Goal: Task Accomplishment & Management: Use online tool/utility

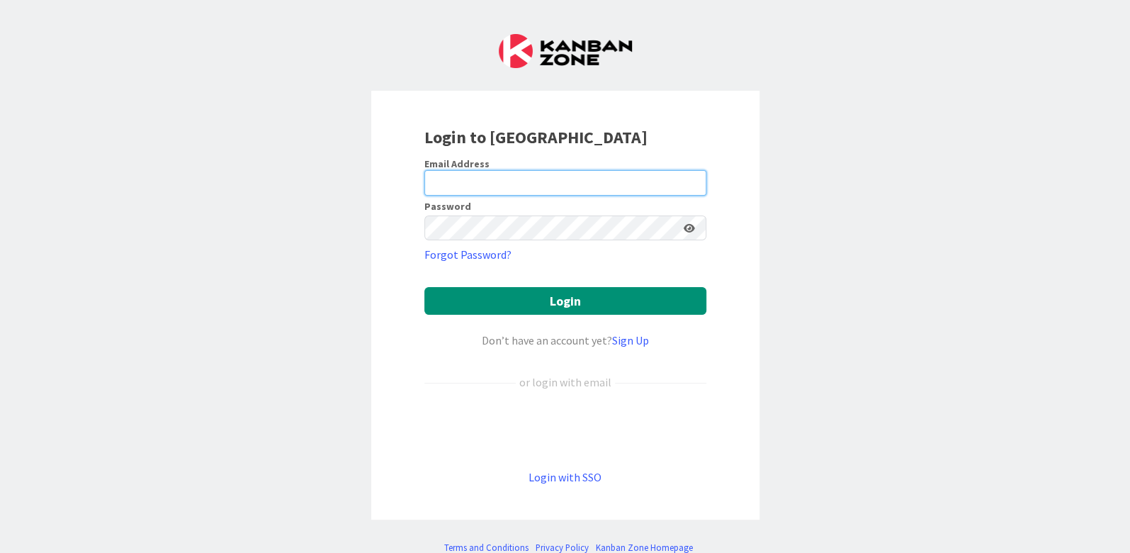
click at [638, 184] on input "email" at bounding box center [565, 183] width 282 height 26
click at [682, 182] on keeper-lock "Open Keeper Popup" at bounding box center [690, 182] width 17 height 17
click at [565, 174] on input "email" at bounding box center [565, 183] width 282 height 26
type input "aluque@roncalaw.com"
click at [410, 246] on div "Login to Kanban Zone Email Address aluque@roncalaw.com Password Forgot Password…" at bounding box center [565, 305] width 388 height 429
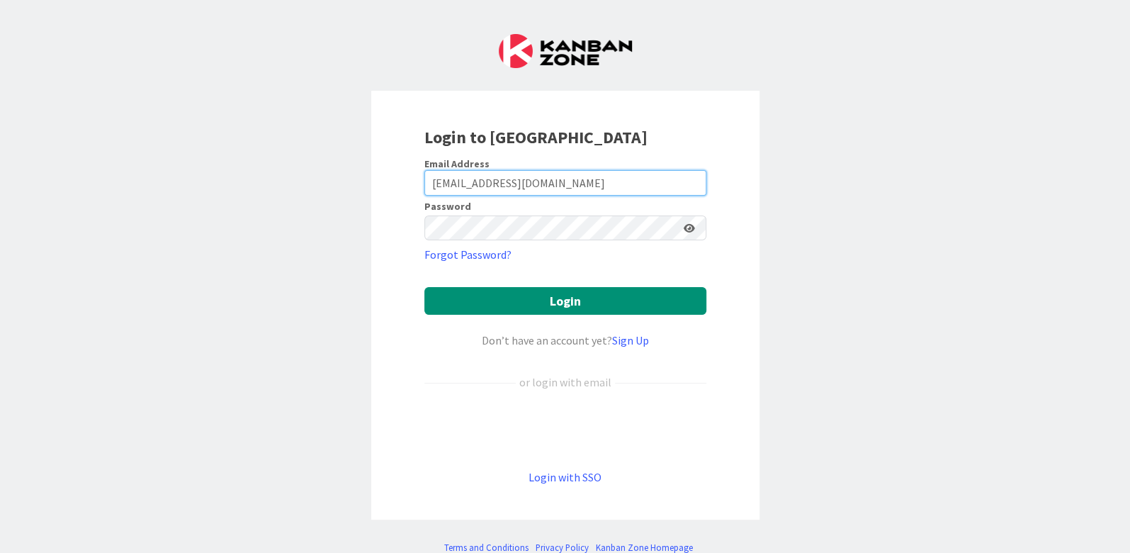
click at [617, 181] on input "aluque@roncalaw.com" at bounding box center [565, 183] width 282 height 26
click at [661, 226] on keeper-lock "Open Keeper Popup" at bounding box center [669, 228] width 17 height 17
click at [580, 244] on form "Email Address aluque@roncalaw.com Password Forgot Password? Login Don’t have an…" at bounding box center [565, 321] width 282 height 329
click at [662, 227] on keeper-lock "Open Keeper Popup" at bounding box center [669, 228] width 17 height 17
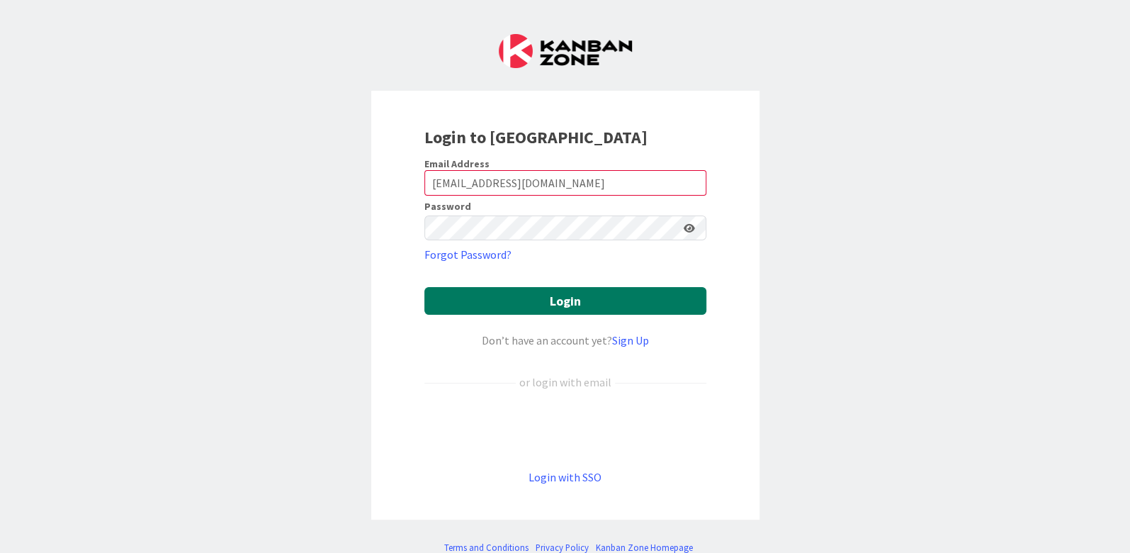
click at [615, 305] on button "Login" at bounding box center [565, 301] width 282 height 28
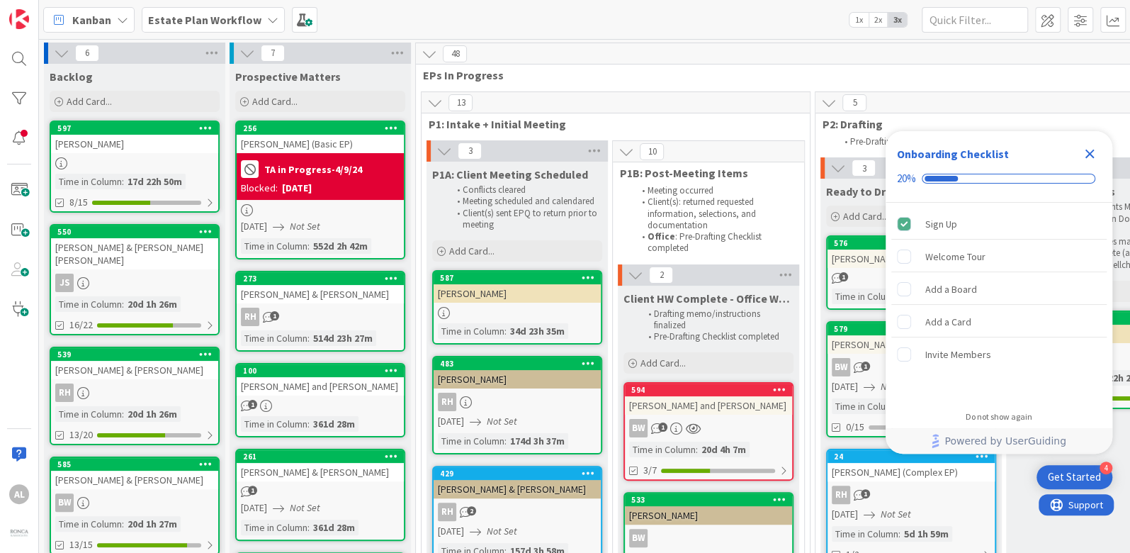
click at [1093, 154] on icon "Close Checklist" at bounding box center [1089, 153] width 17 height 17
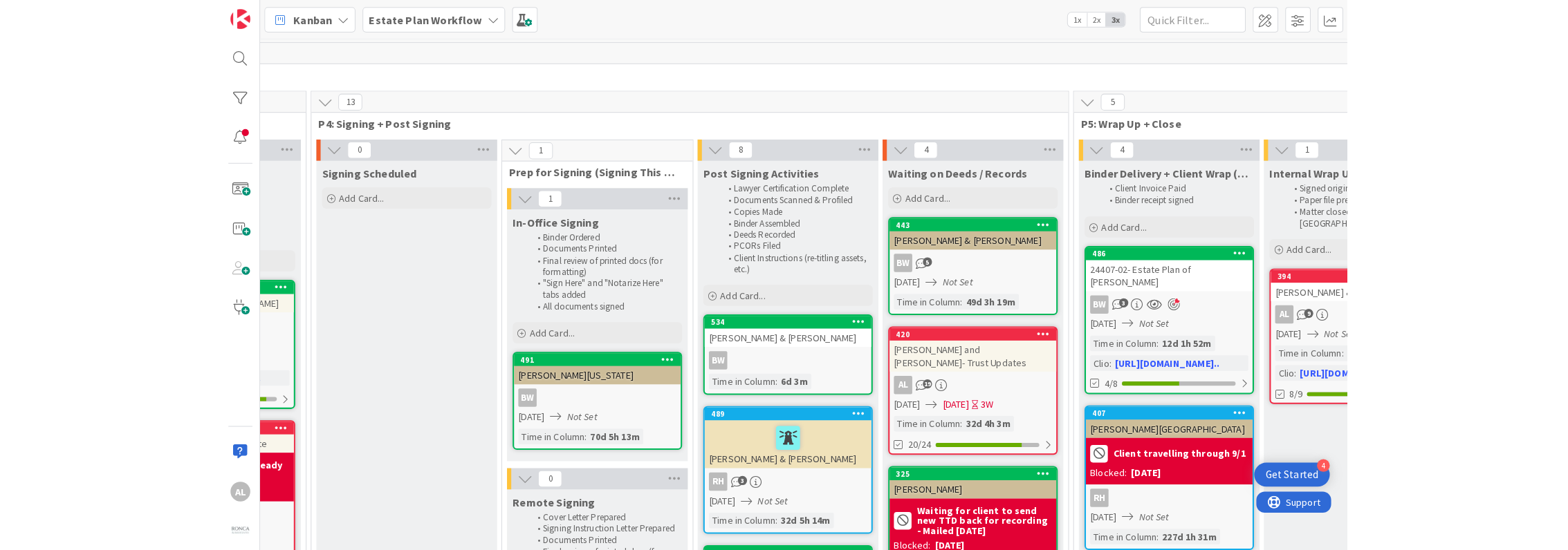
scroll to position [0, 1739]
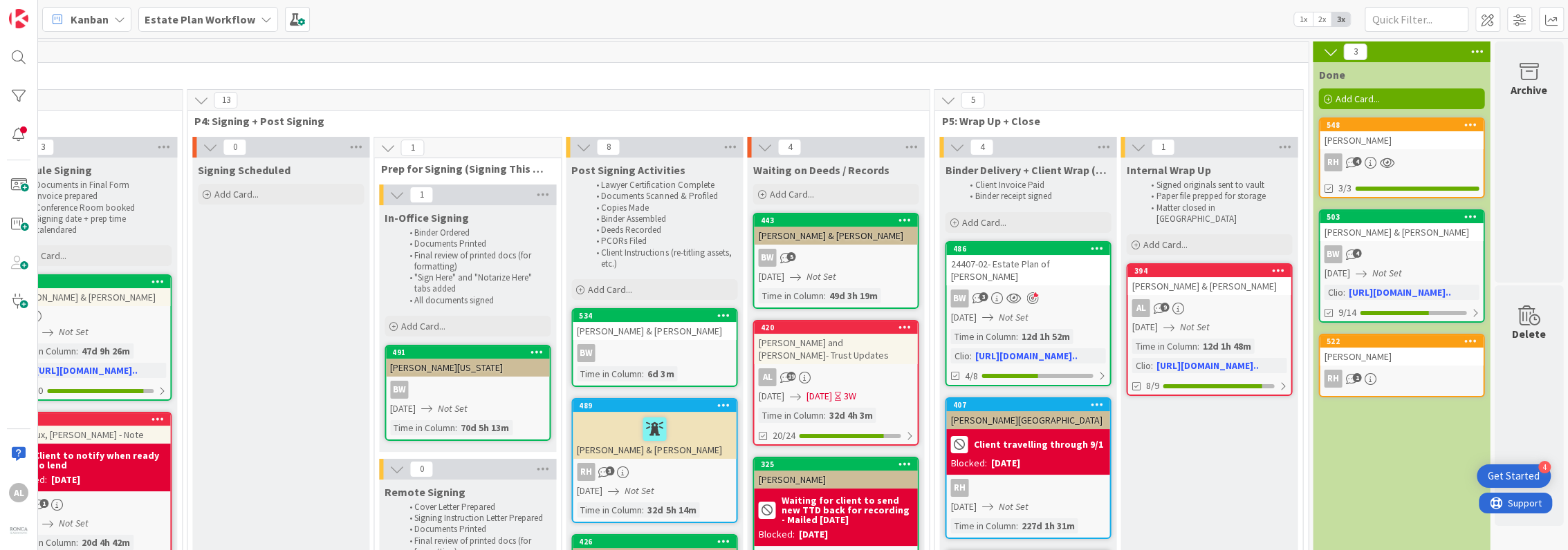
click at [882, 238] on div "[PERSON_NAME] & [PERSON_NAME]" at bounding box center [834, 235] width 163 height 18
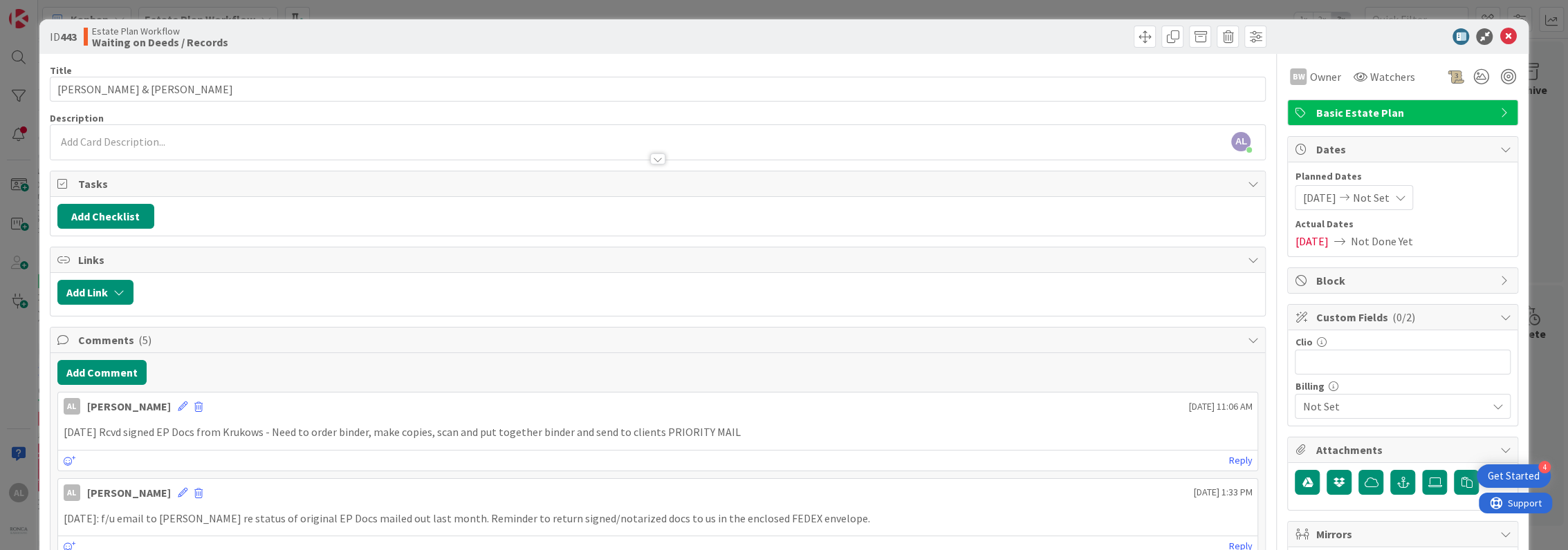
click at [360, 138] on div "AL Anna Luque just joined" at bounding box center [658, 141] width 1215 height 34
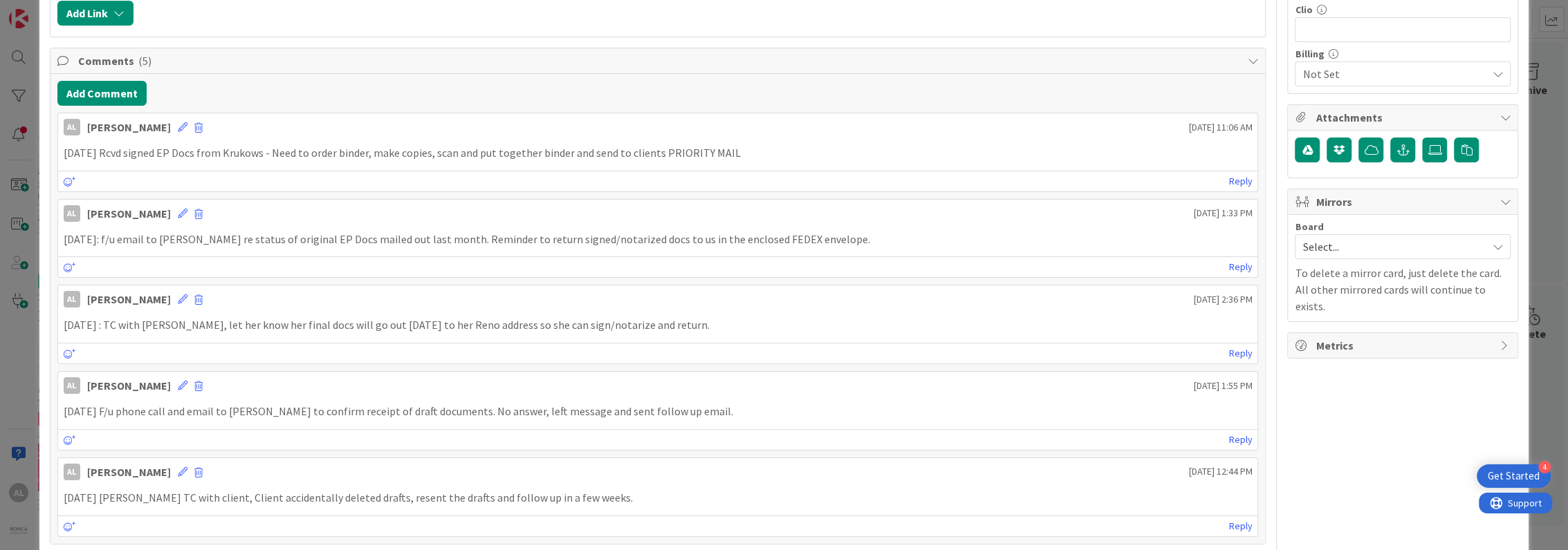
scroll to position [334, 0]
click at [128, 85] on button "Add Comment" at bounding box center [101, 92] width 89 height 25
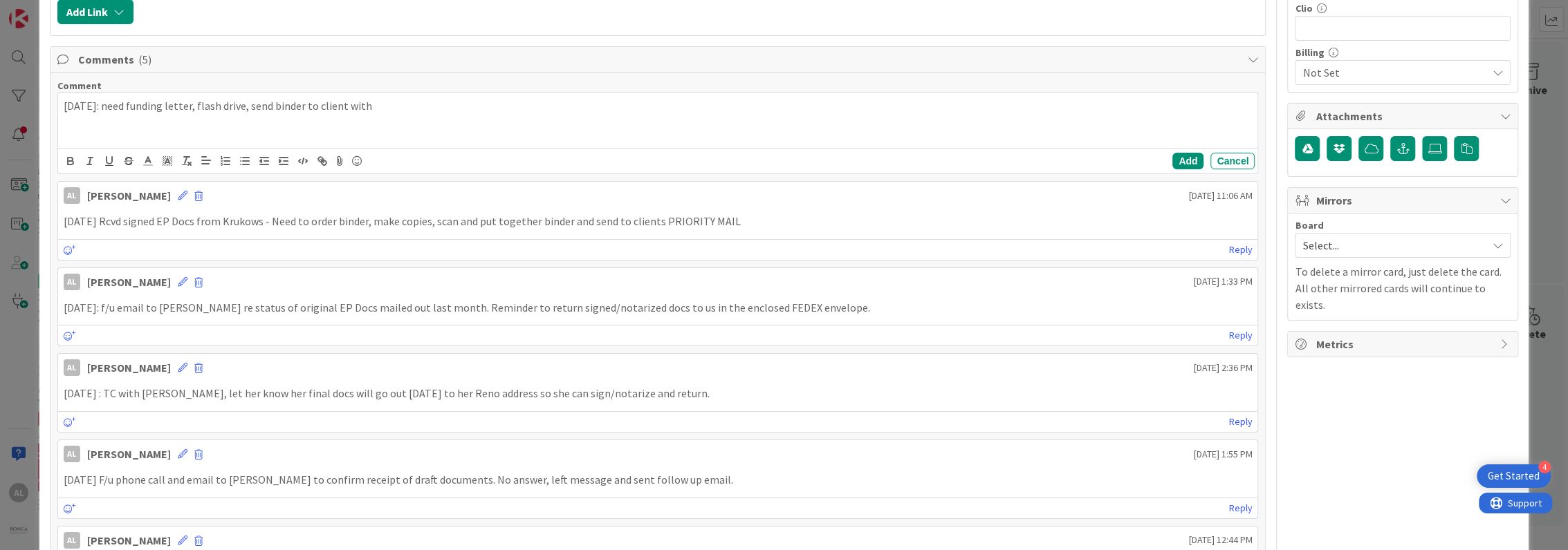
click at [544, 22] on div "Add Link" at bounding box center [658, 14] width 1215 height 43
click at [545, 26] on div "Add Link" at bounding box center [658, 14] width 1215 height 43
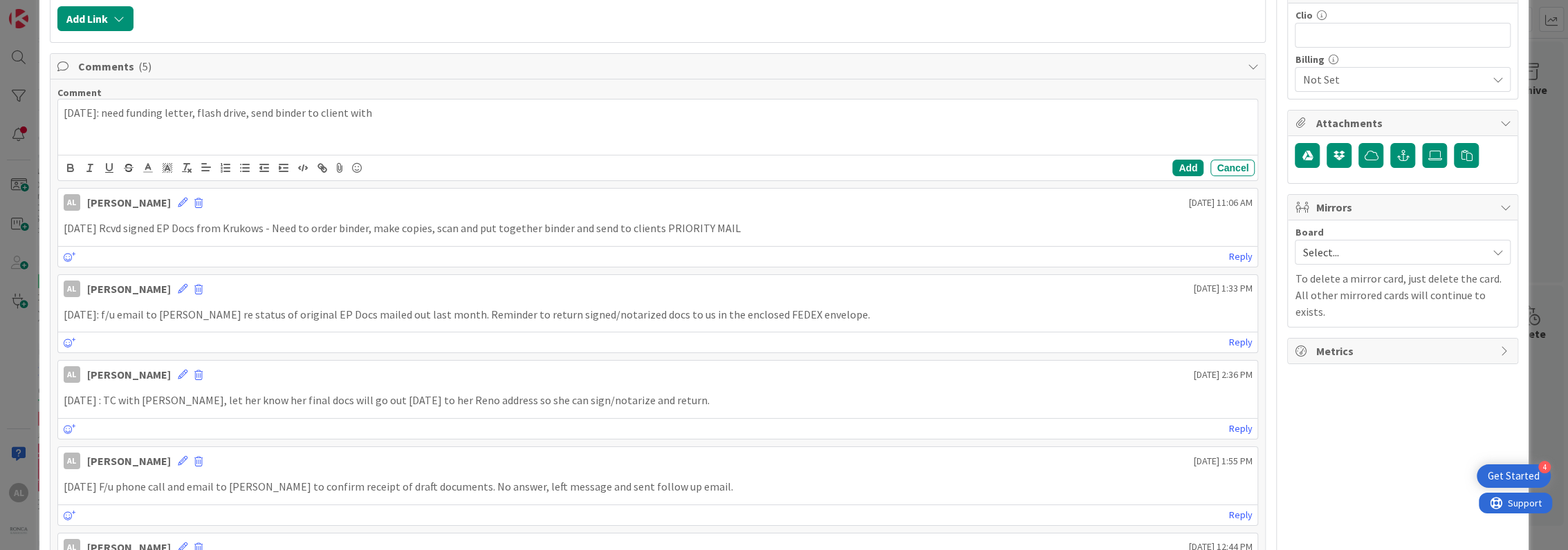
scroll to position [325, 0]
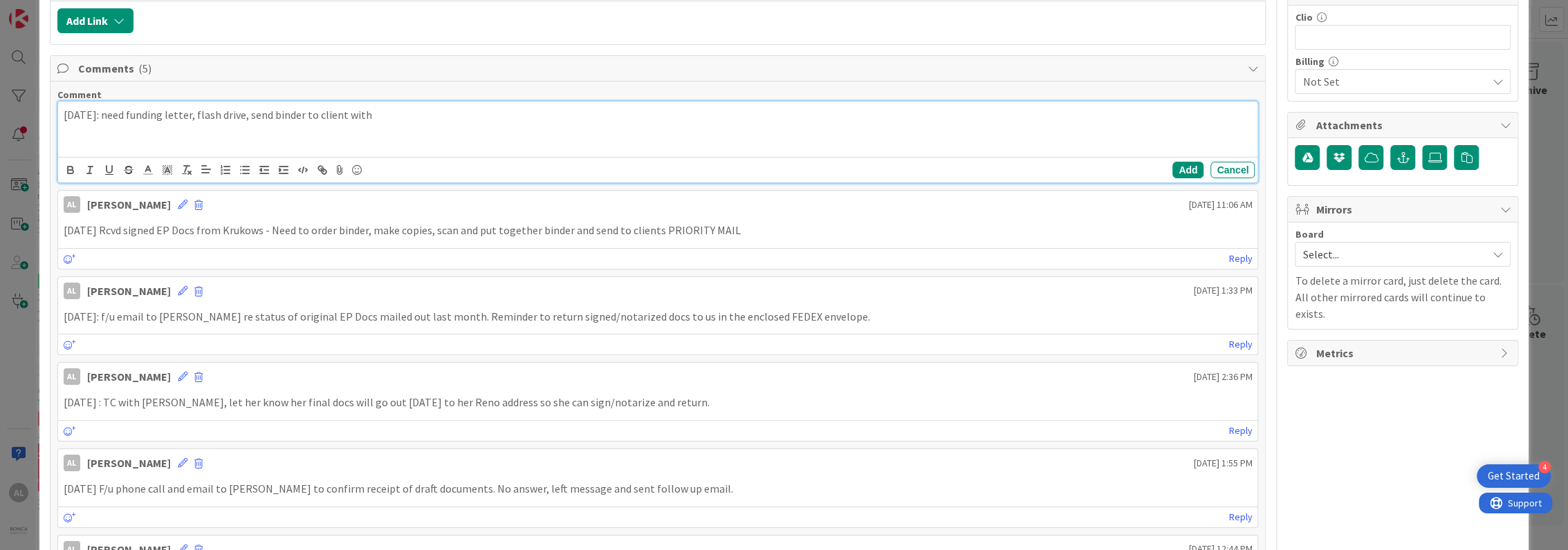
click at [433, 113] on p "10/13/25: need funding letter, flash drive, send binder to client with" at bounding box center [658, 115] width 1188 height 16
click at [1103, 168] on button "Add" at bounding box center [1187, 170] width 31 height 17
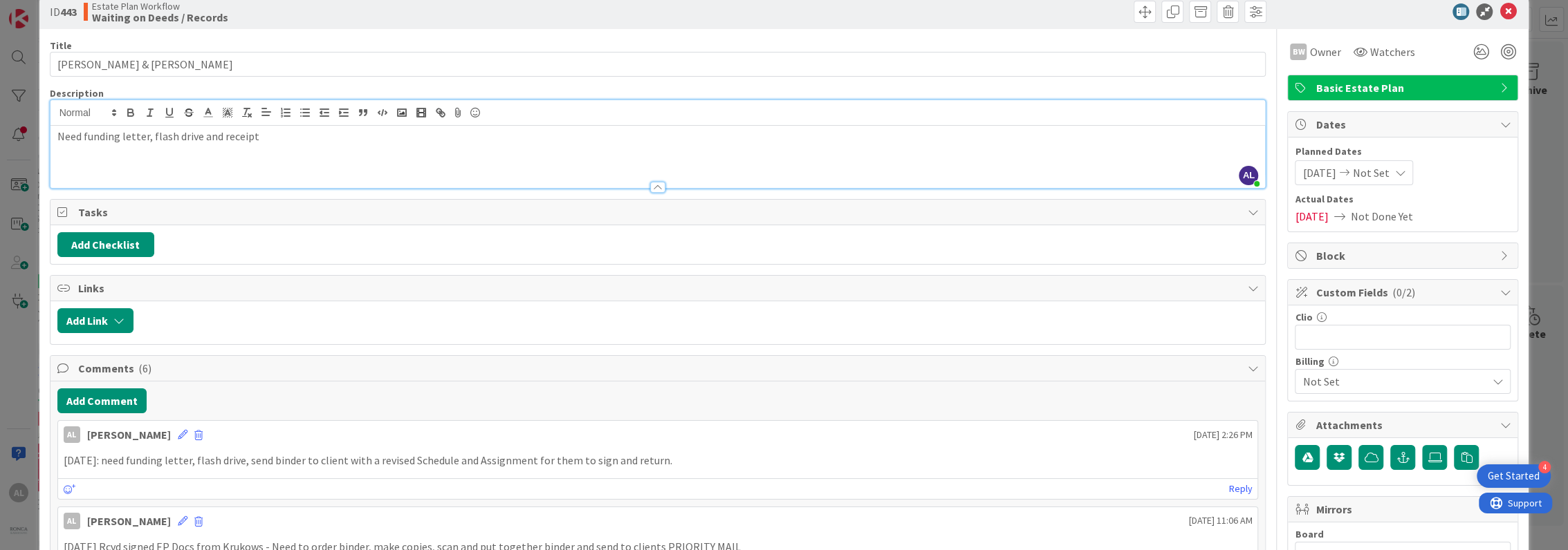
scroll to position [0, 0]
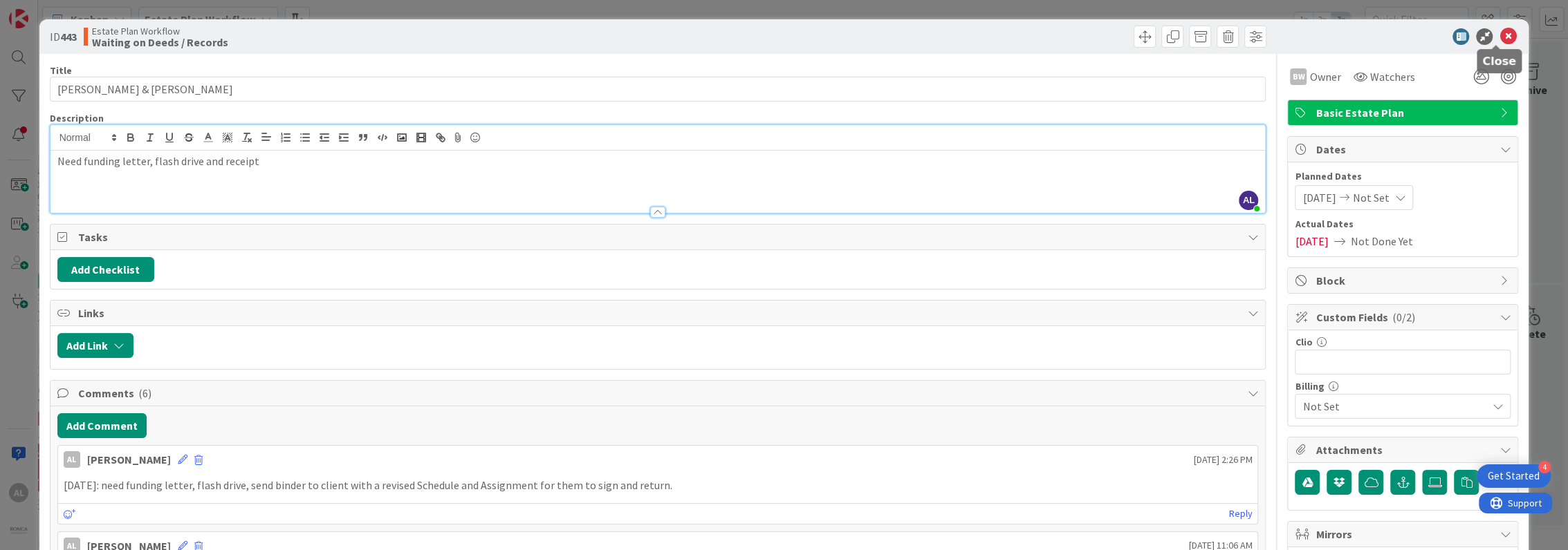
click at [1103, 32] on icon at bounding box center [1507, 36] width 17 height 17
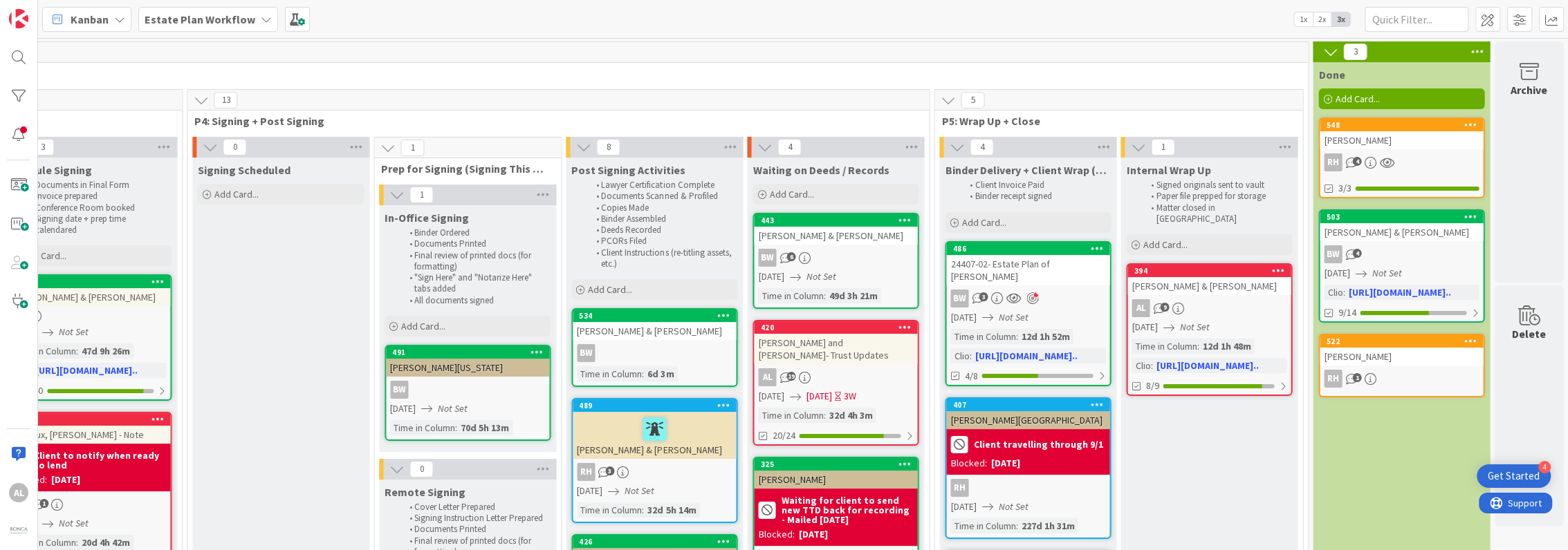
click at [1103, 284] on div "394 Hyland, Pamela & Robert AL 9 01/28/2025 Not Set Time in Column : 12d 1h 48m…" at bounding box center [1209, 330] width 166 height 133
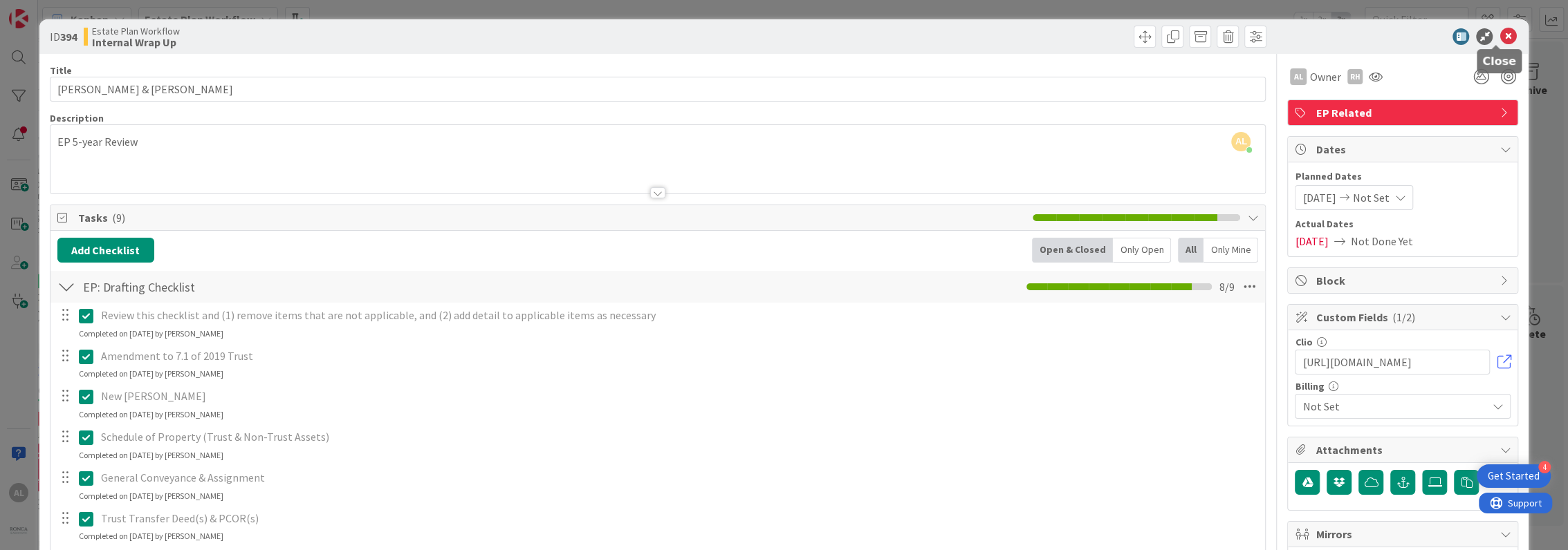
click at [1103, 34] on icon at bounding box center [1507, 36] width 17 height 17
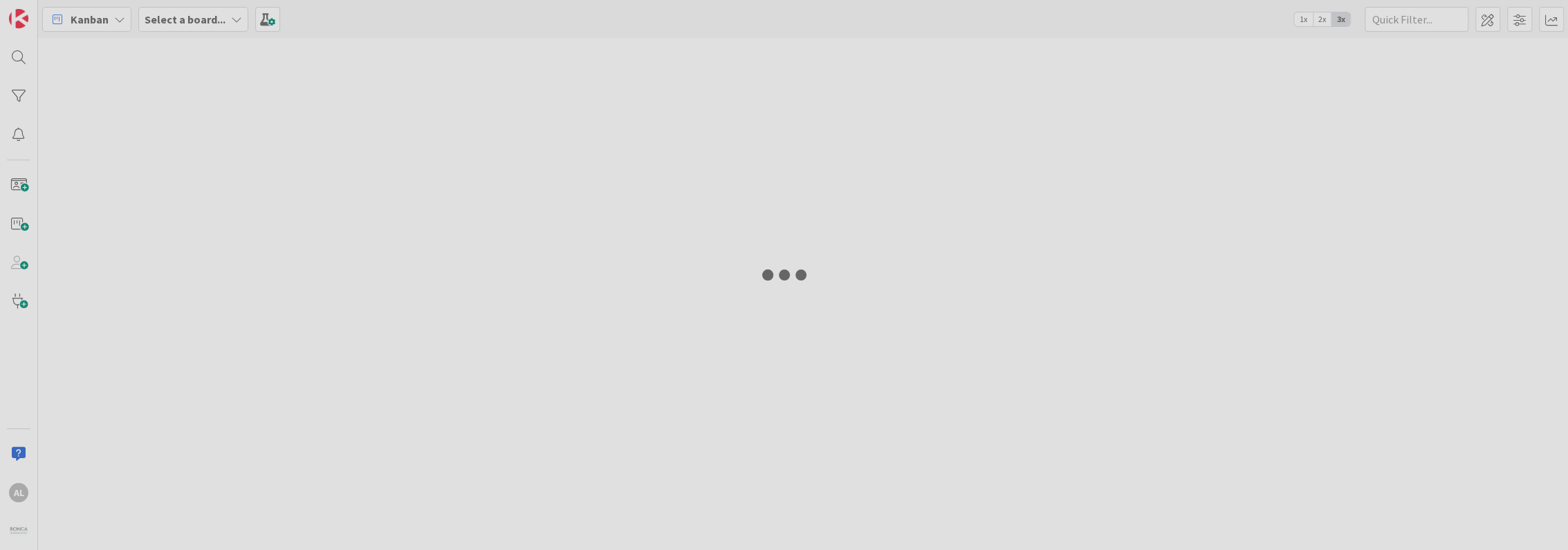
type input "[PERSON_NAME]"
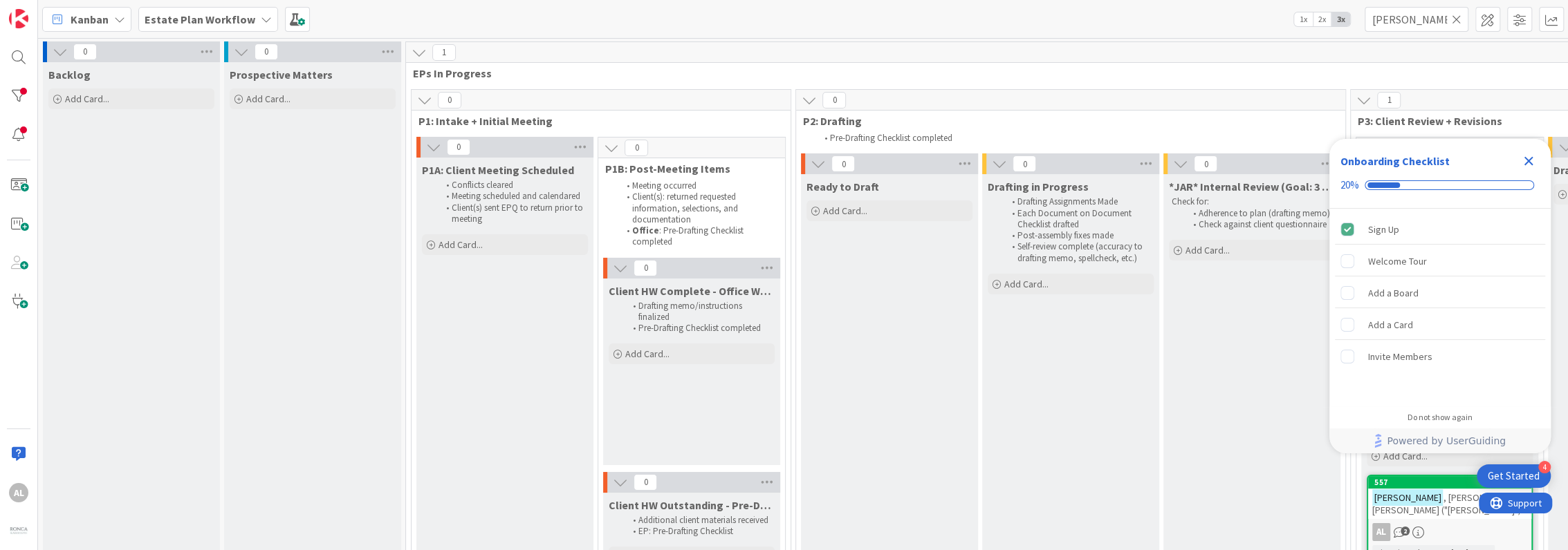
click at [1530, 159] on icon "Close Checklist" at bounding box center [1528, 161] width 9 height 9
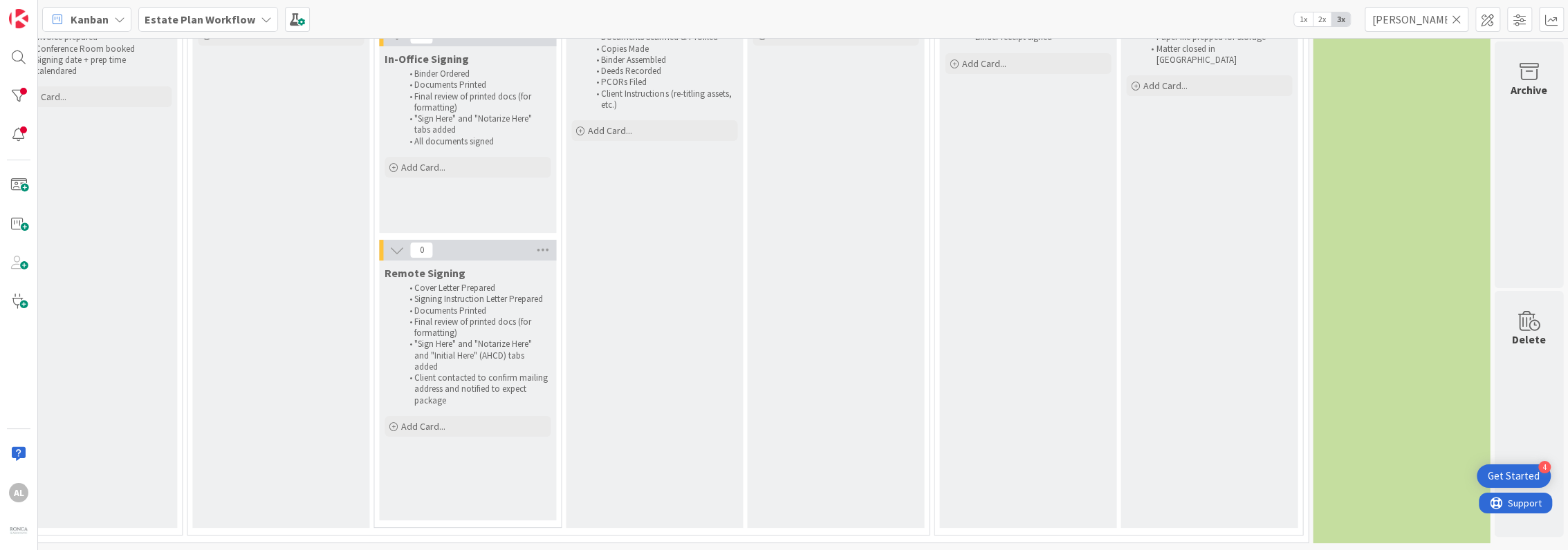
scroll to position [0, 1739]
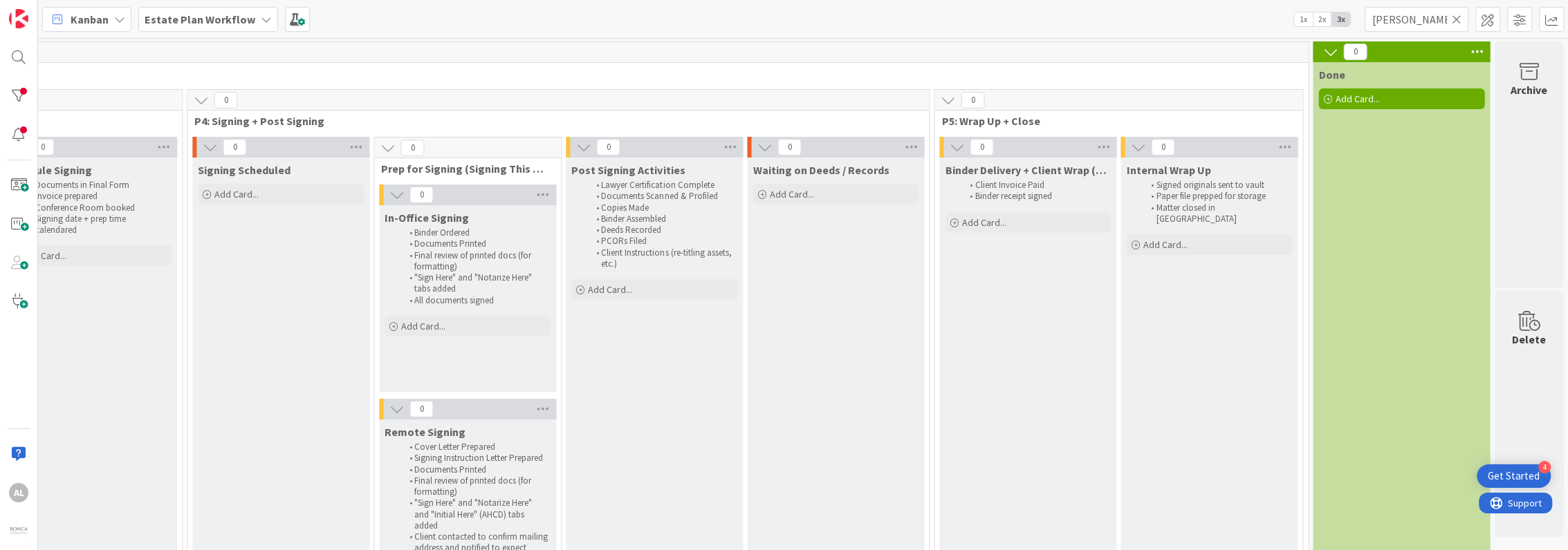
click at [1456, 18] on icon at bounding box center [1457, 19] width 10 height 13
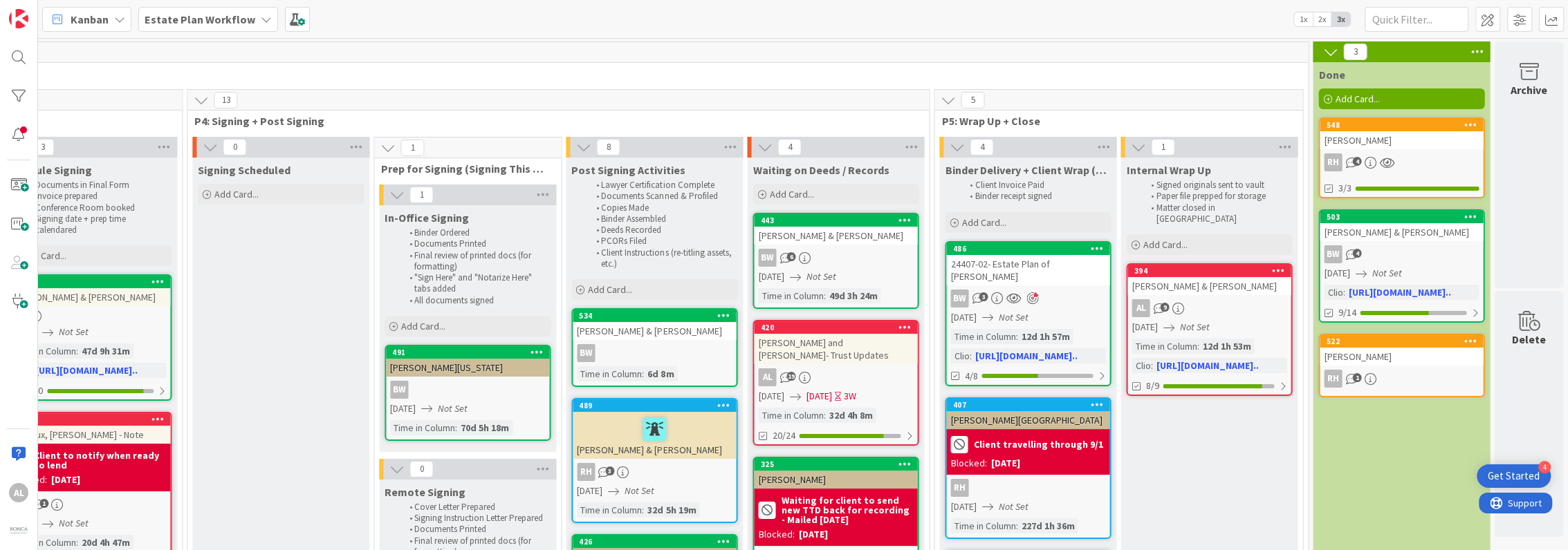
click at [1227, 299] on div "AL 9" at bounding box center [1208, 308] width 163 height 18
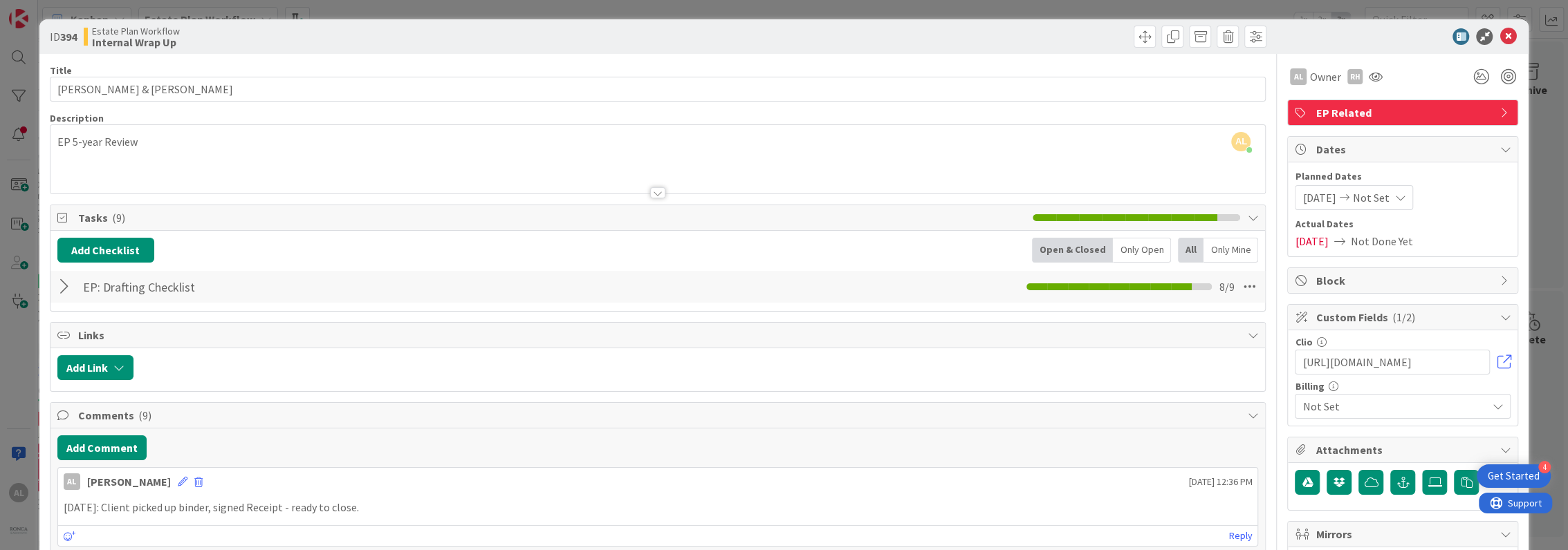
click at [70, 156] on div "EP 5-year Review" at bounding box center [658, 163] width 1215 height 62
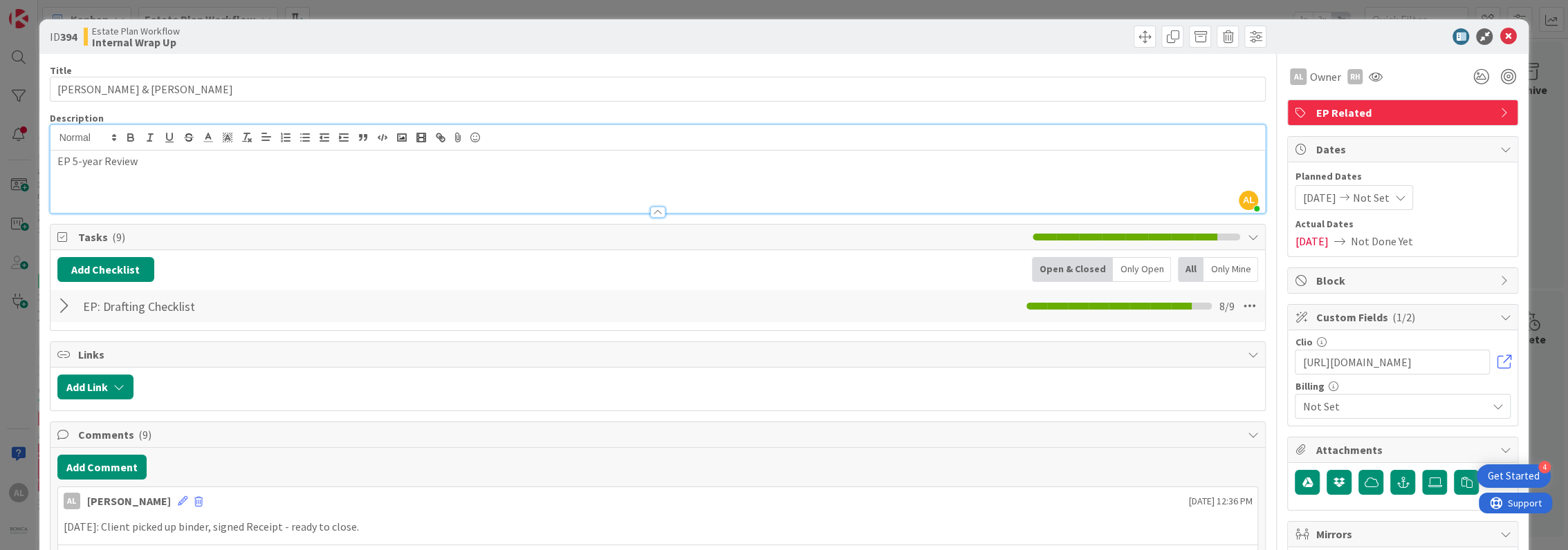
click at [149, 160] on p "EP 5-year Review" at bounding box center [658, 161] width 1201 height 16
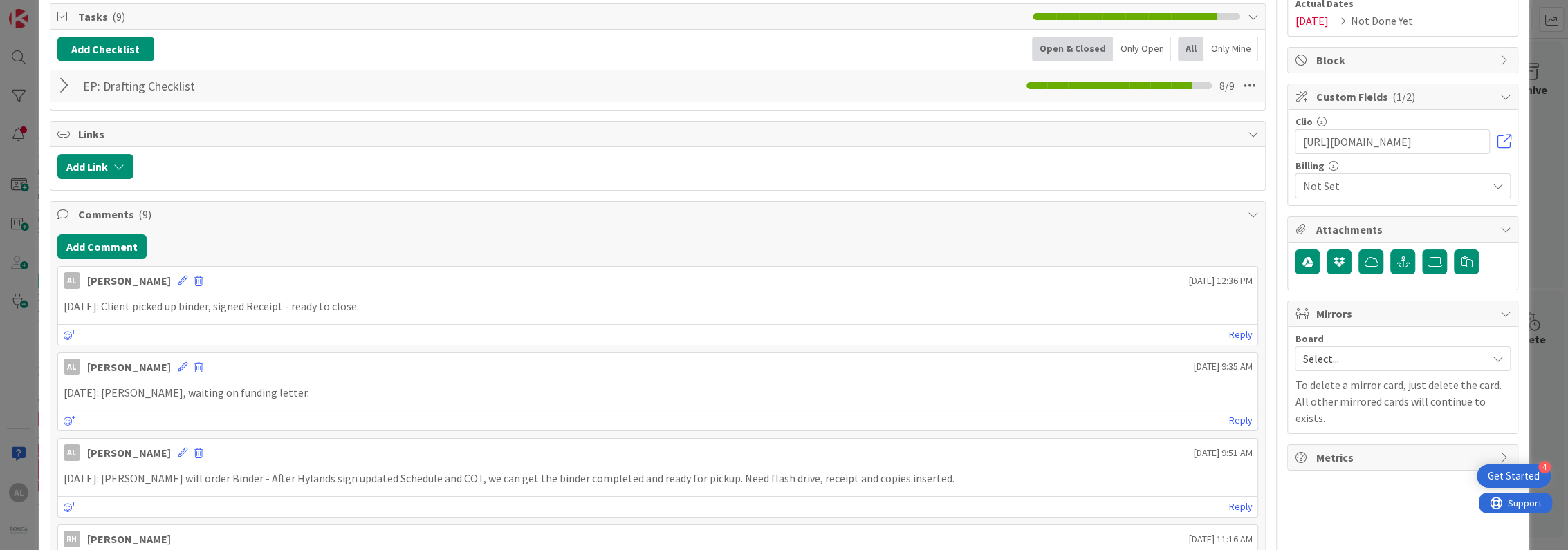
scroll to position [223, 0]
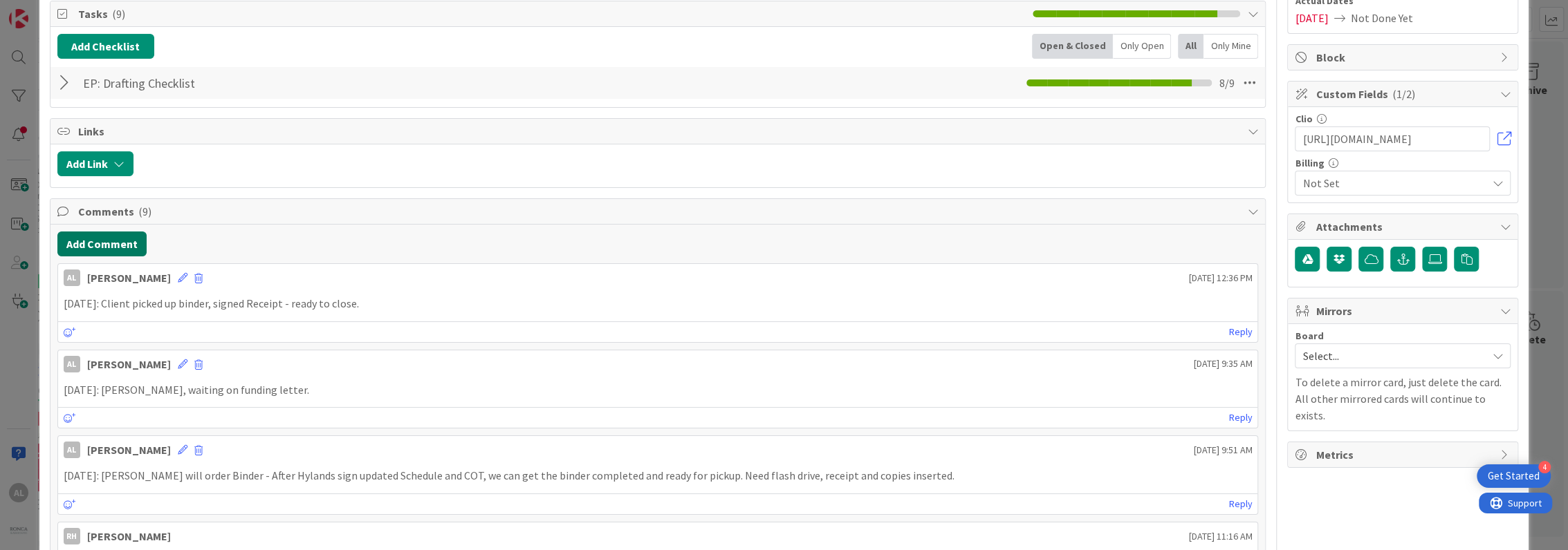
click at [112, 243] on button "Add Comment" at bounding box center [101, 244] width 89 height 25
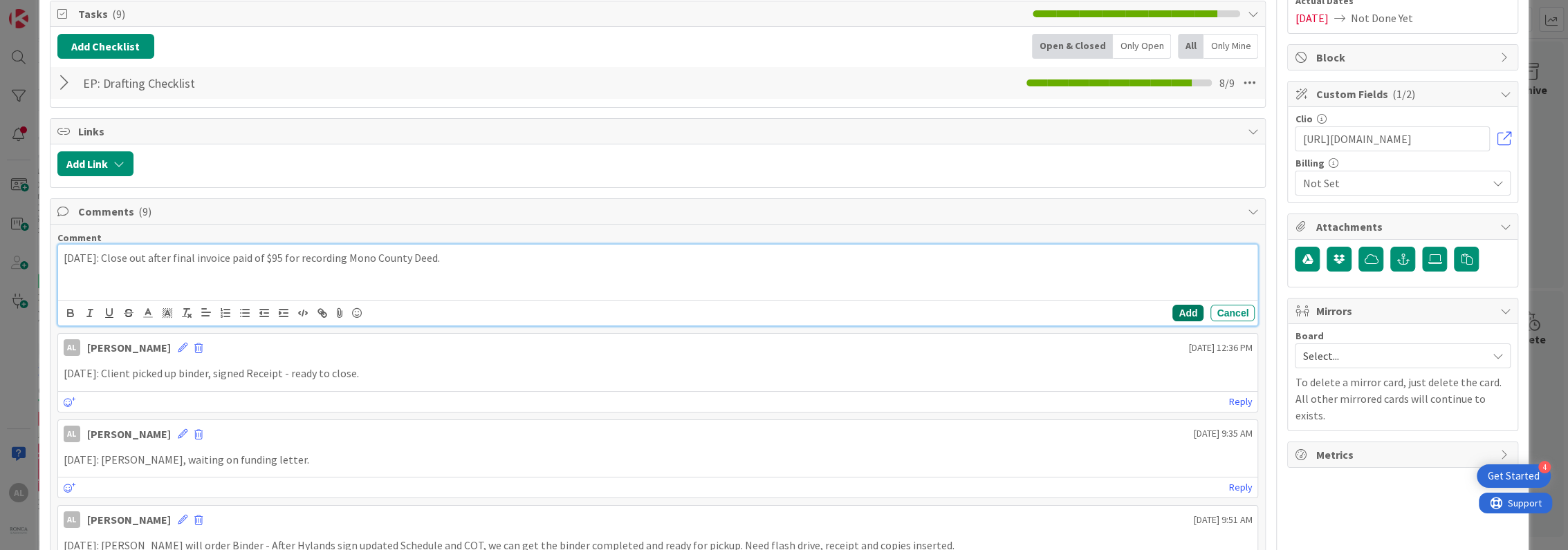
click at [1180, 312] on button "Add" at bounding box center [1187, 313] width 31 height 17
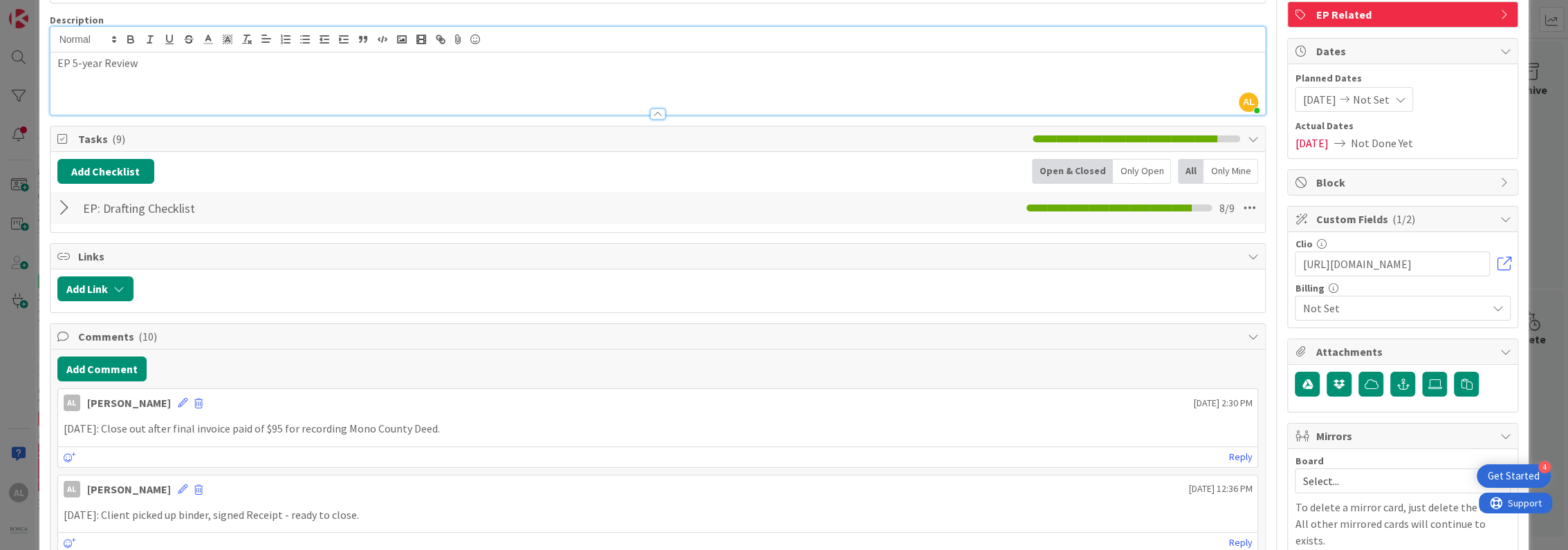
scroll to position [0, 0]
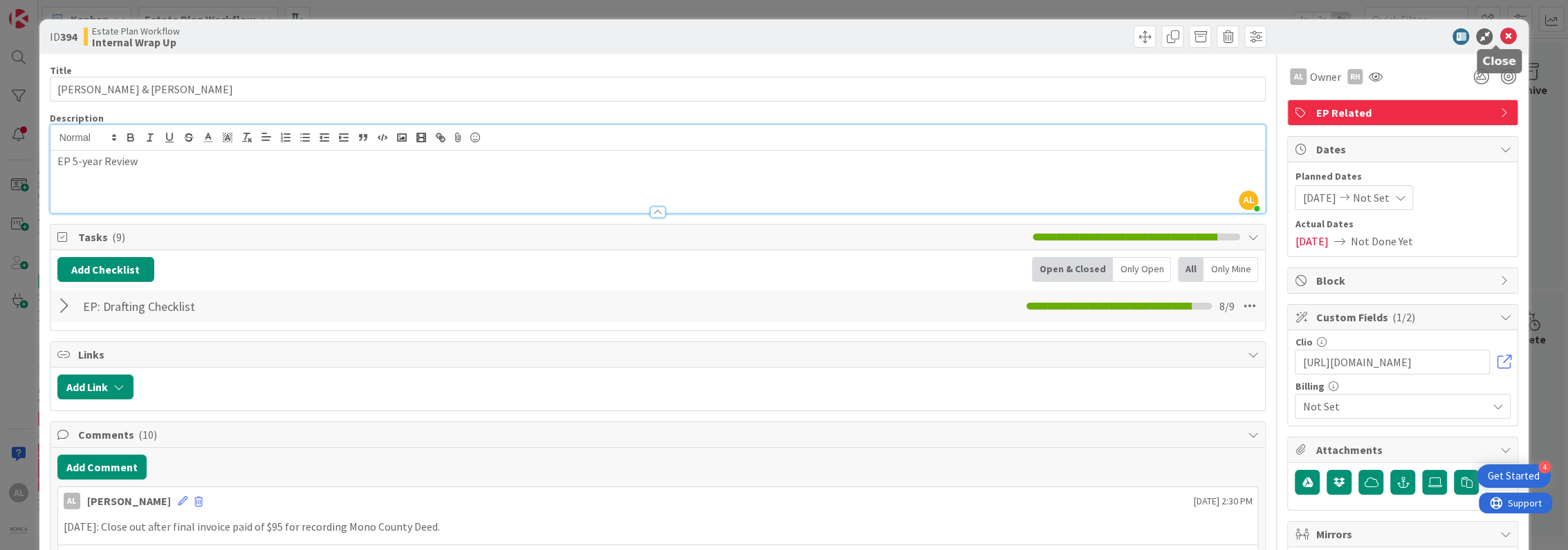
click at [1500, 39] on icon at bounding box center [1507, 36] width 17 height 17
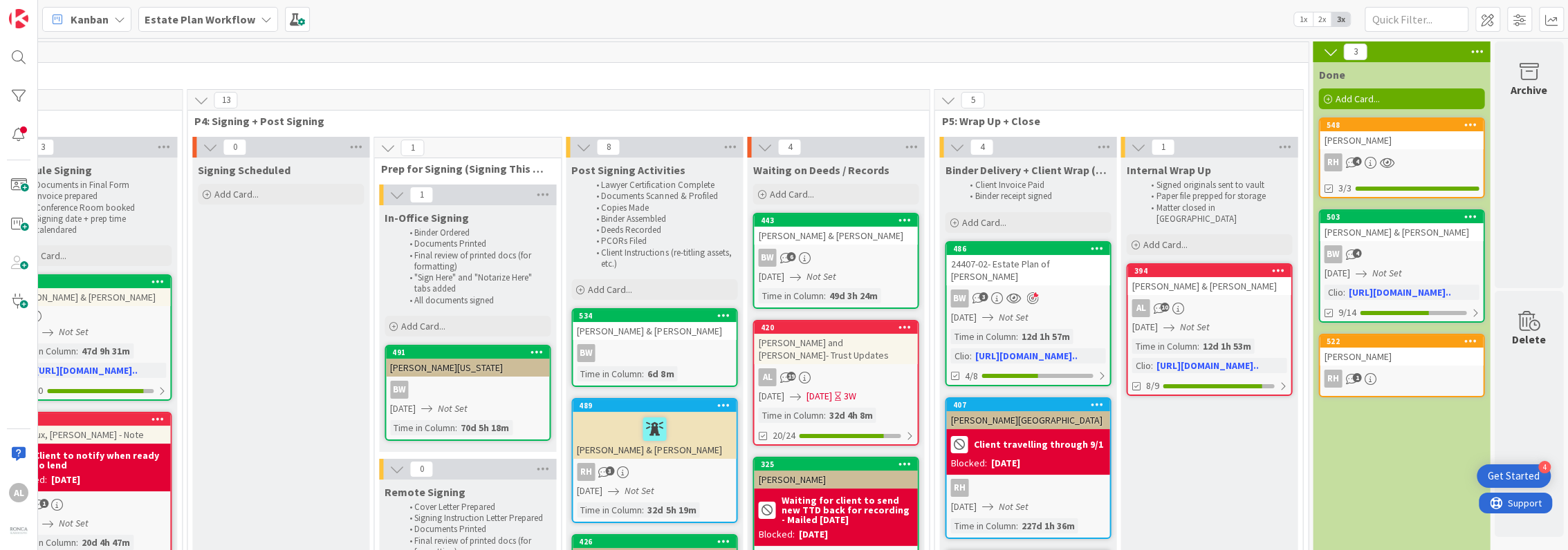
click at [1235, 277] on div "[PERSON_NAME] & [PERSON_NAME]" at bounding box center [1208, 286] width 163 height 18
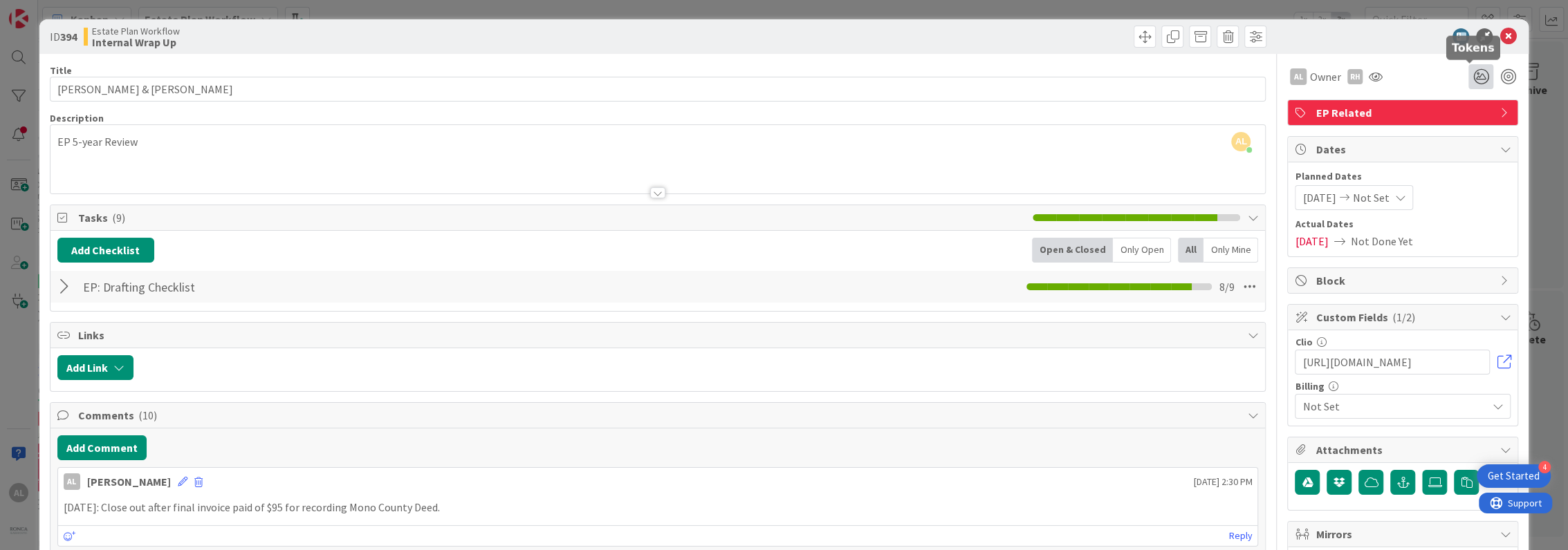
click at [1470, 75] on icon at bounding box center [1481, 77] width 25 height 25
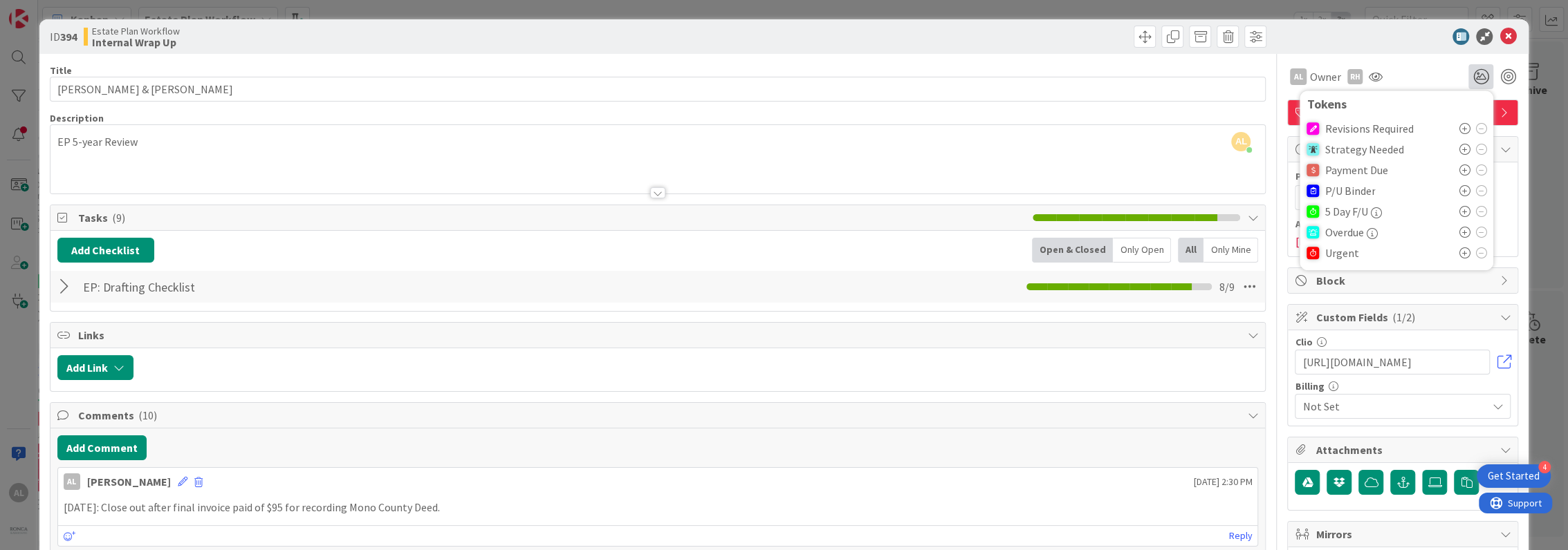
click at [1344, 173] on span "Payment Due" at bounding box center [1355, 170] width 62 height 13
click at [1459, 167] on icon at bounding box center [1464, 170] width 11 height 11
click at [1165, 149] on div "EP 5-year Review" at bounding box center [658, 163] width 1215 height 62
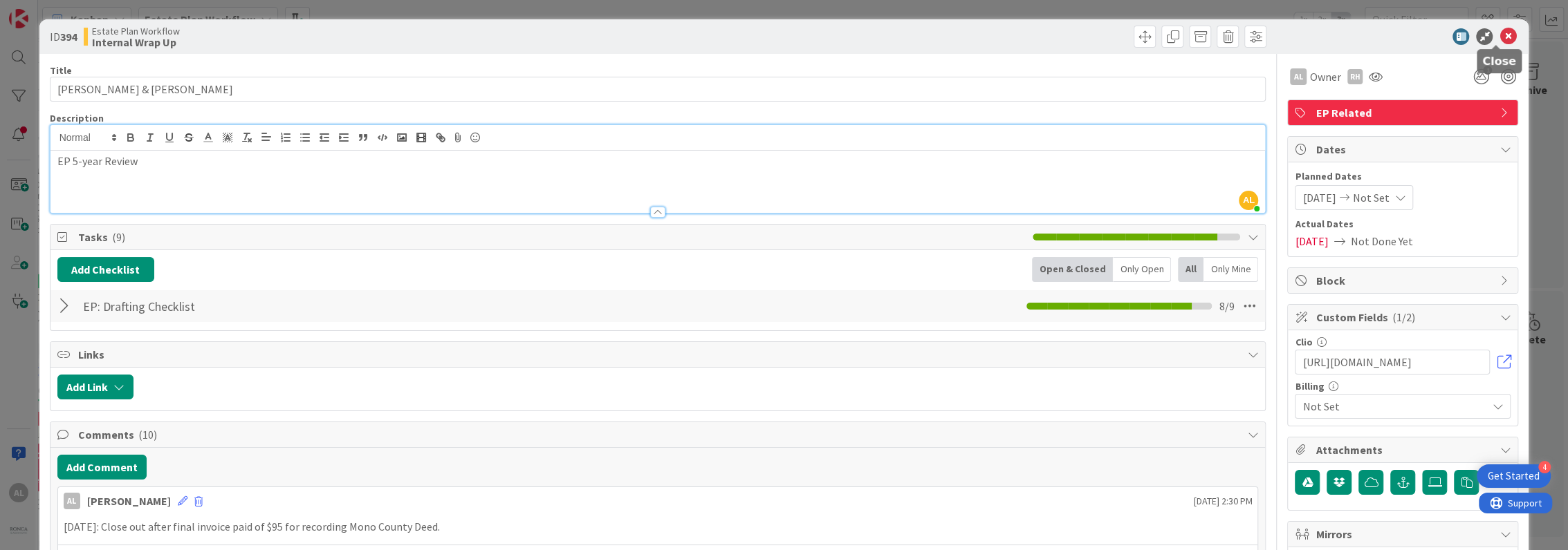
click at [1504, 32] on icon at bounding box center [1507, 36] width 17 height 17
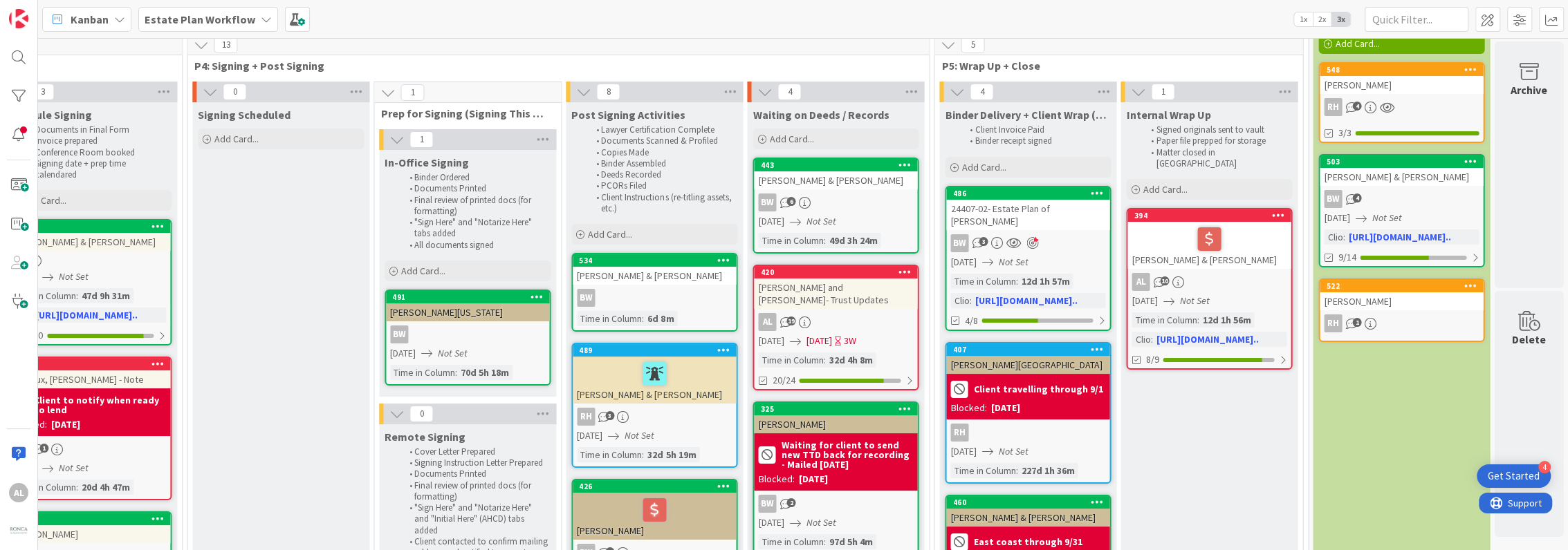
scroll to position [80, 1739]
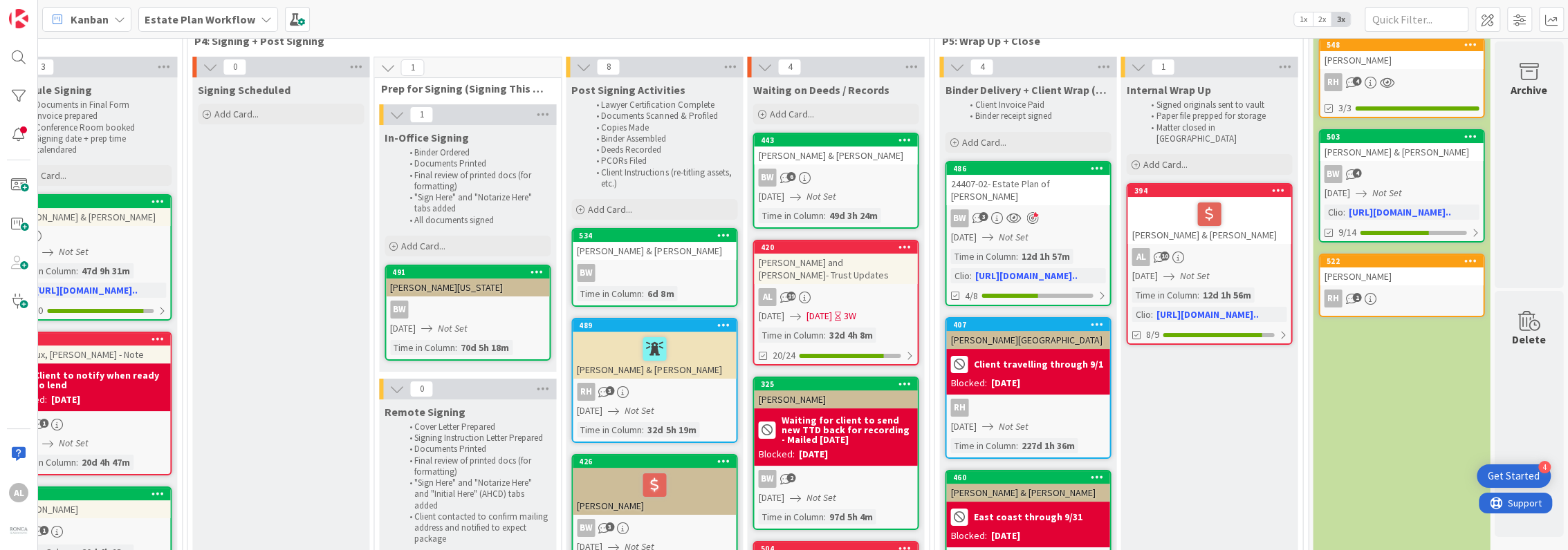
click at [1066, 212] on div "BW 3" at bounding box center [1026, 218] width 163 height 18
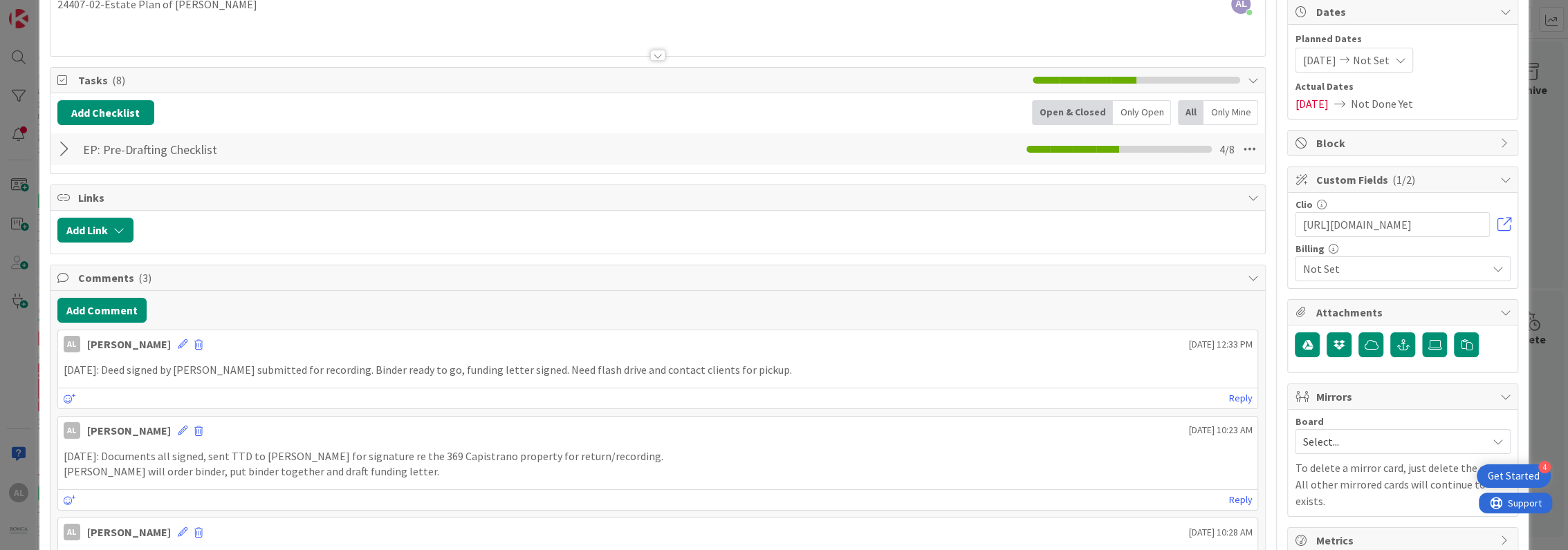
scroll to position [138, 0]
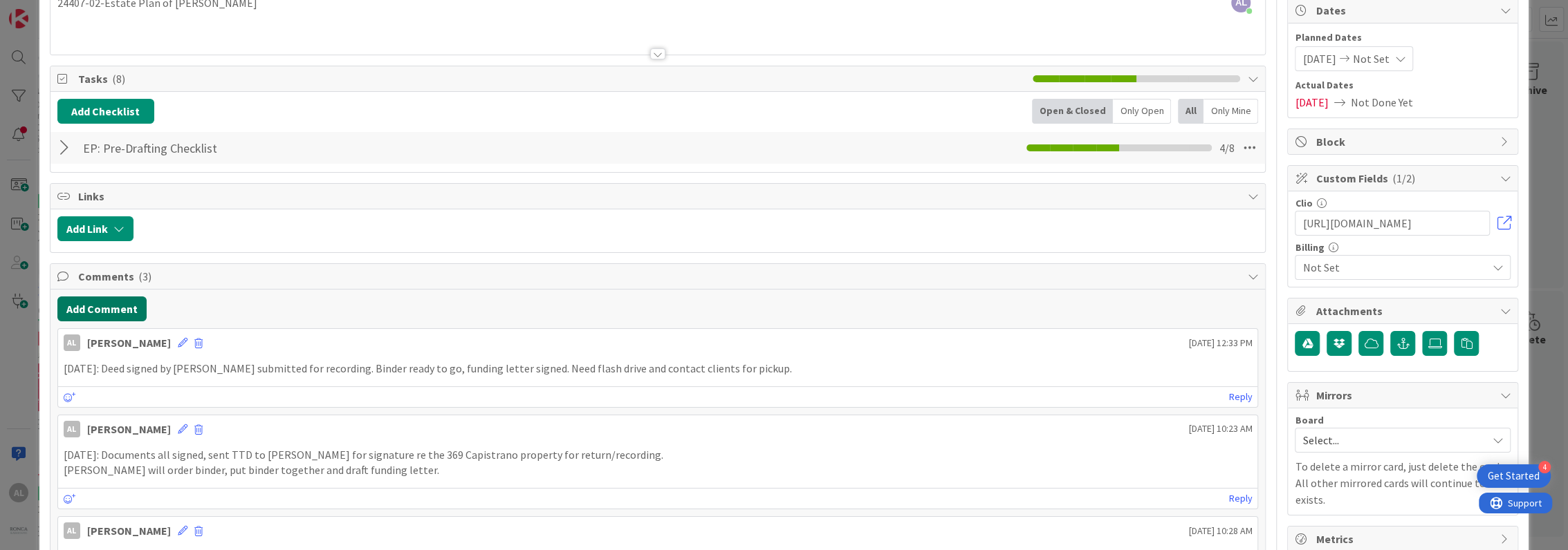
click at [126, 305] on button "Add Comment" at bounding box center [101, 309] width 89 height 25
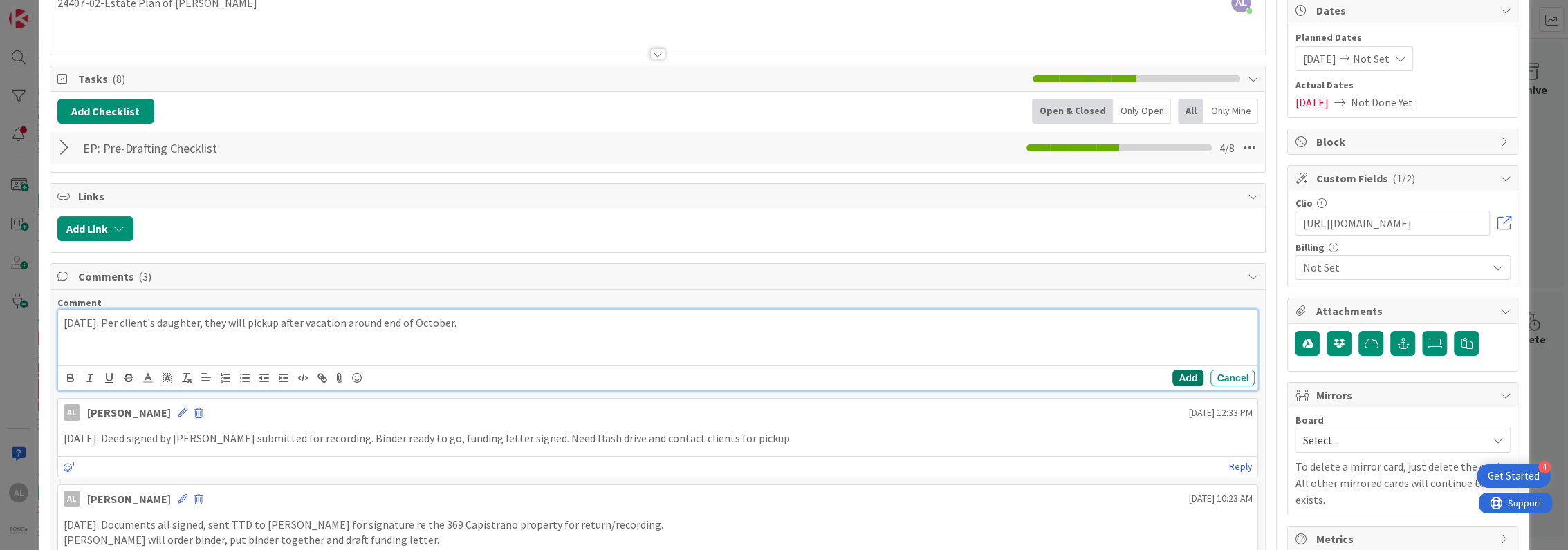
click at [1184, 376] on button "Add" at bounding box center [1187, 377] width 31 height 17
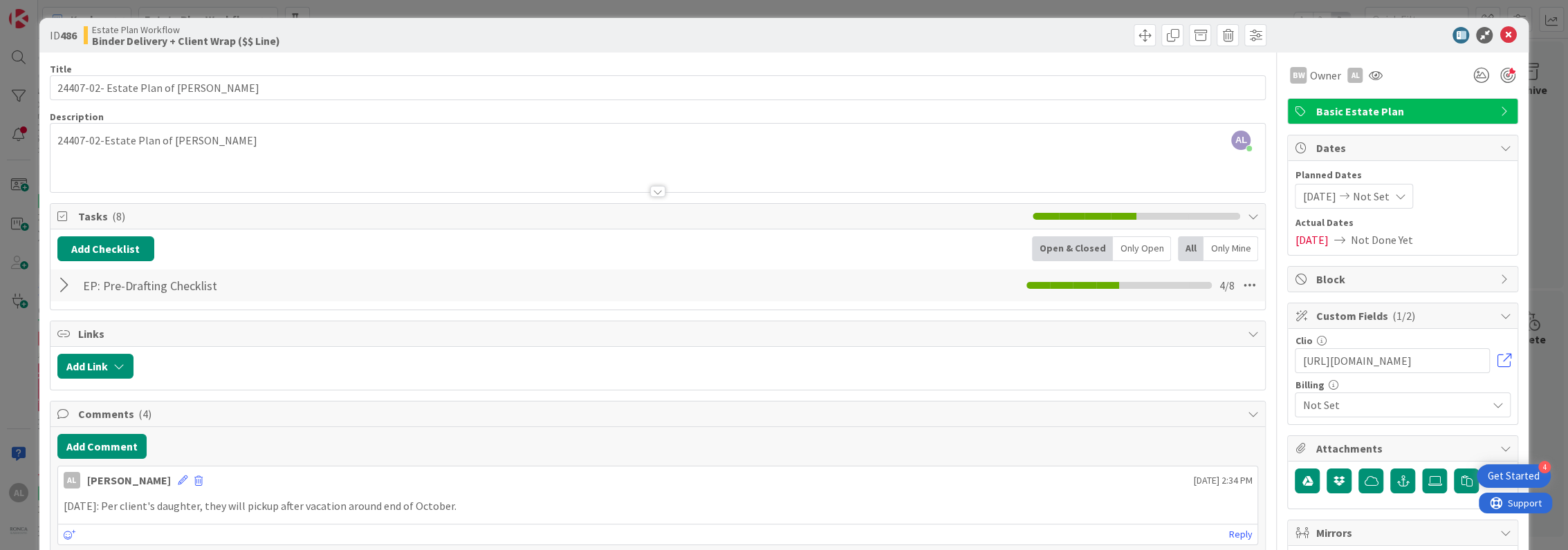
scroll to position [0, 0]
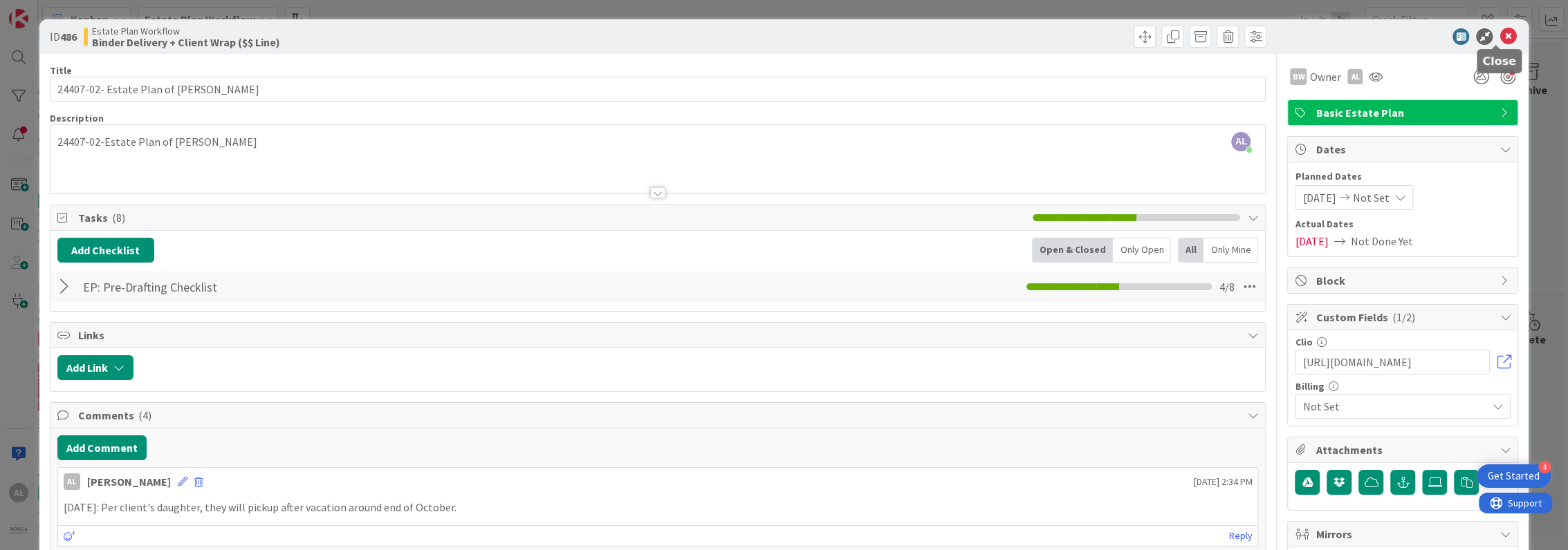
click at [1499, 37] on icon at bounding box center [1507, 36] width 17 height 17
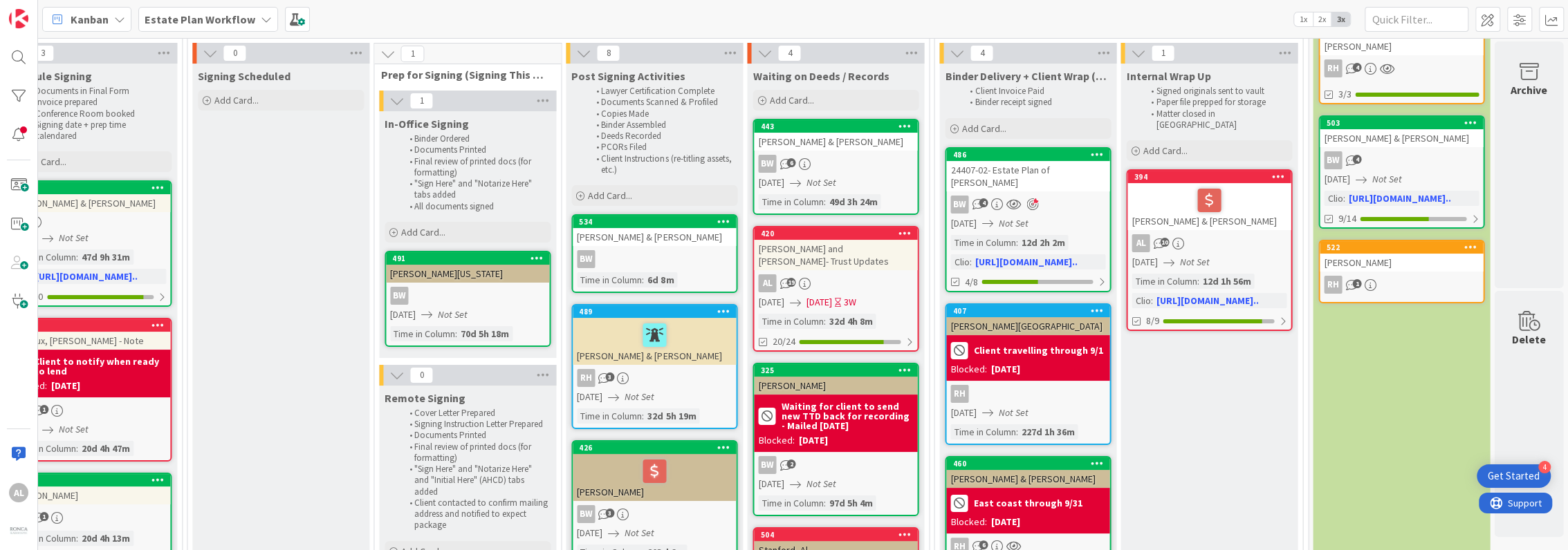
scroll to position [87, 1739]
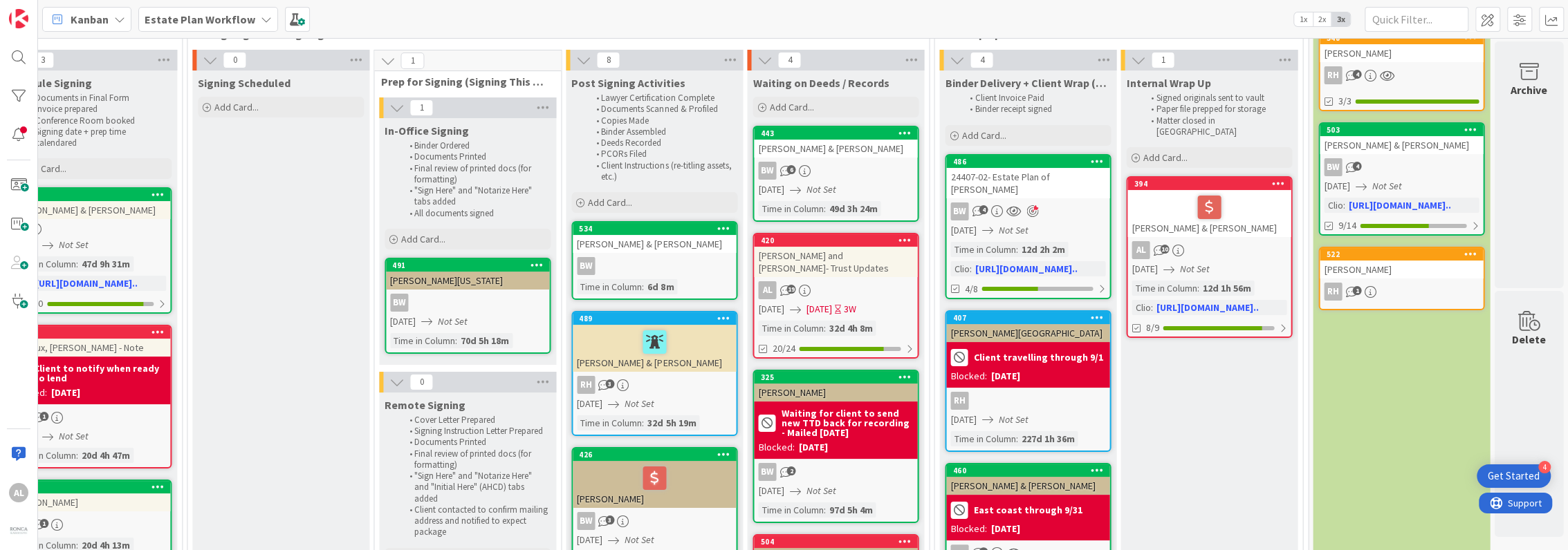
click at [824, 263] on div "[PERSON_NAME] and [PERSON_NAME]- Trust Updates" at bounding box center [834, 261] width 163 height 30
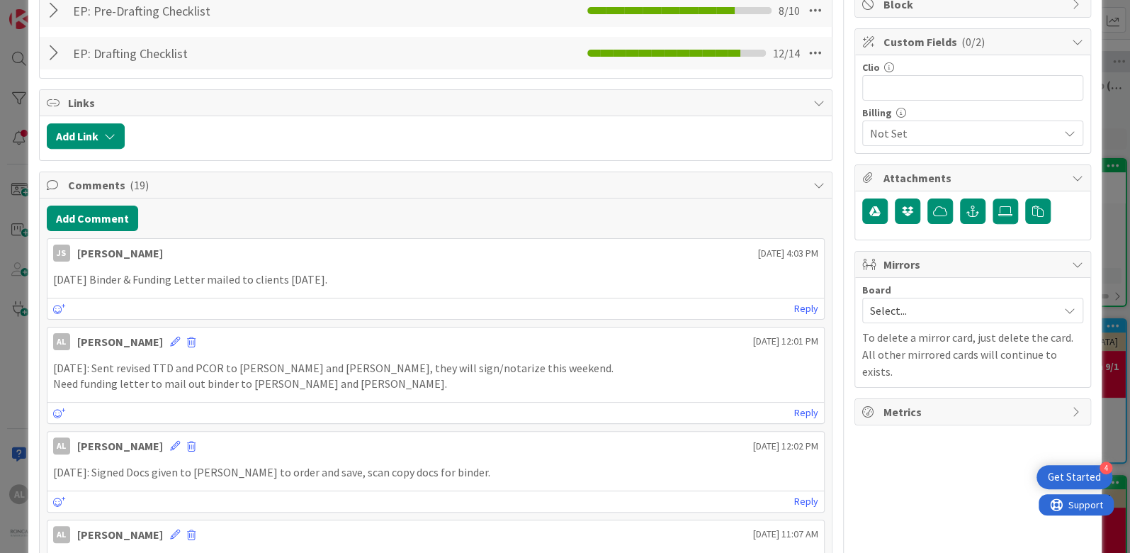
scroll to position [289, 0]
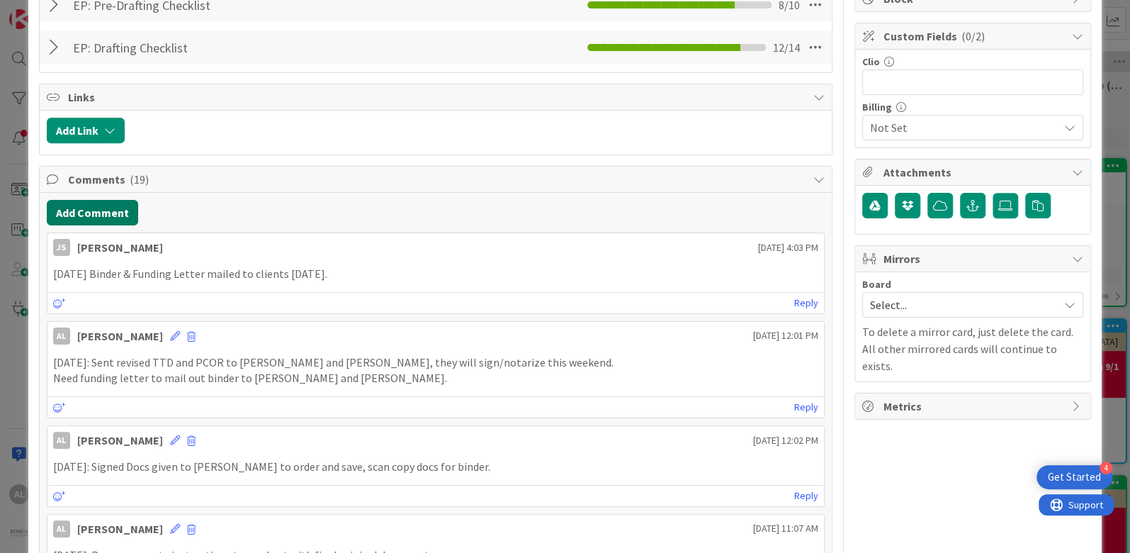
click at [116, 206] on button "Add Comment" at bounding box center [92, 213] width 91 height 26
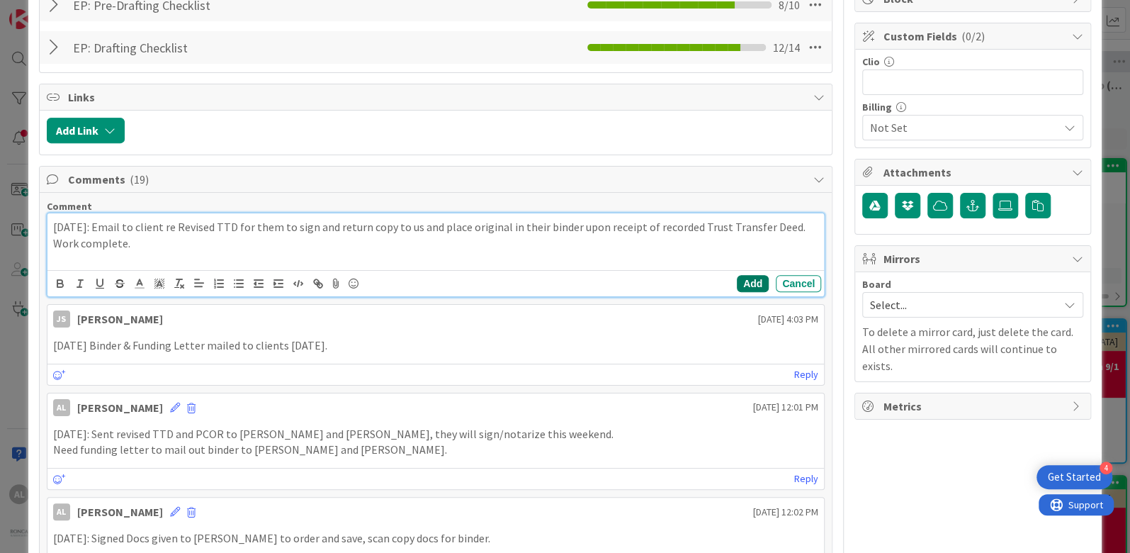
click at [740, 279] on button "Add" at bounding box center [753, 283] width 32 height 17
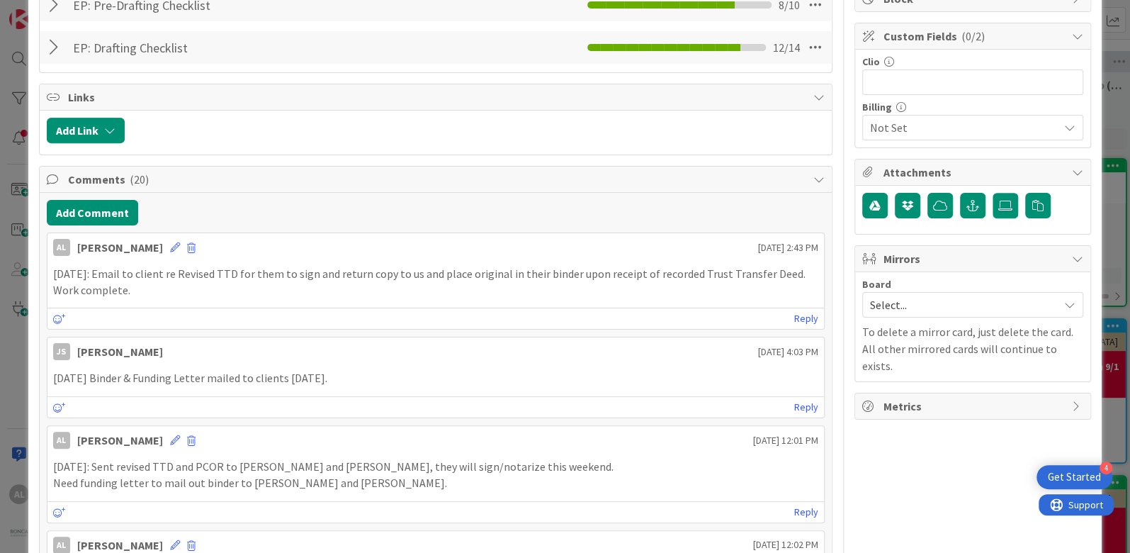
scroll to position [0, 0]
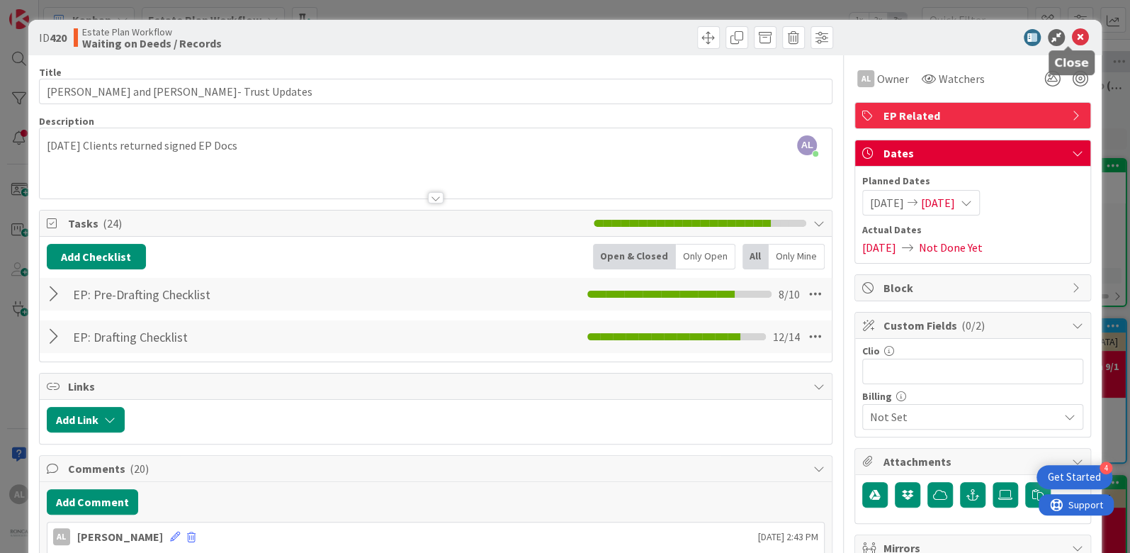
click at [1072, 36] on icon at bounding box center [1080, 37] width 17 height 17
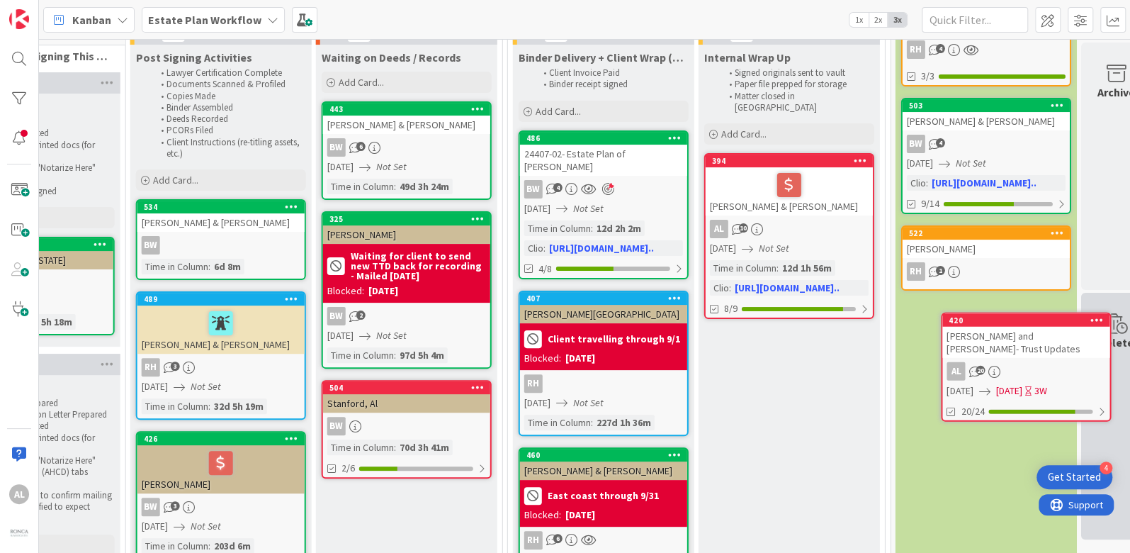
scroll to position [117, 2258]
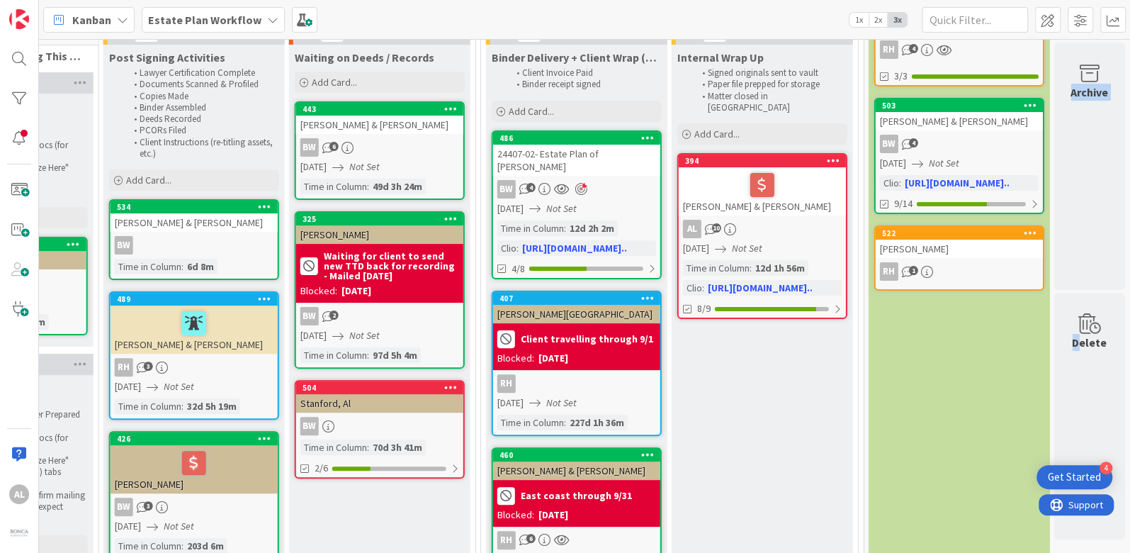
drag, startPoint x: 1072, startPoint y: 363, endPoint x: 969, endPoint y: 366, distance: 102.1
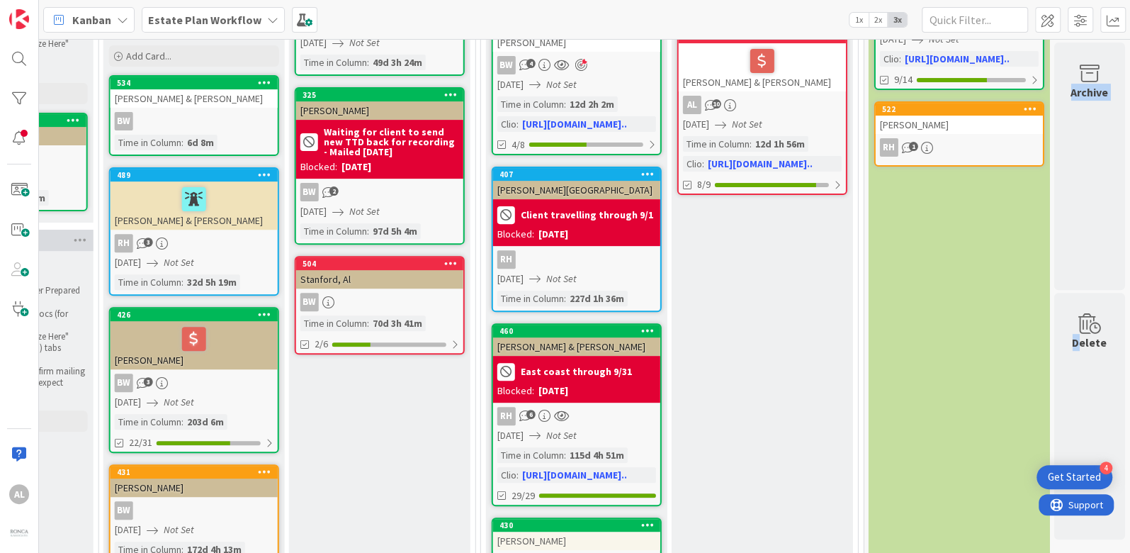
scroll to position [244, 2258]
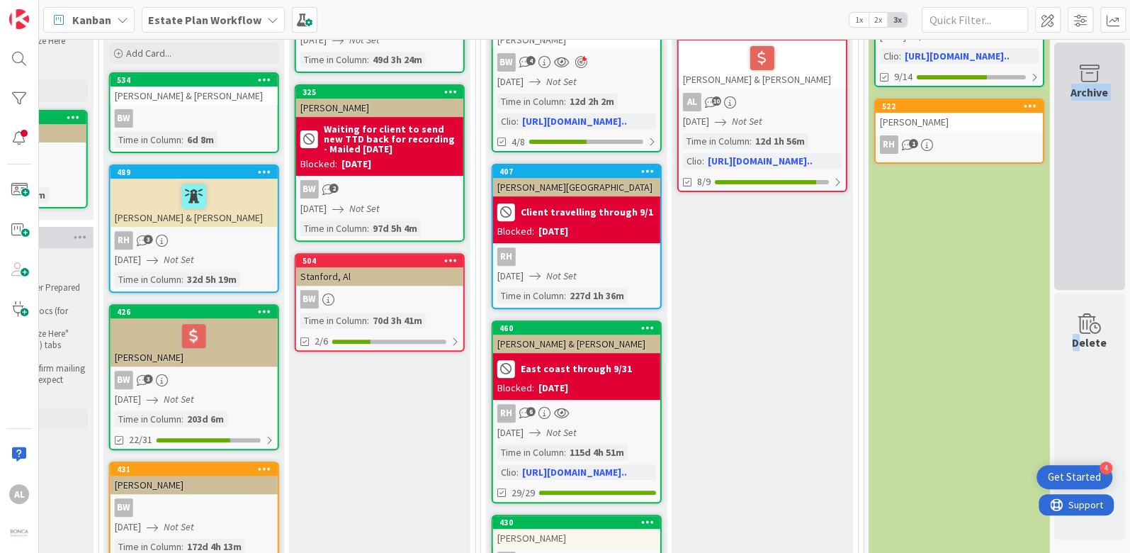
click at [1079, 68] on icon at bounding box center [1090, 74] width 54 height 20
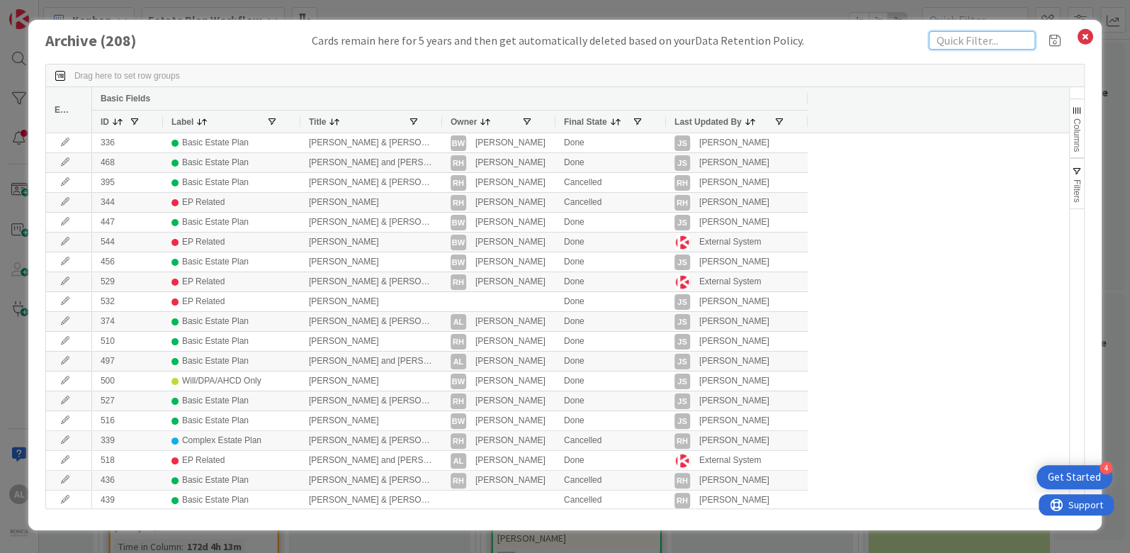
click at [999, 41] on input "text" at bounding box center [982, 40] width 106 height 18
type input "Fargo"
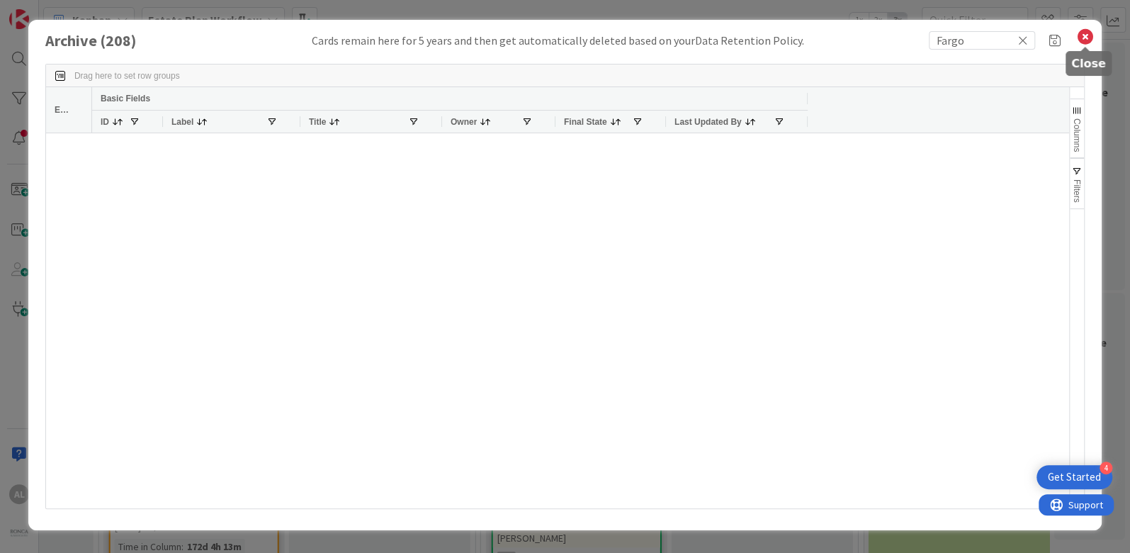
click at [1086, 40] on icon at bounding box center [1085, 37] width 18 height 20
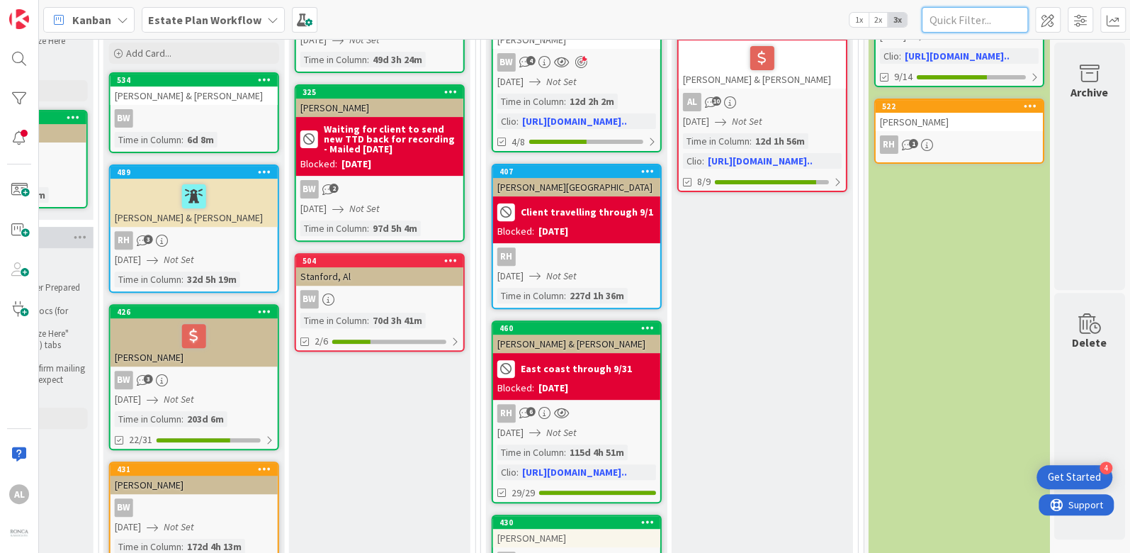
click at [972, 21] on input "text" at bounding box center [975, 20] width 106 height 26
type input "Fargo"
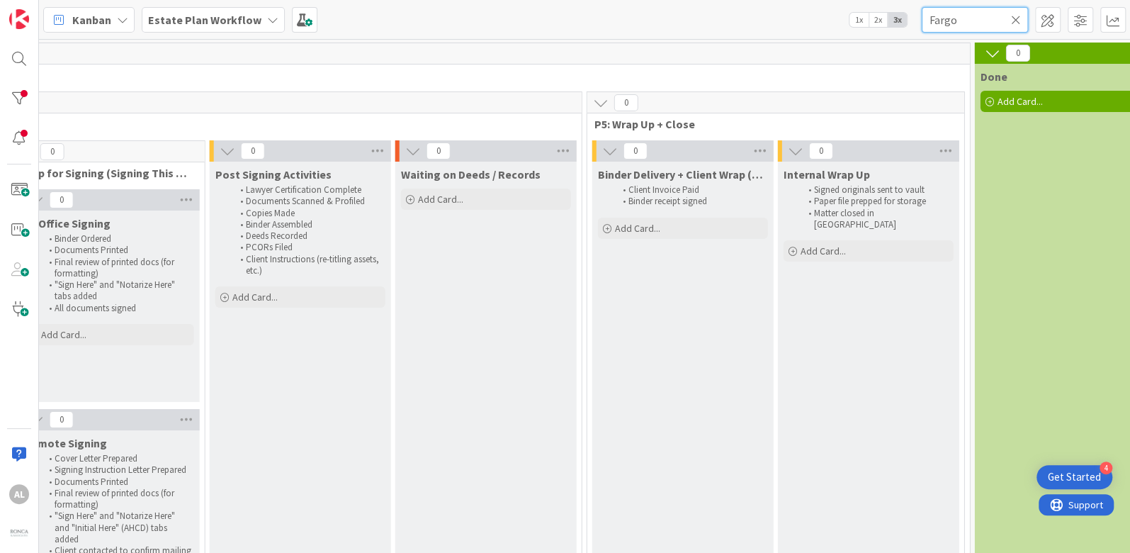
scroll to position [0, 2259]
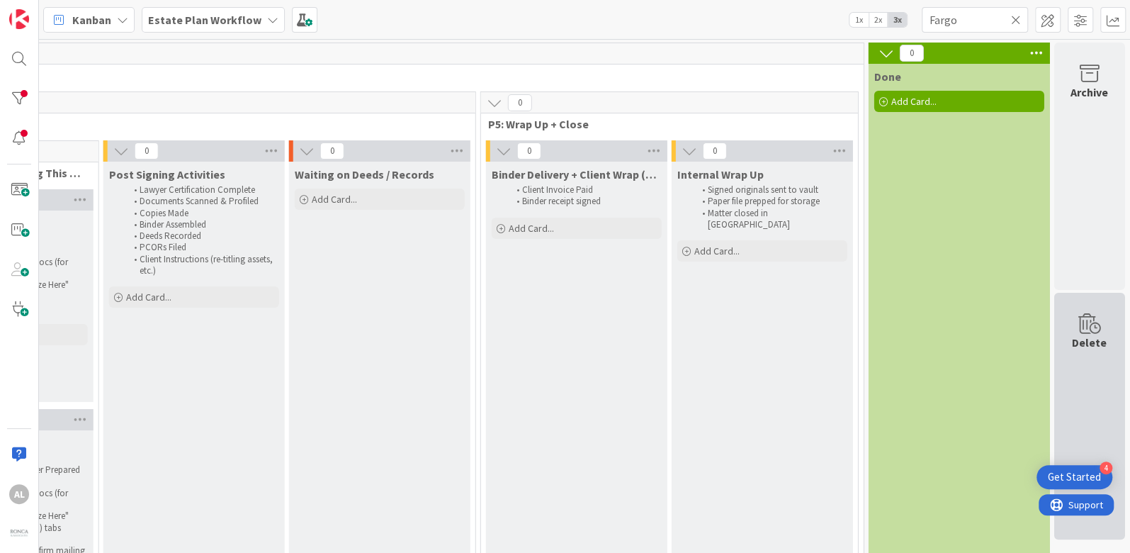
click at [1067, 315] on icon at bounding box center [1090, 324] width 54 height 20
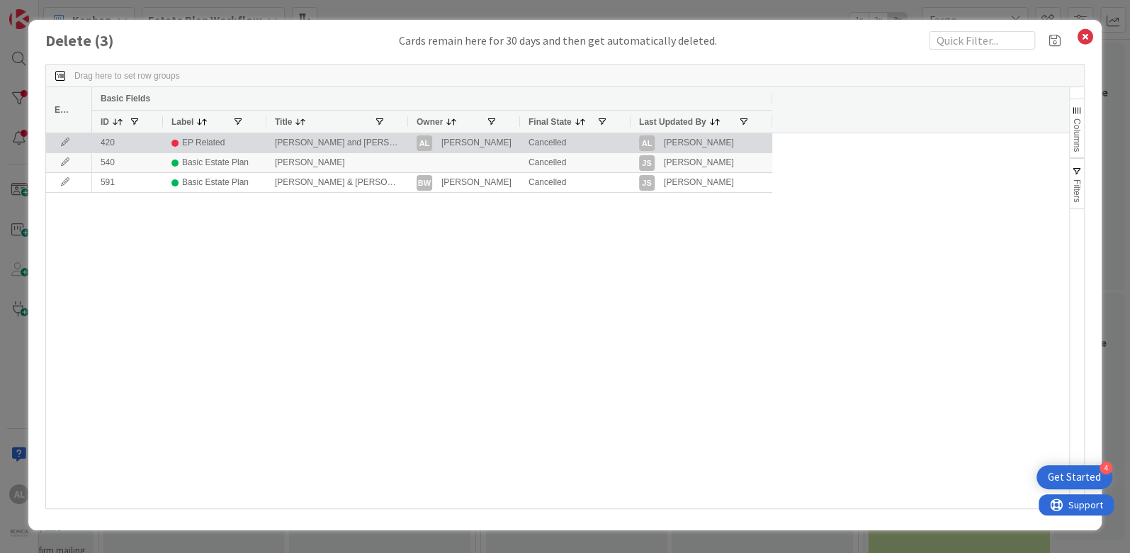
click at [67, 141] on icon at bounding box center [65, 142] width 21 height 9
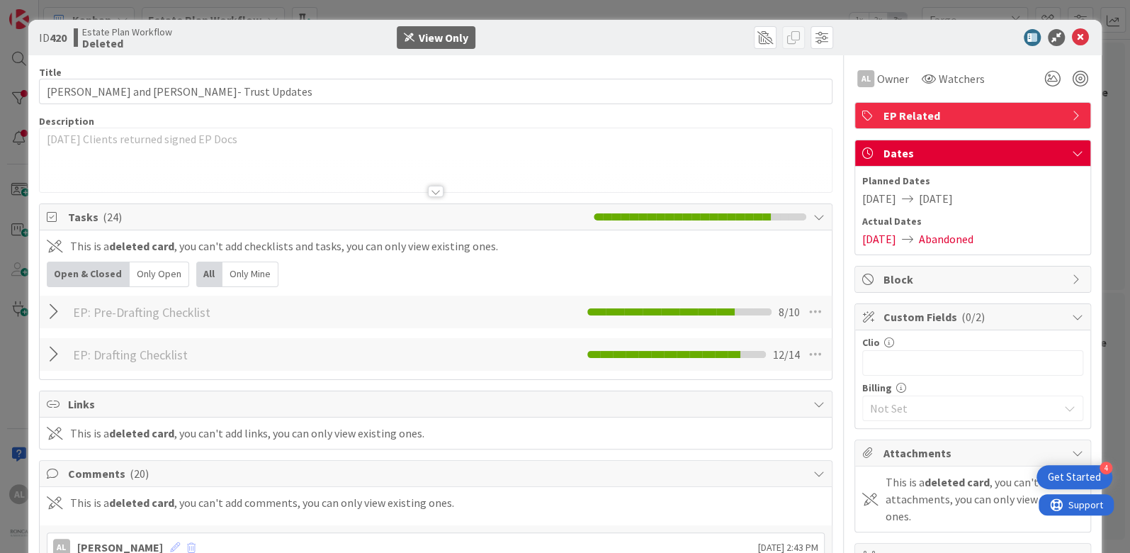
click at [160, 274] on div "Only Open" at bounding box center [160, 275] width 60 height 26
click at [1072, 38] on icon at bounding box center [1080, 37] width 17 height 17
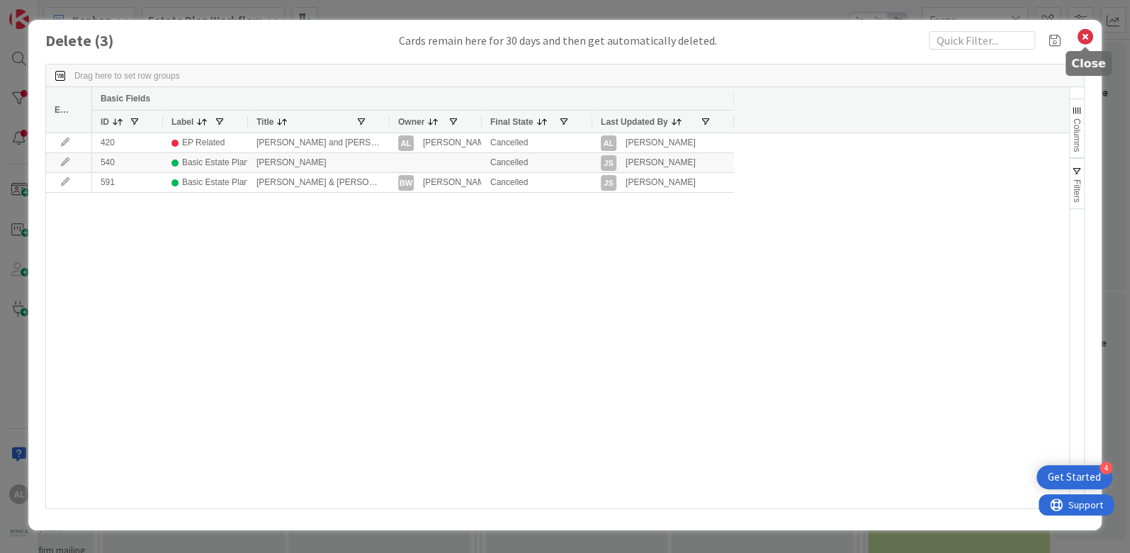
click at [1085, 34] on icon at bounding box center [1085, 37] width 18 height 20
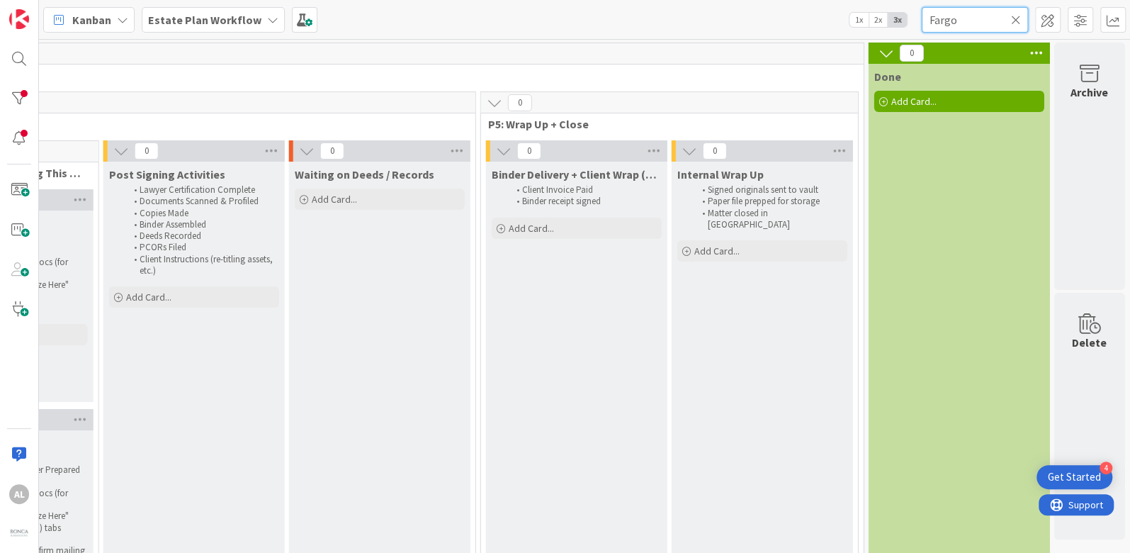
click at [972, 22] on input "Fargo" at bounding box center [975, 20] width 106 height 26
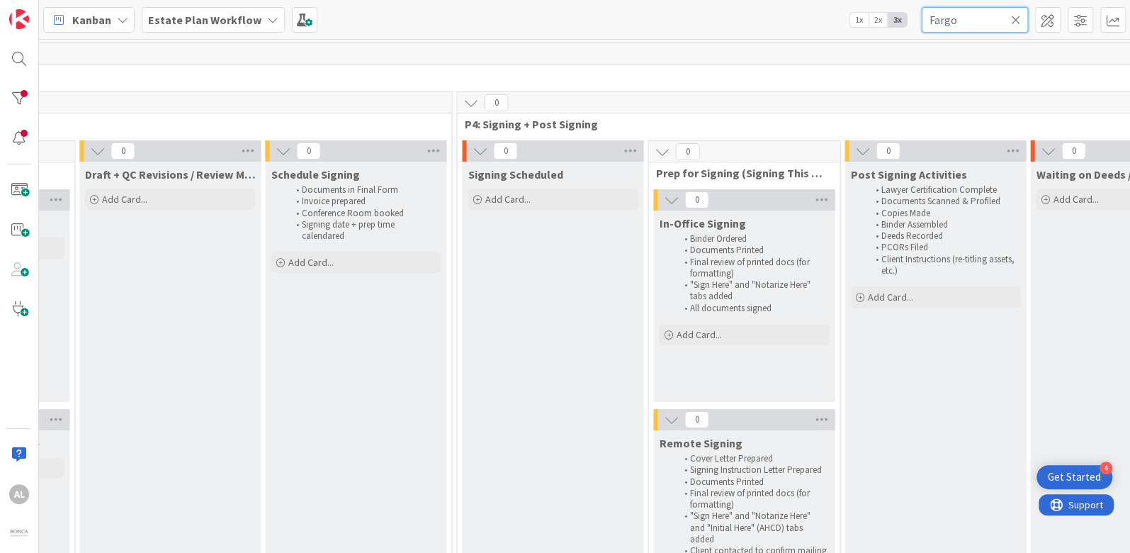
scroll to position [0, 2259]
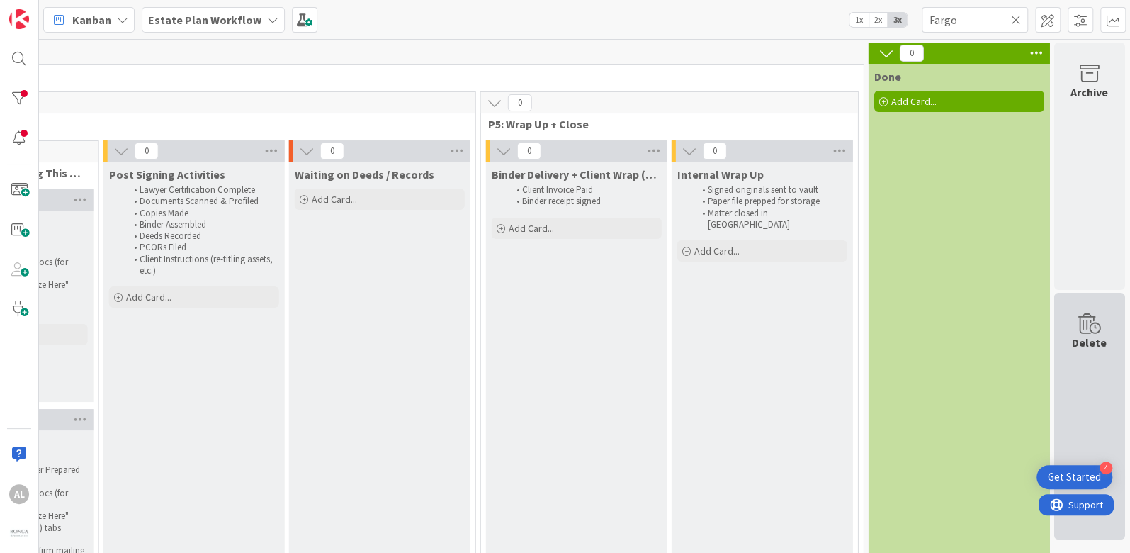
drag, startPoint x: 1059, startPoint y: 337, endPoint x: 1072, endPoint y: 403, distance: 67.8
click at [1072, 403] on div "Delete" at bounding box center [1090, 416] width 71 height 247
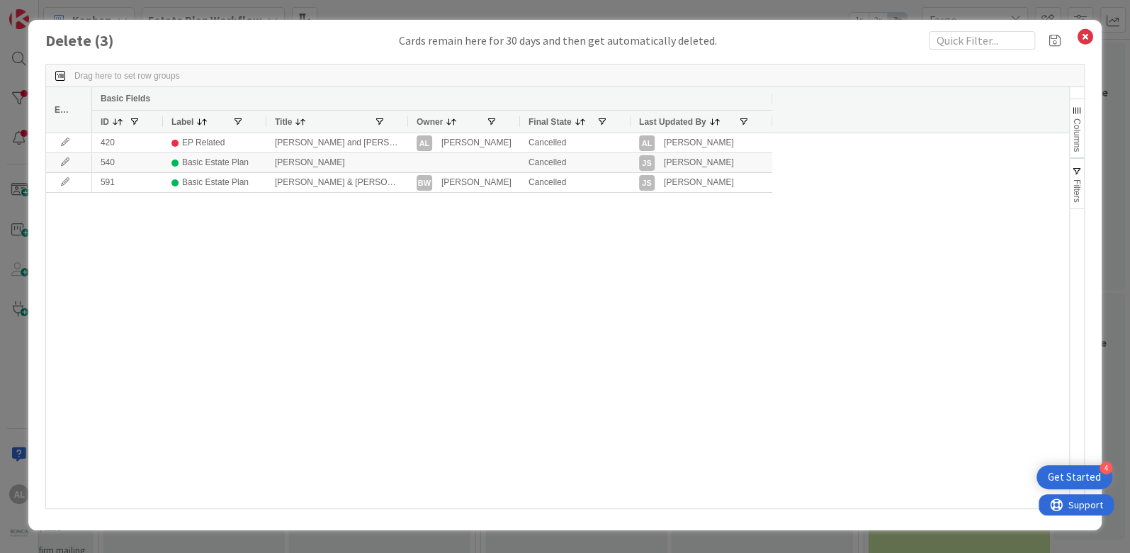
click at [680, 228] on div "420 EP Related [PERSON_NAME] and [PERSON_NAME]- Trust Updates AL [PERSON_NAME] …" at bounding box center [580, 320] width 977 height 375
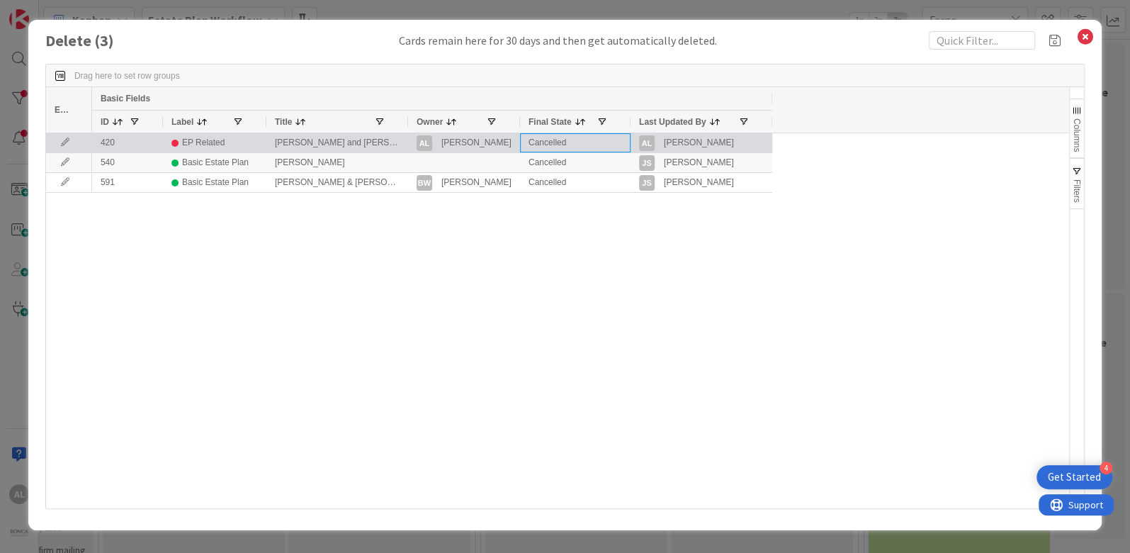
click at [586, 143] on div "Cancelled" at bounding box center [575, 142] width 111 height 19
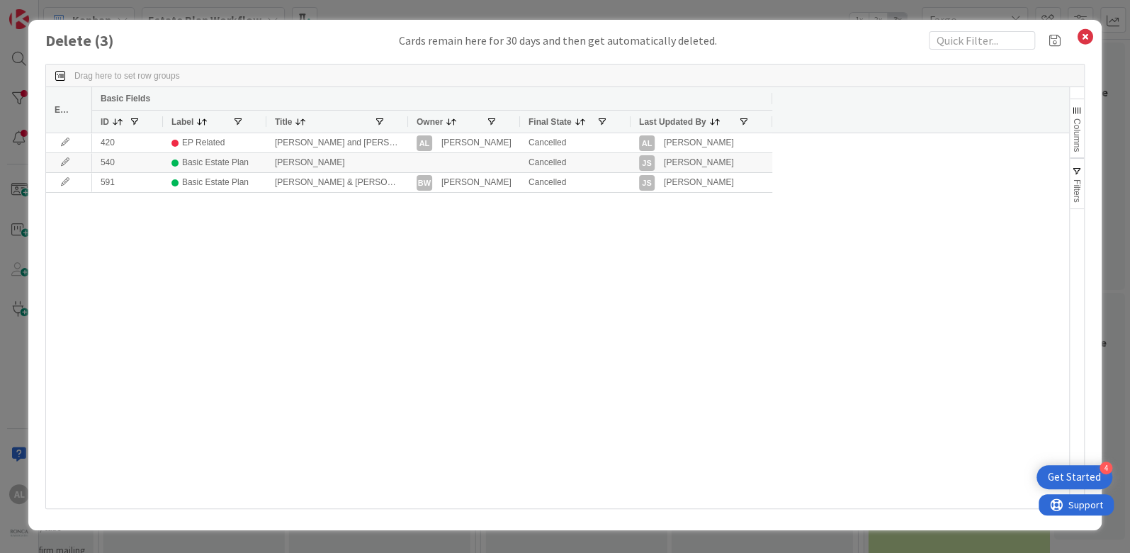
click at [556, 119] on span "Final State" at bounding box center [550, 122] width 43 height 10
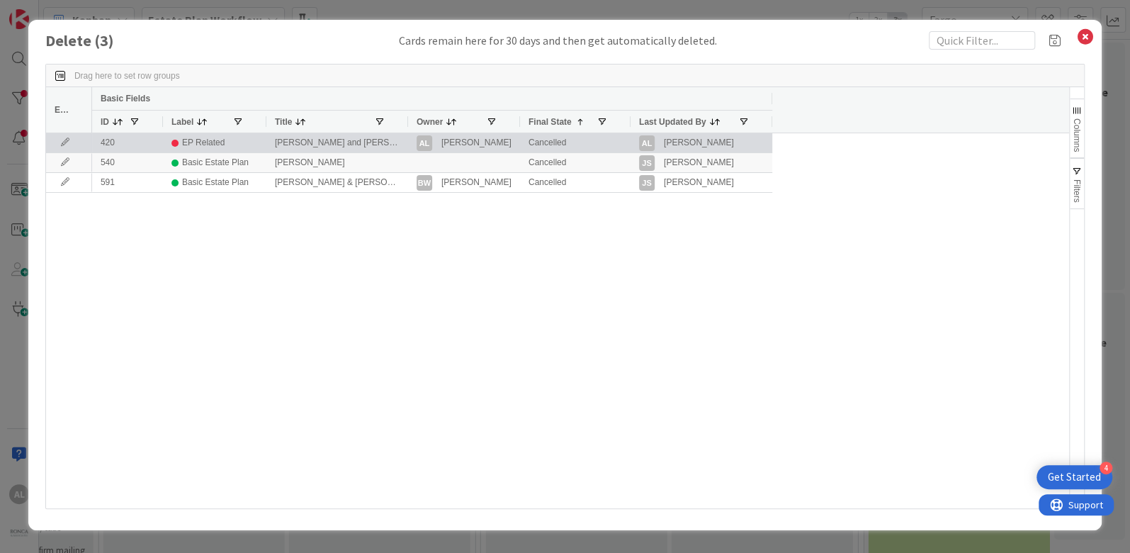
click at [67, 140] on icon at bounding box center [65, 142] width 21 height 9
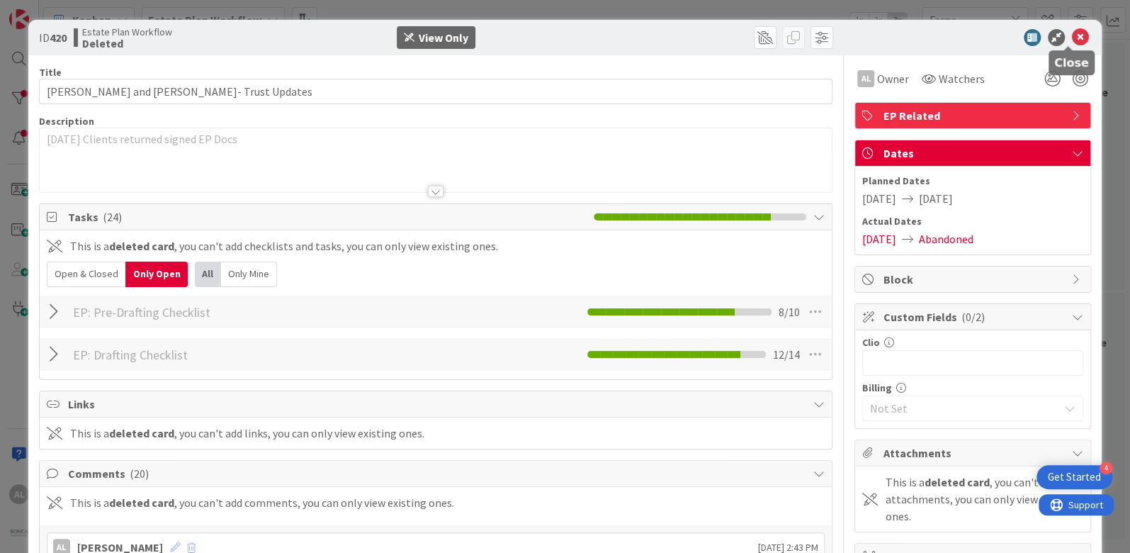
click at [1073, 35] on icon at bounding box center [1080, 37] width 17 height 17
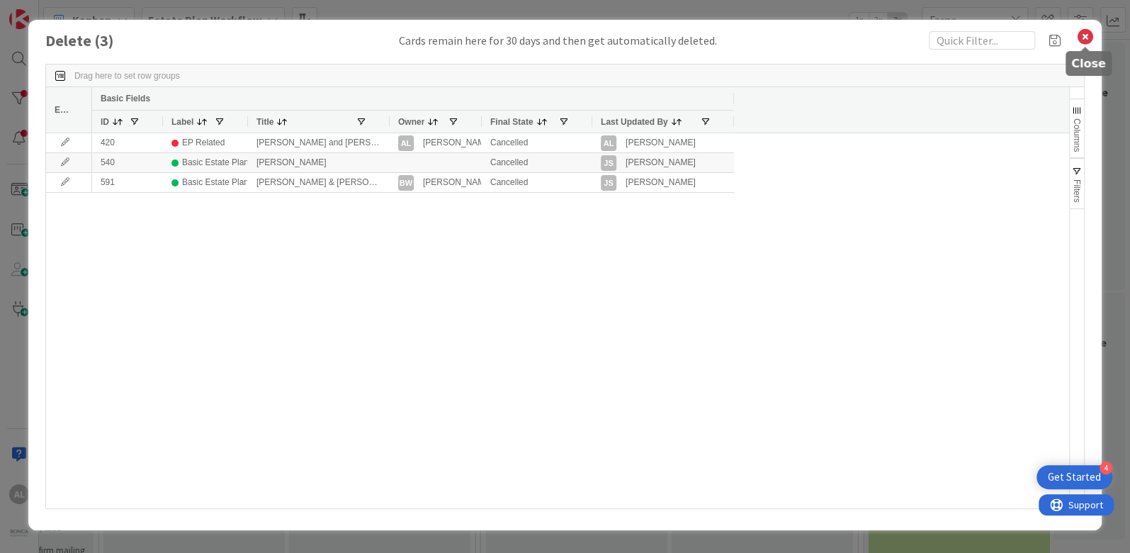
click at [1083, 35] on icon at bounding box center [1085, 37] width 18 height 20
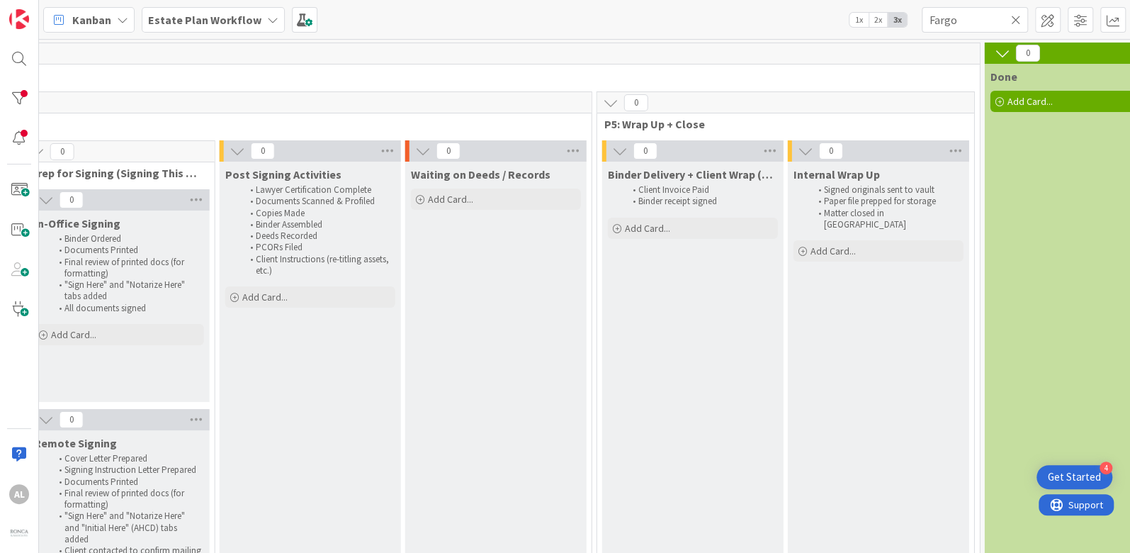
scroll to position [0, 2118]
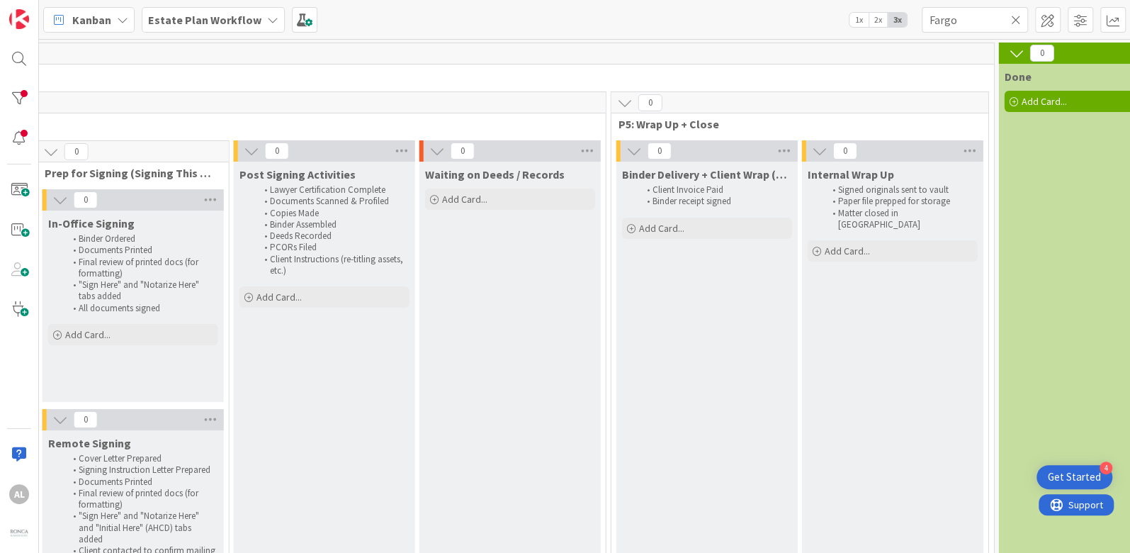
click at [1015, 18] on icon at bounding box center [1016, 19] width 10 height 13
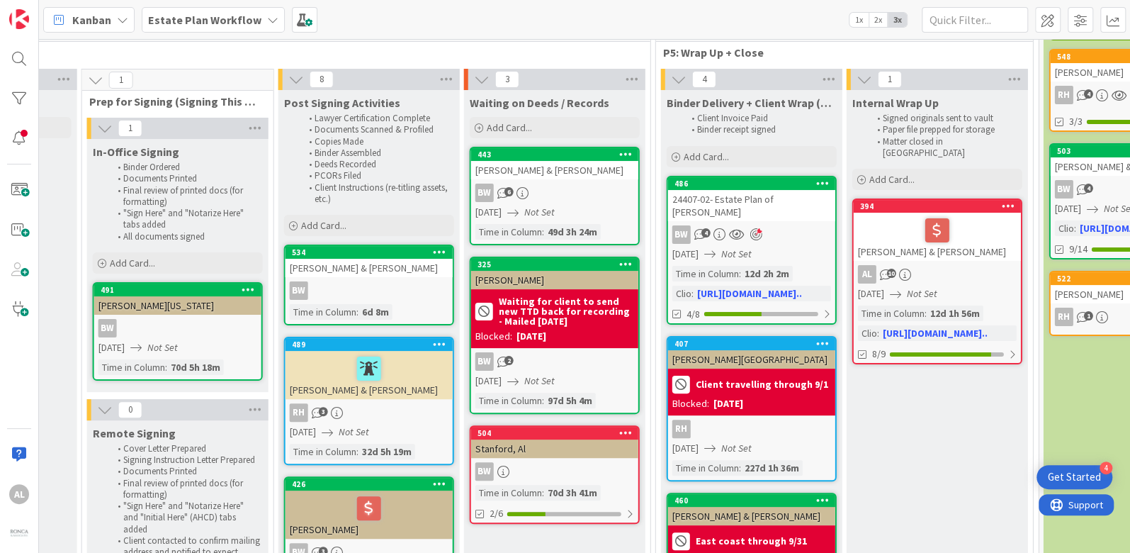
scroll to position [92, 2073]
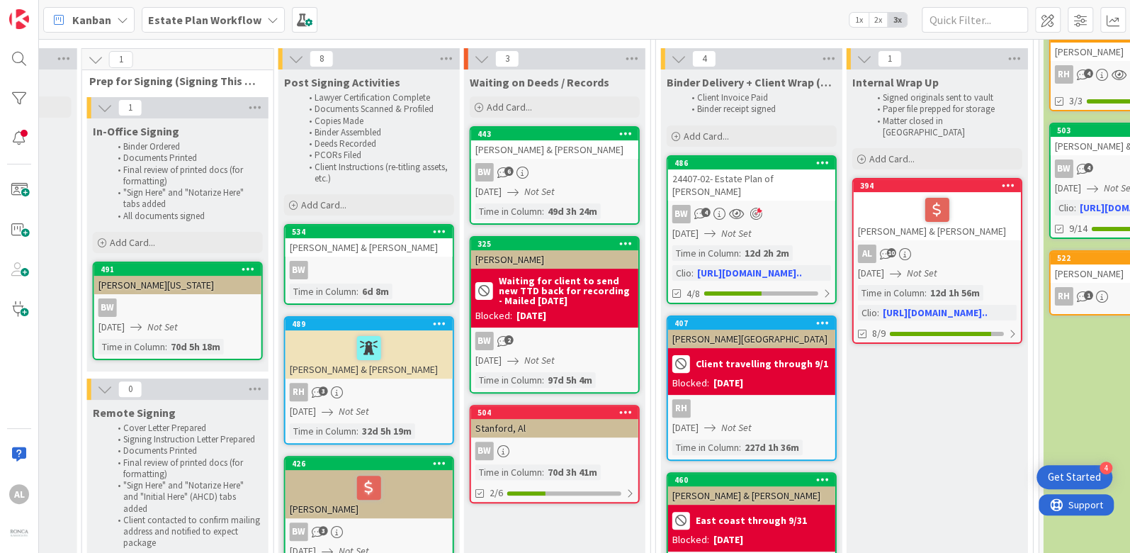
click at [582, 425] on div "Stanford, Al" at bounding box center [554, 428] width 167 height 18
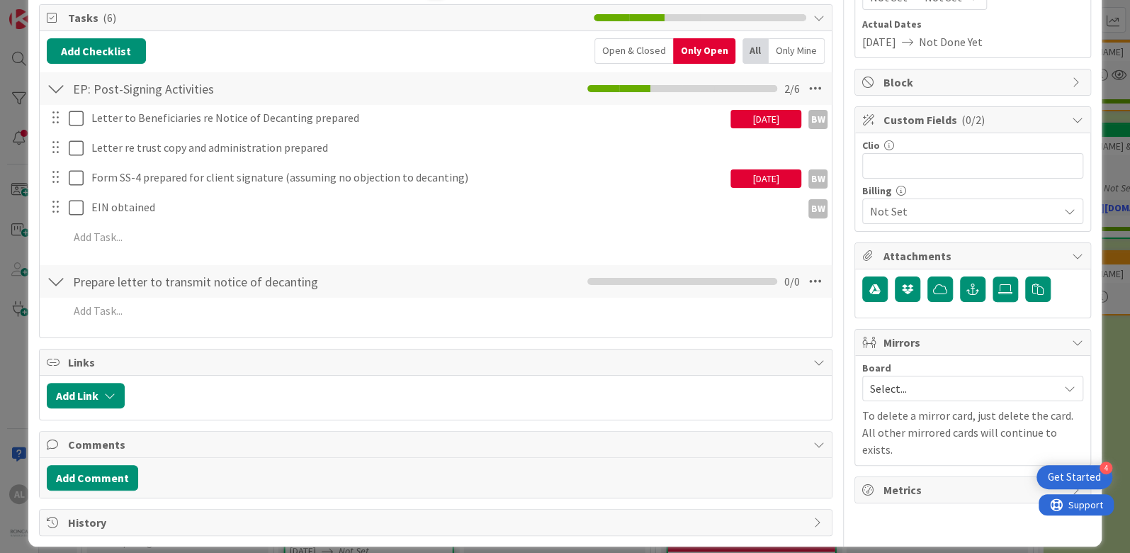
scroll to position [217, 0]
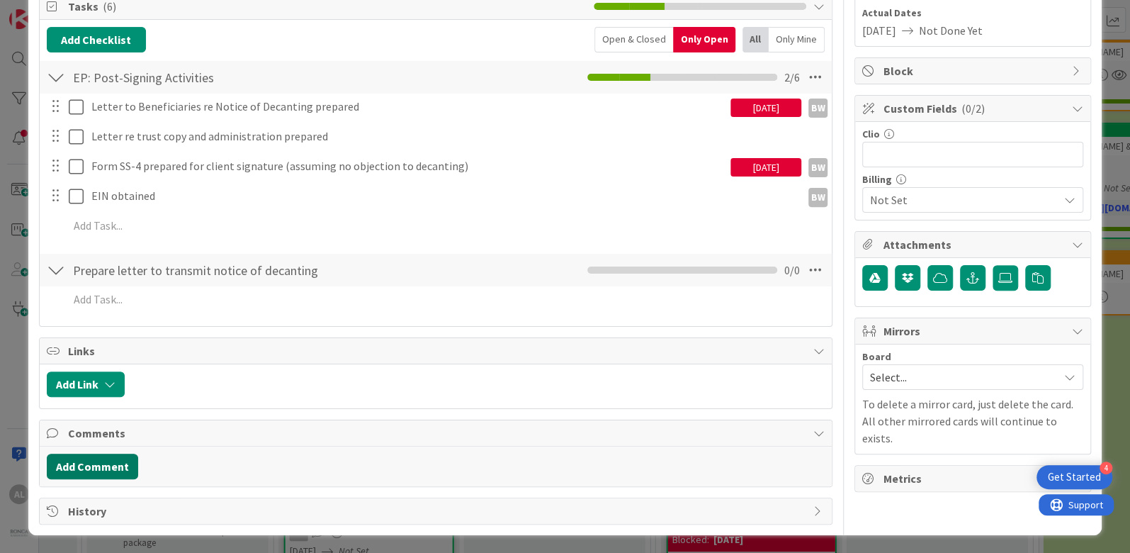
click at [106, 462] on button "Add Comment" at bounding box center [92, 467] width 91 height 26
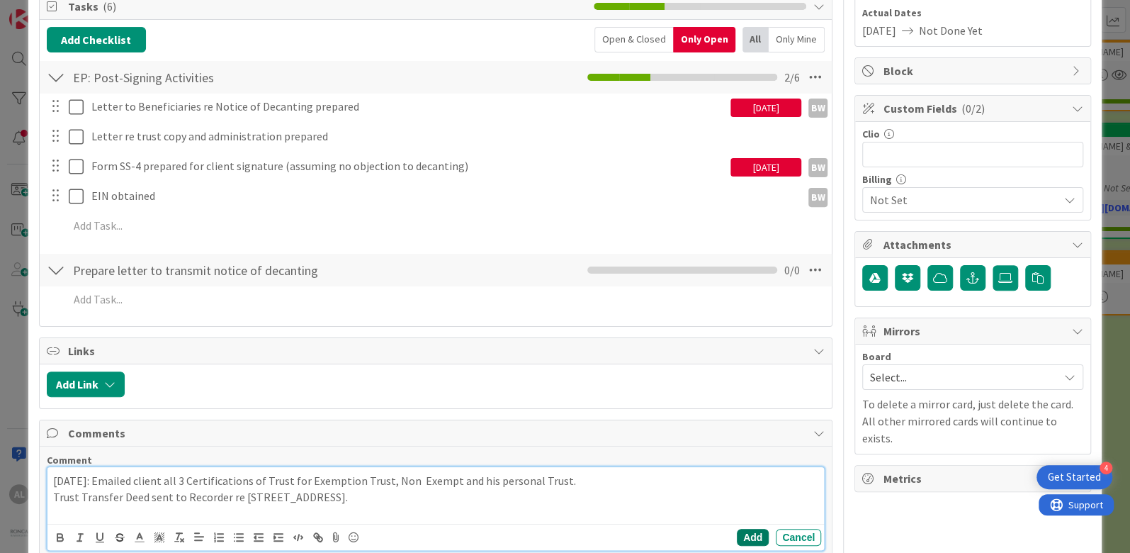
click at [743, 532] on button "Add" at bounding box center [753, 537] width 32 height 17
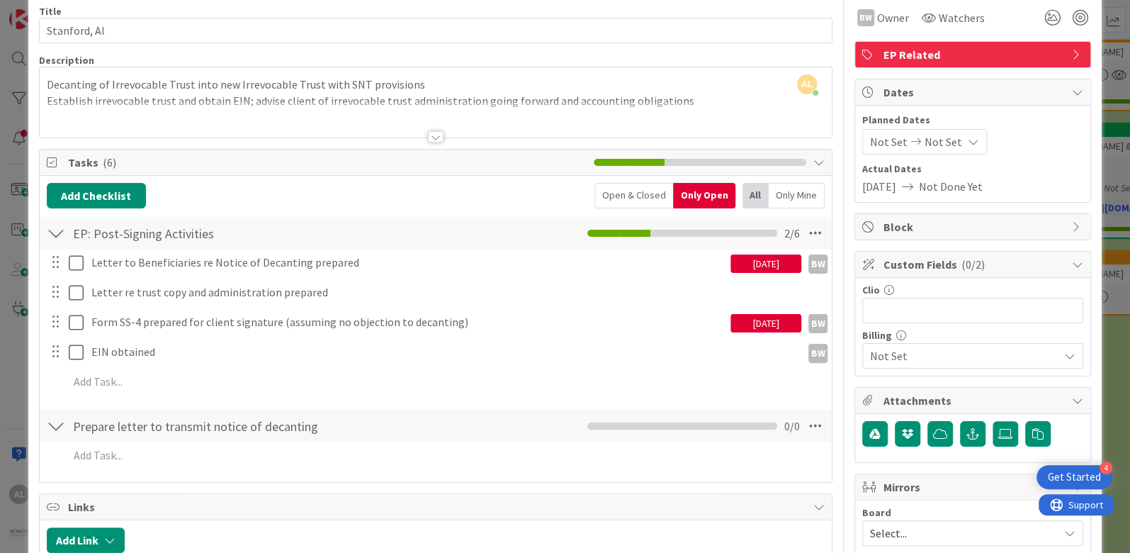
scroll to position [0, 0]
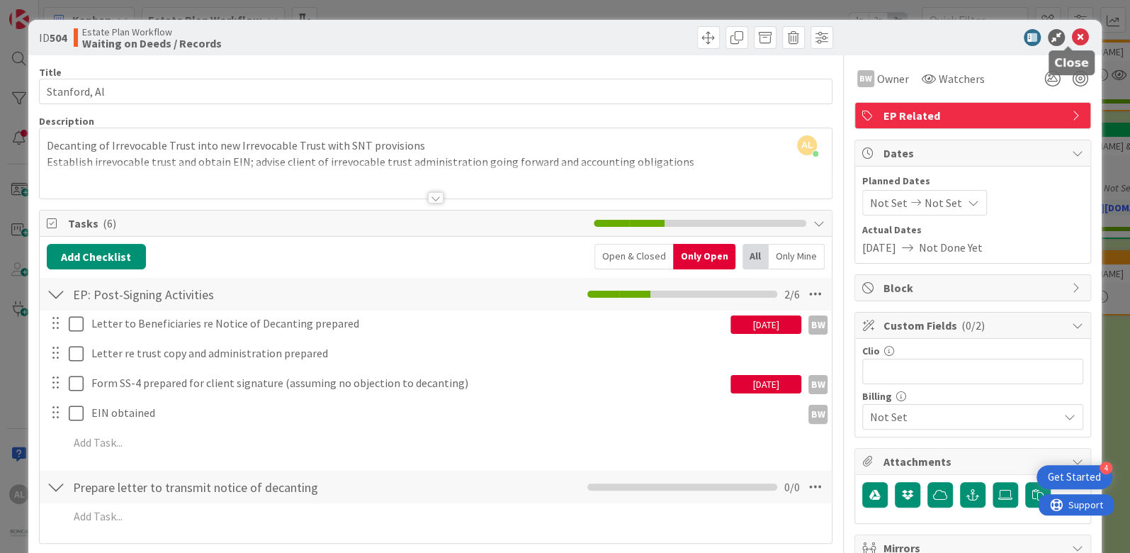
click at [1072, 40] on icon at bounding box center [1080, 37] width 17 height 17
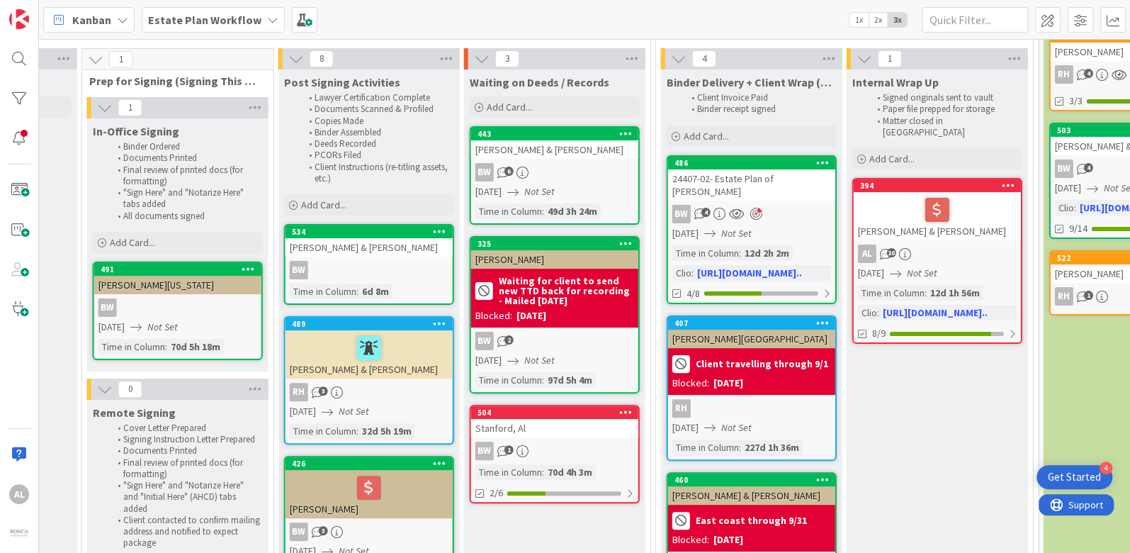
click at [424, 271] on div "BW" at bounding box center [369, 270] width 167 height 18
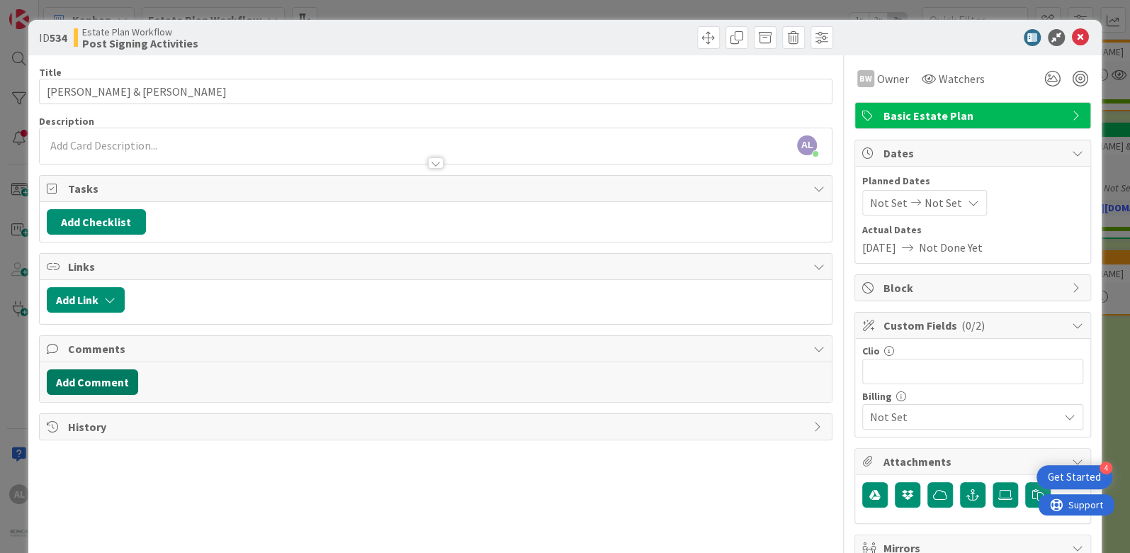
click at [103, 382] on button "Add Comment" at bounding box center [92, 382] width 91 height 26
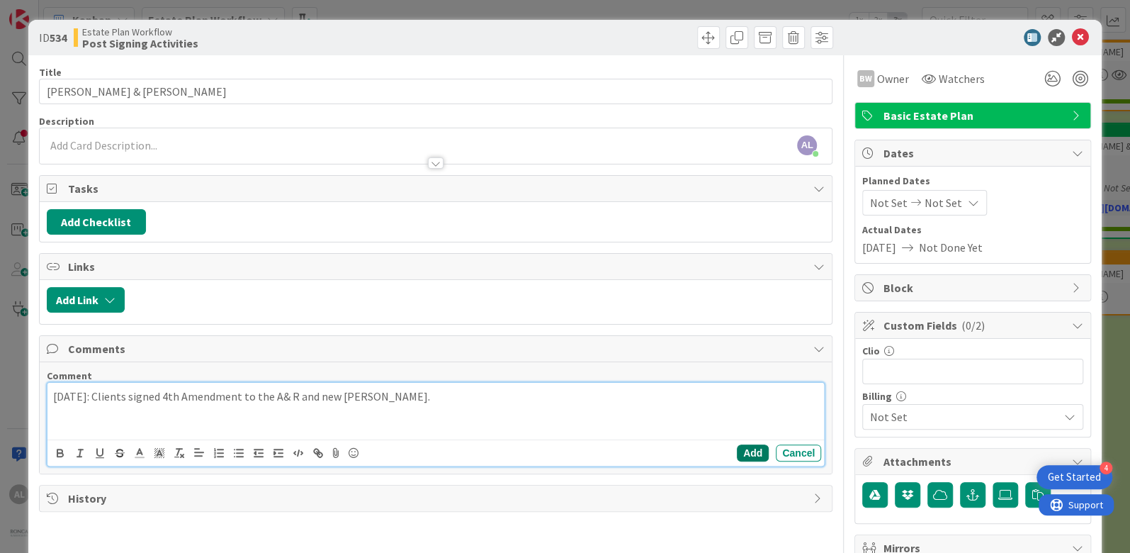
click at [746, 449] on button "Add" at bounding box center [753, 452] width 32 height 17
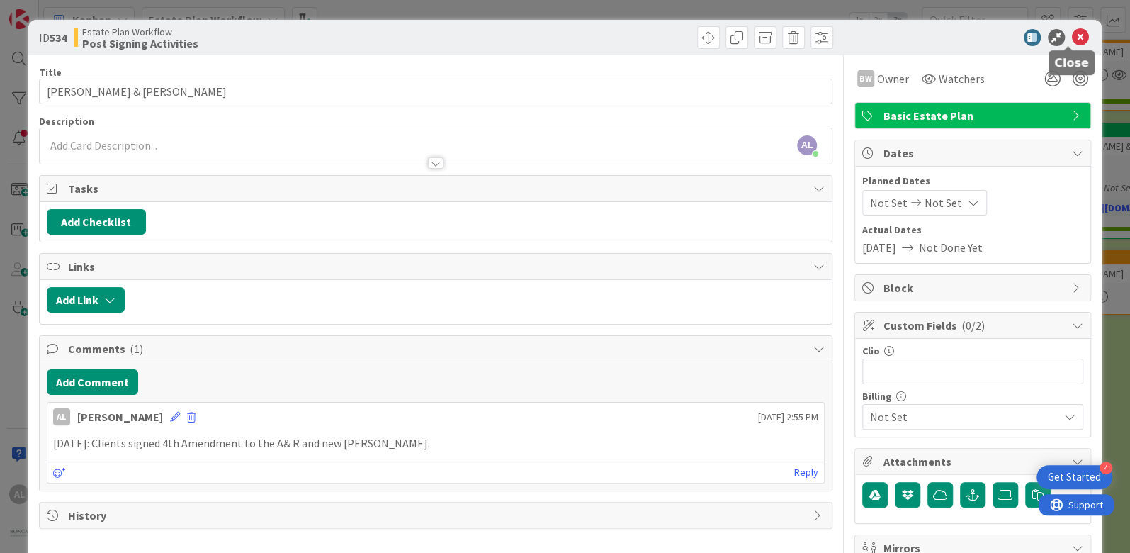
click at [1072, 38] on icon at bounding box center [1080, 37] width 17 height 17
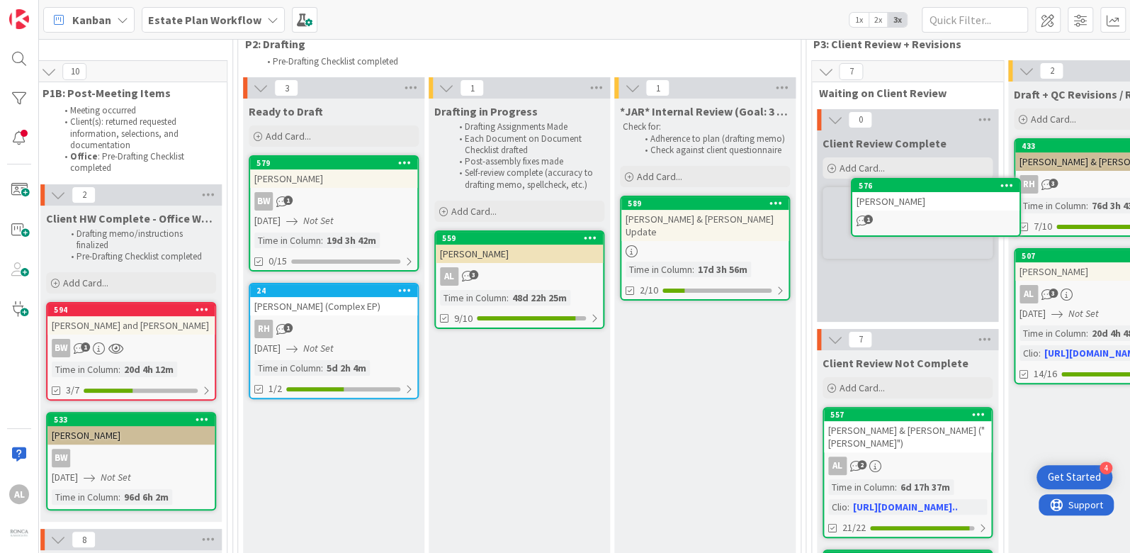
scroll to position [73, 599]
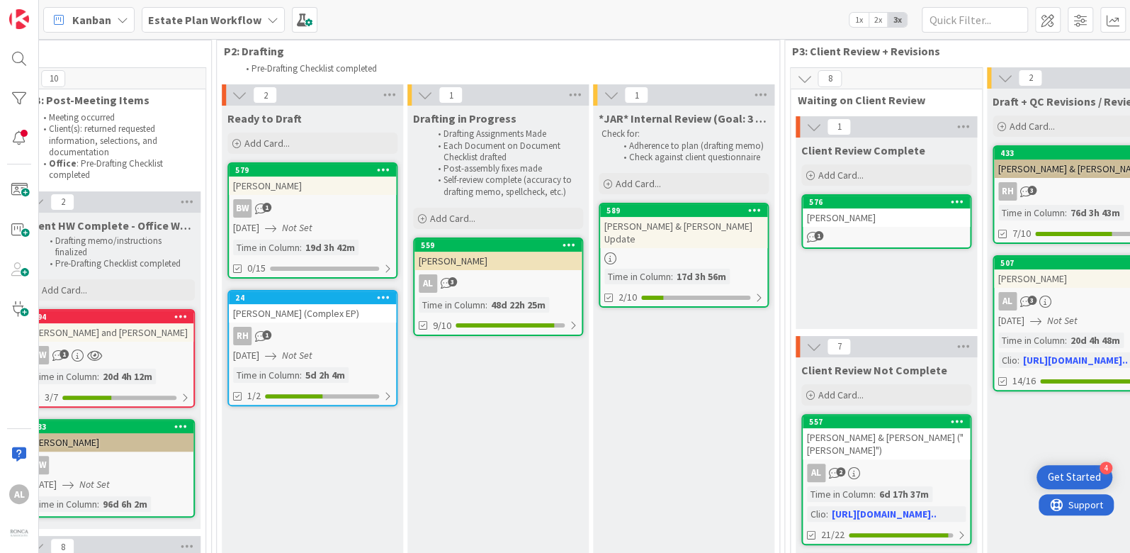
click at [748, 252] on div at bounding box center [683, 258] width 167 height 12
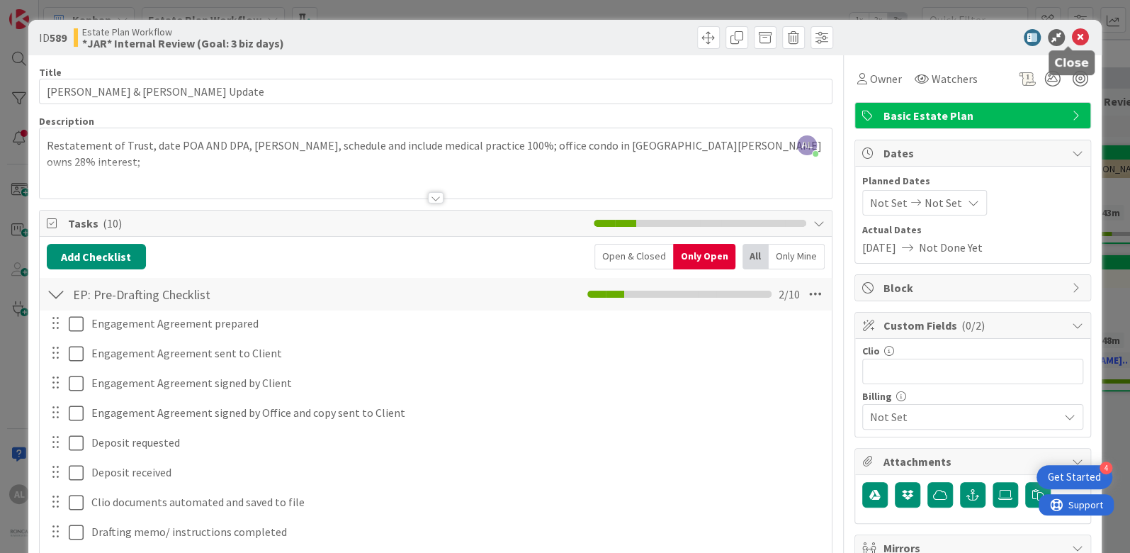
click at [1072, 33] on icon at bounding box center [1080, 37] width 17 height 17
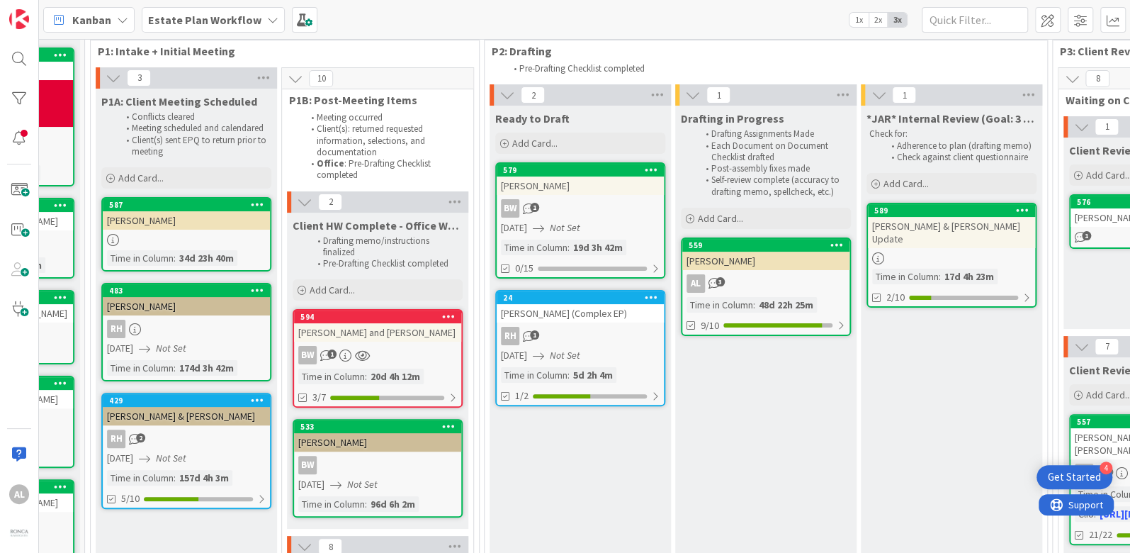
scroll to position [73, 288]
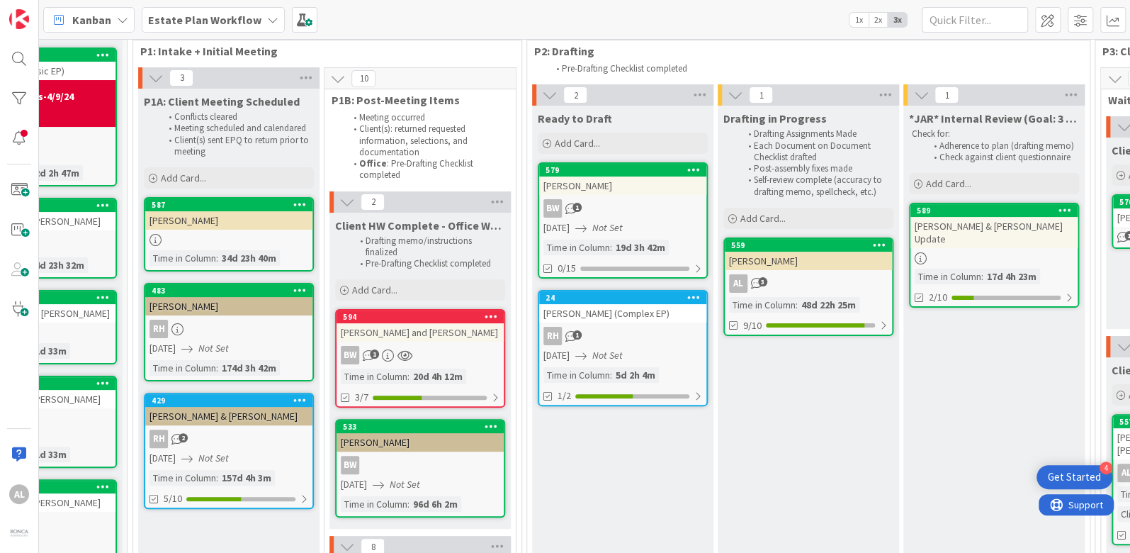
click at [471, 335] on div "[PERSON_NAME] and [PERSON_NAME]" at bounding box center [420, 332] width 167 height 18
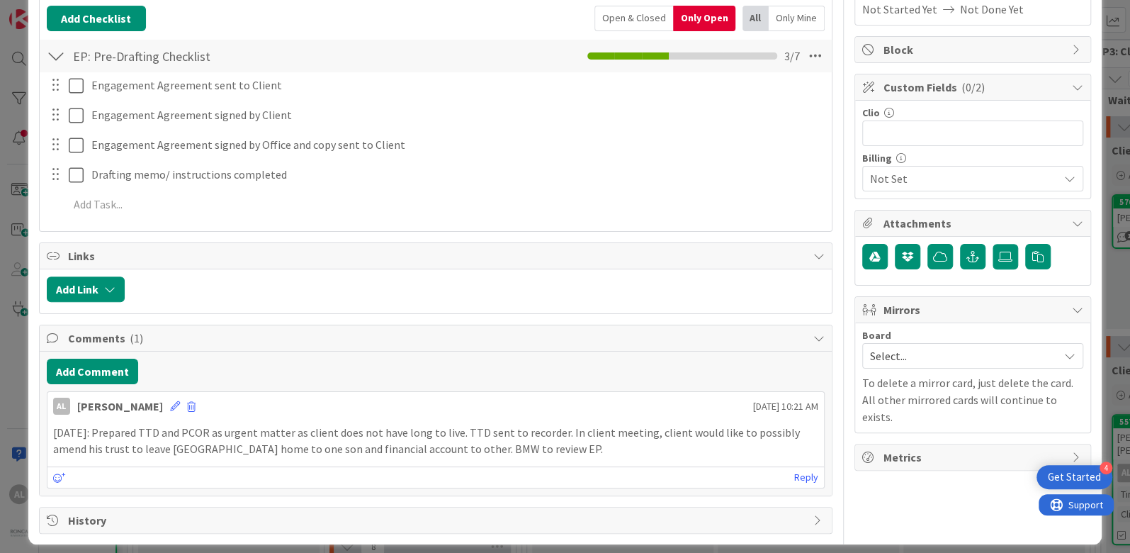
scroll to position [247, 0]
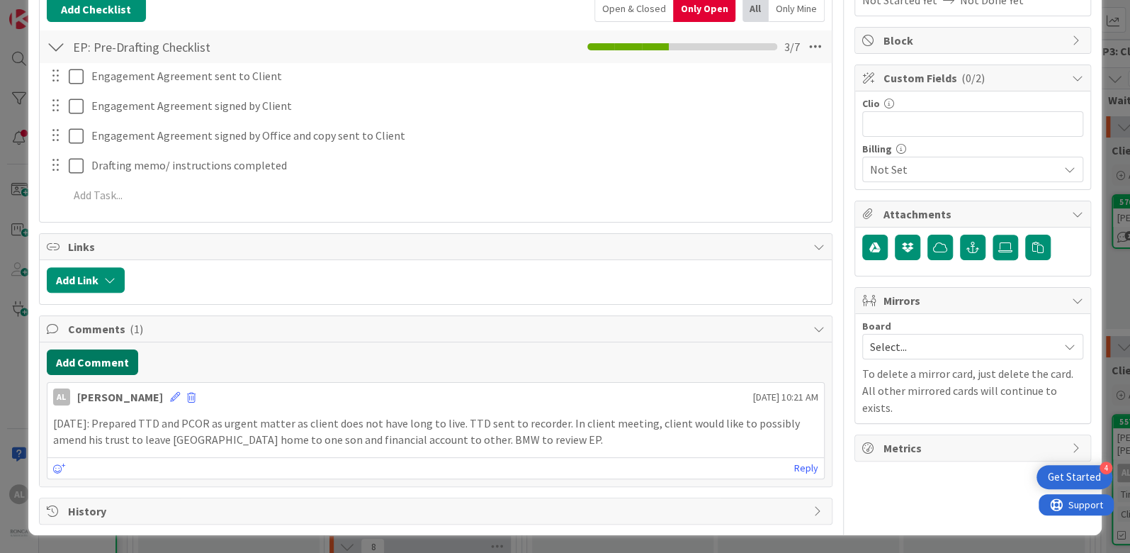
click at [102, 358] on button "Add Comment" at bounding box center [92, 362] width 91 height 26
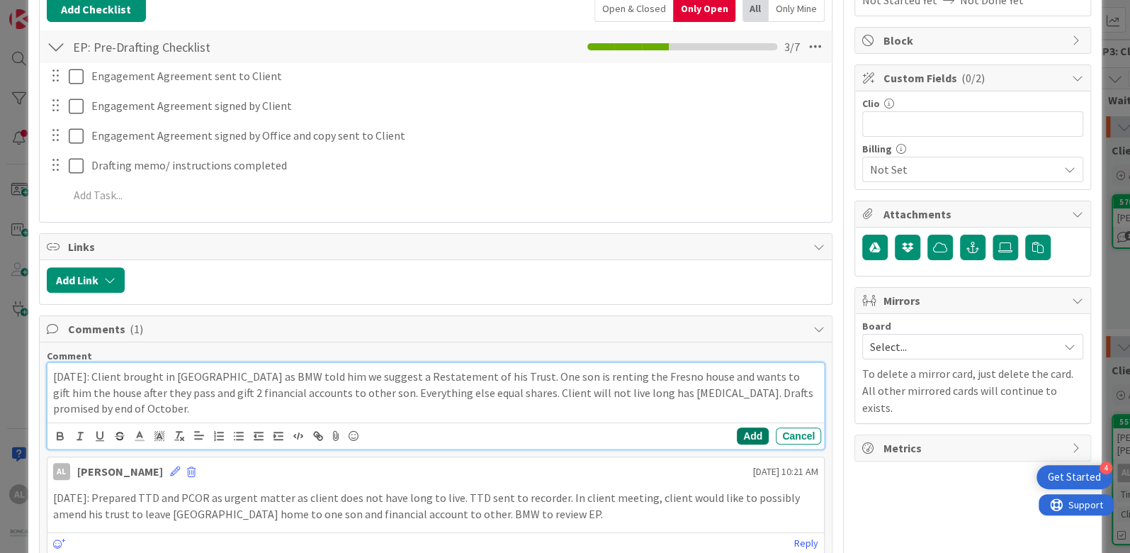
click at [746, 433] on button "Add" at bounding box center [753, 435] width 32 height 17
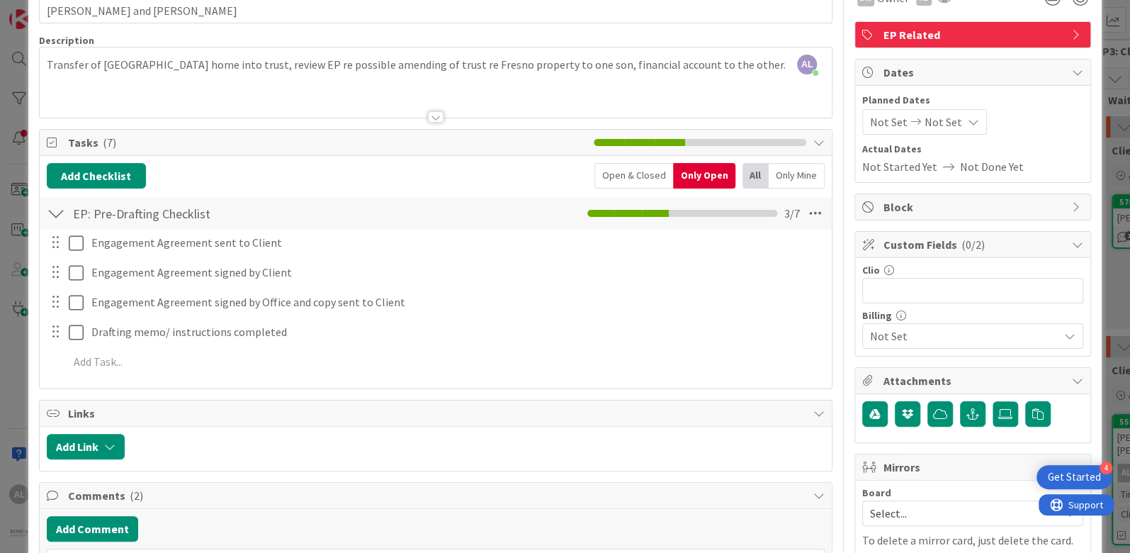
scroll to position [0, 0]
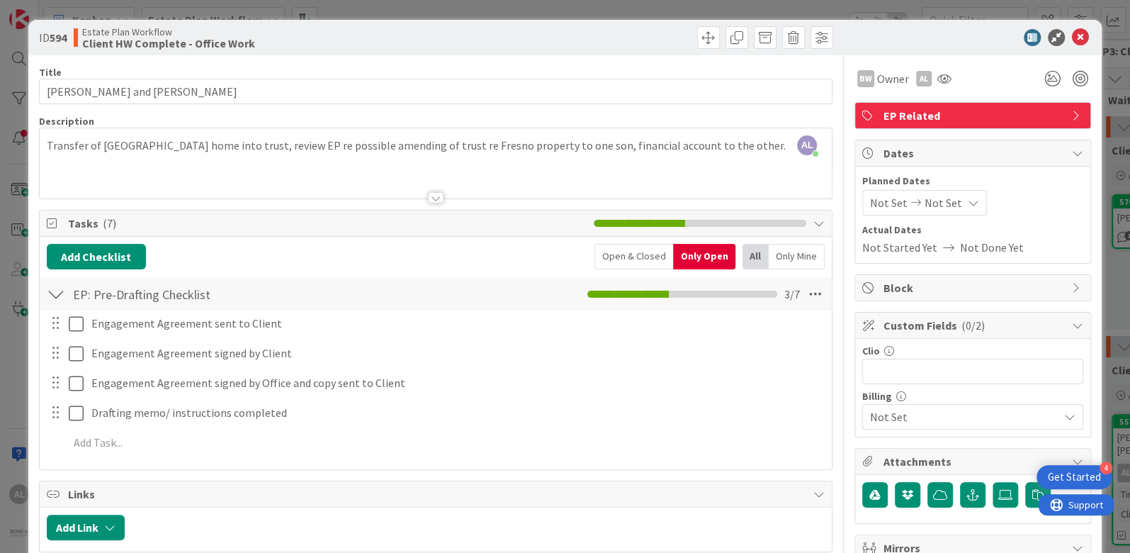
click at [45, 143] on div "AL [PERSON_NAME] joined 2 m ago Transfer of Morro Bay home into trust, review E…" at bounding box center [436, 163] width 792 height 70
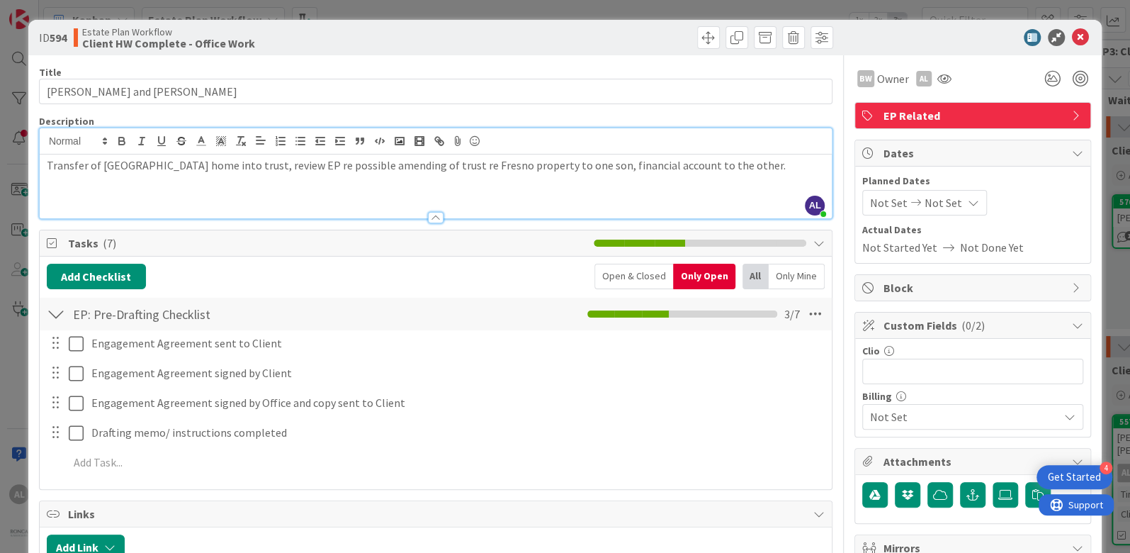
click at [222, 165] on p "Transfer of [GEOGRAPHIC_DATA] home into trust, review EP re possible amending o…" at bounding box center [436, 165] width 778 height 16
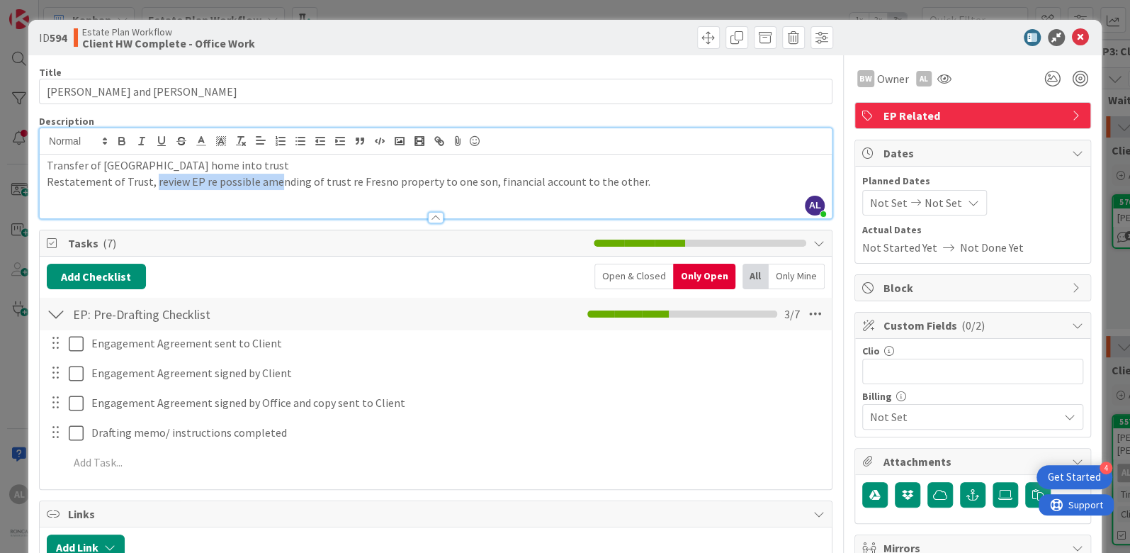
drag, startPoint x: 152, startPoint y: 183, endPoint x: 274, endPoint y: 179, distance: 122.0
click at [274, 179] on p "Restatement of Trust, review EP re possible amending of trust re Fresno propert…" at bounding box center [436, 182] width 778 height 16
click at [206, 184] on p "Restatement of Trust, review EPQ. Fresno property to one son, financial account…" at bounding box center [436, 182] width 778 height 16
click at [519, 184] on p "Restatement of Trust, review EPQ. Fresno property to one son, financial account…" at bounding box center [436, 182] width 778 height 16
click at [1072, 36] on icon at bounding box center [1080, 37] width 17 height 17
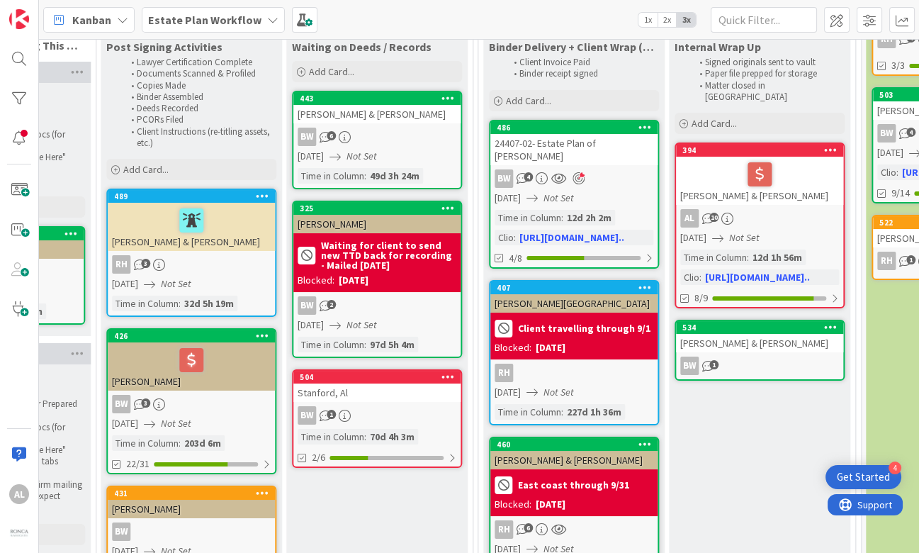
scroll to position [156, 2251]
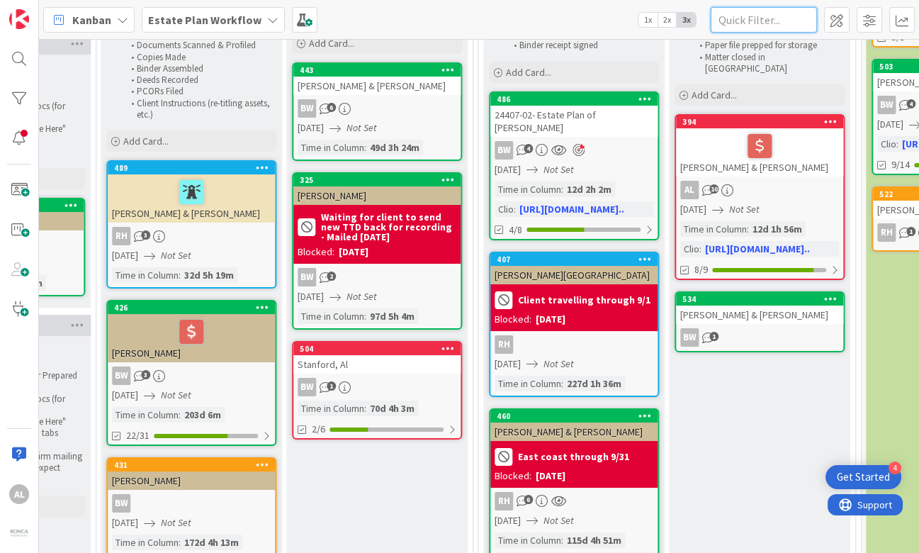
click at [766, 17] on input "text" at bounding box center [764, 20] width 106 height 26
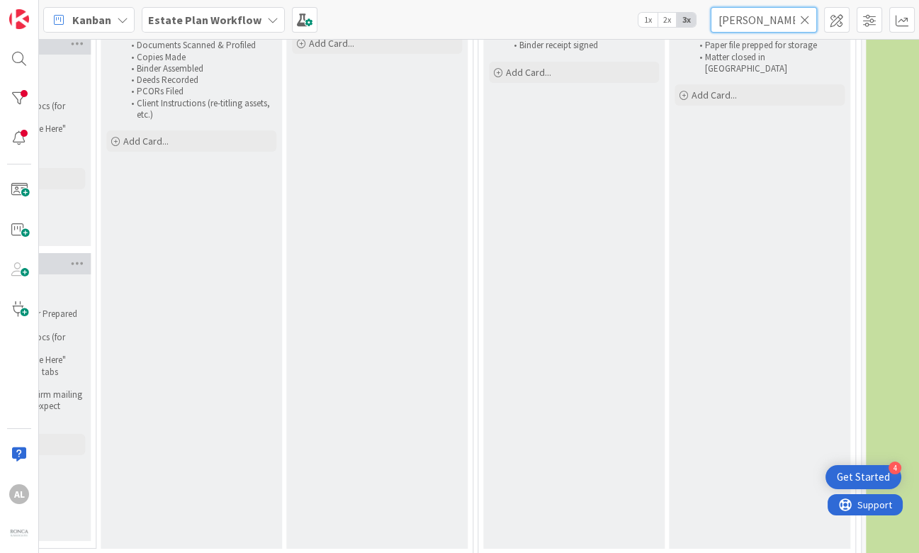
type input "[PERSON_NAME]"
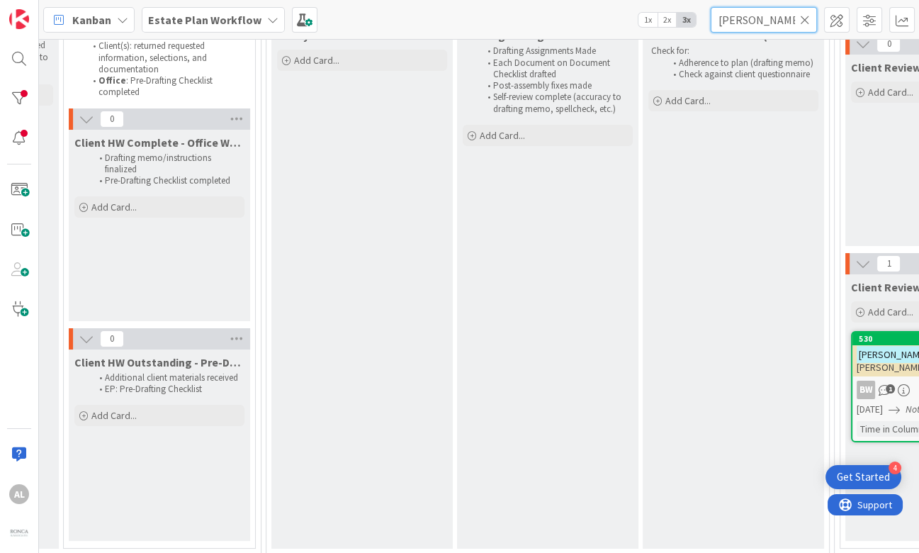
scroll to position [156, 1239]
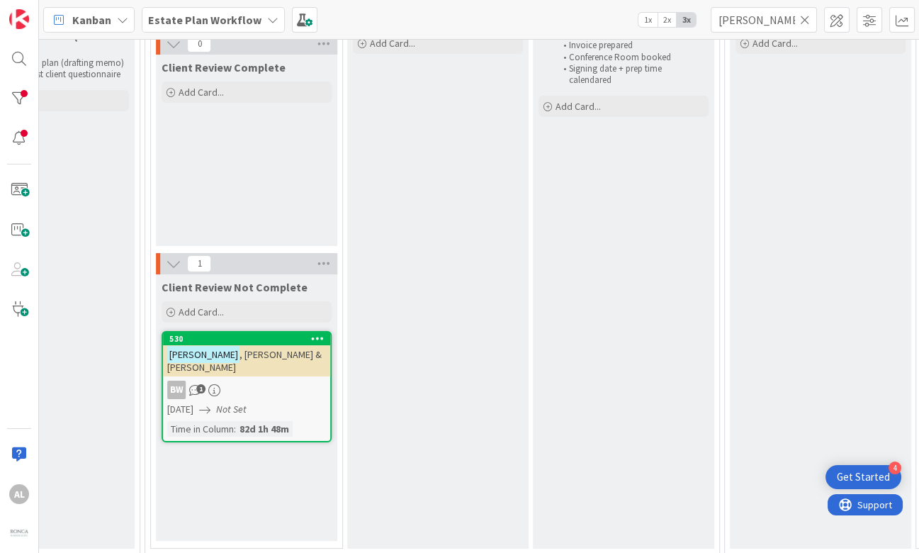
click at [306, 381] on div "BW 1" at bounding box center [246, 390] width 167 height 18
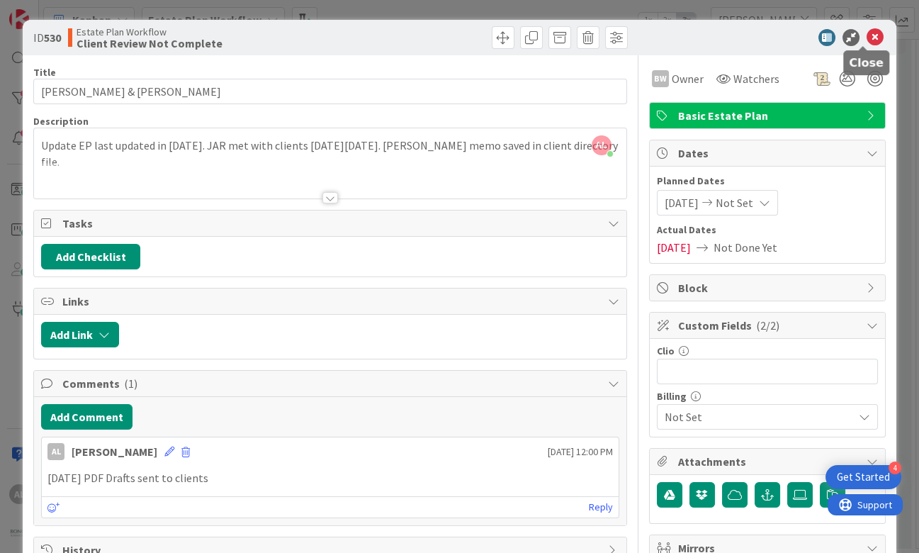
click at [867, 39] on icon at bounding box center [875, 37] width 17 height 17
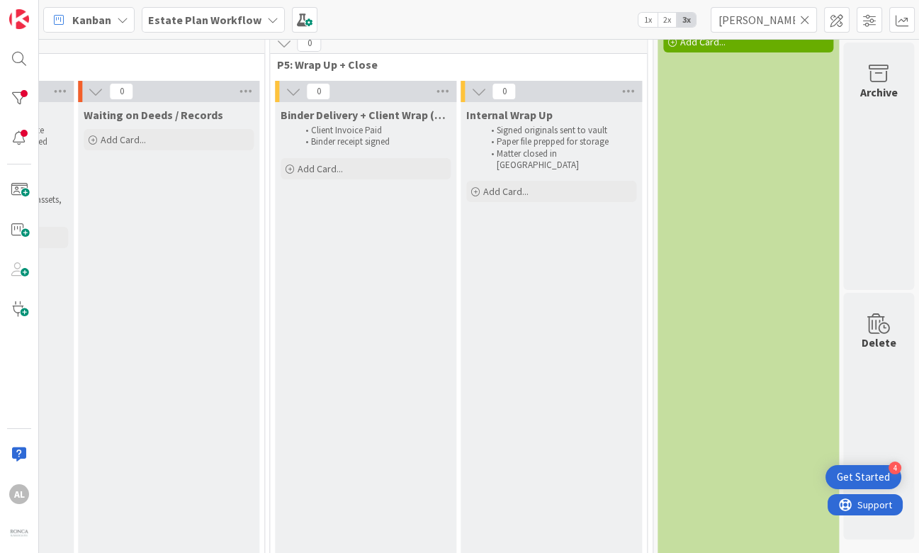
scroll to position [0, 2470]
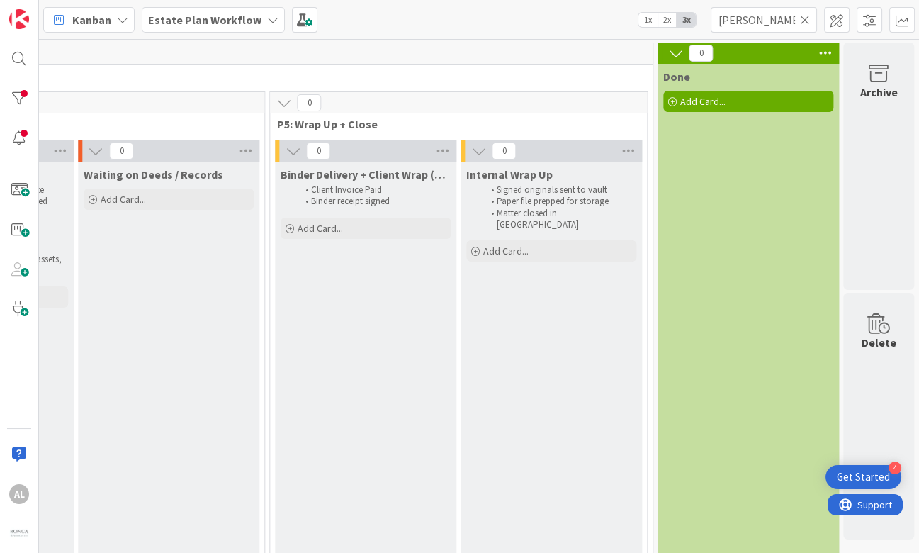
click at [808, 21] on icon at bounding box center [805, 19] width 10 height 13
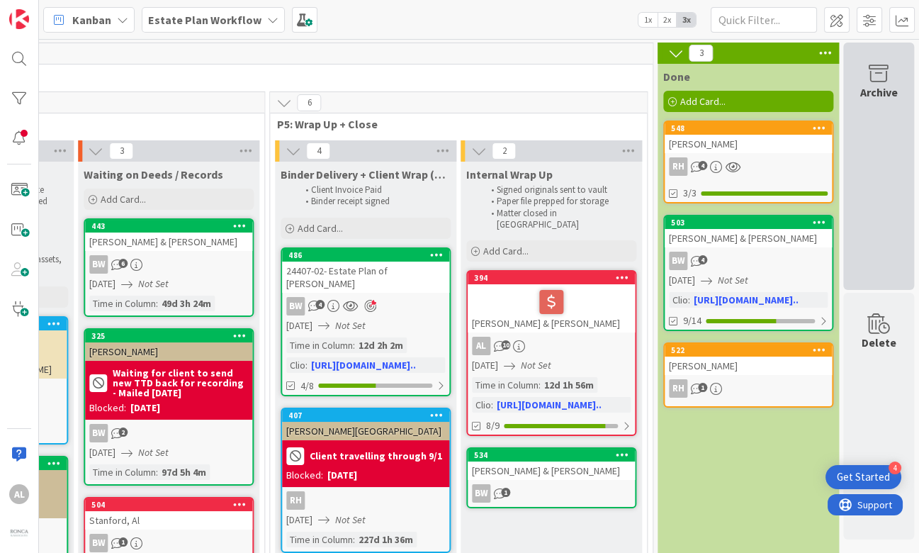
click at [857, 77] on icon at bounding box center [879, 74] width 54 height 20
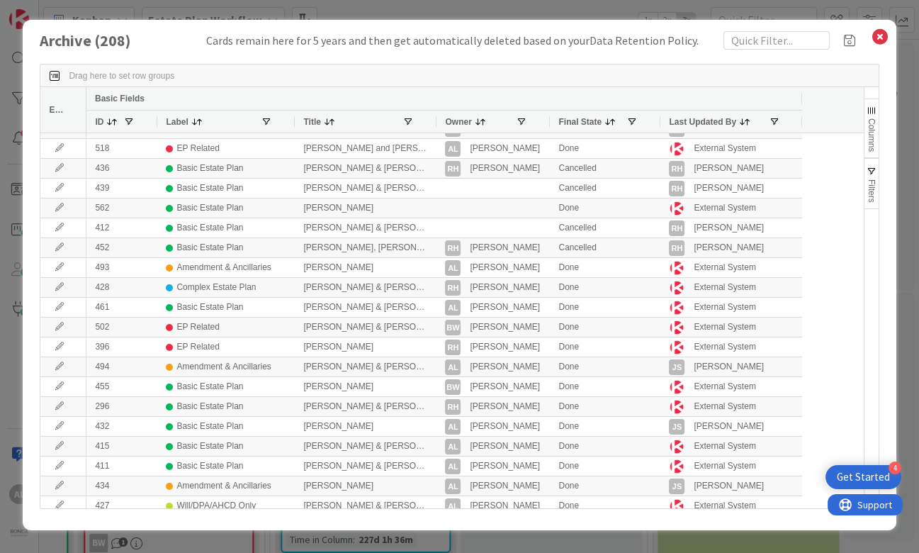
scroll to position [328, 0]
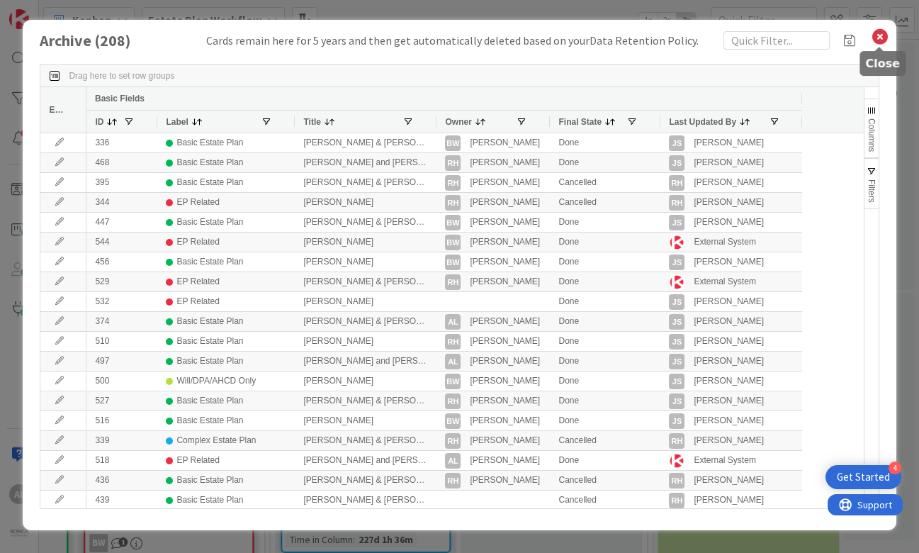
click at [879, 35] on icon at bounding box center [880, 37] width 18 height 20
